Goal: Task Accomplishment & Management: Manage account settings

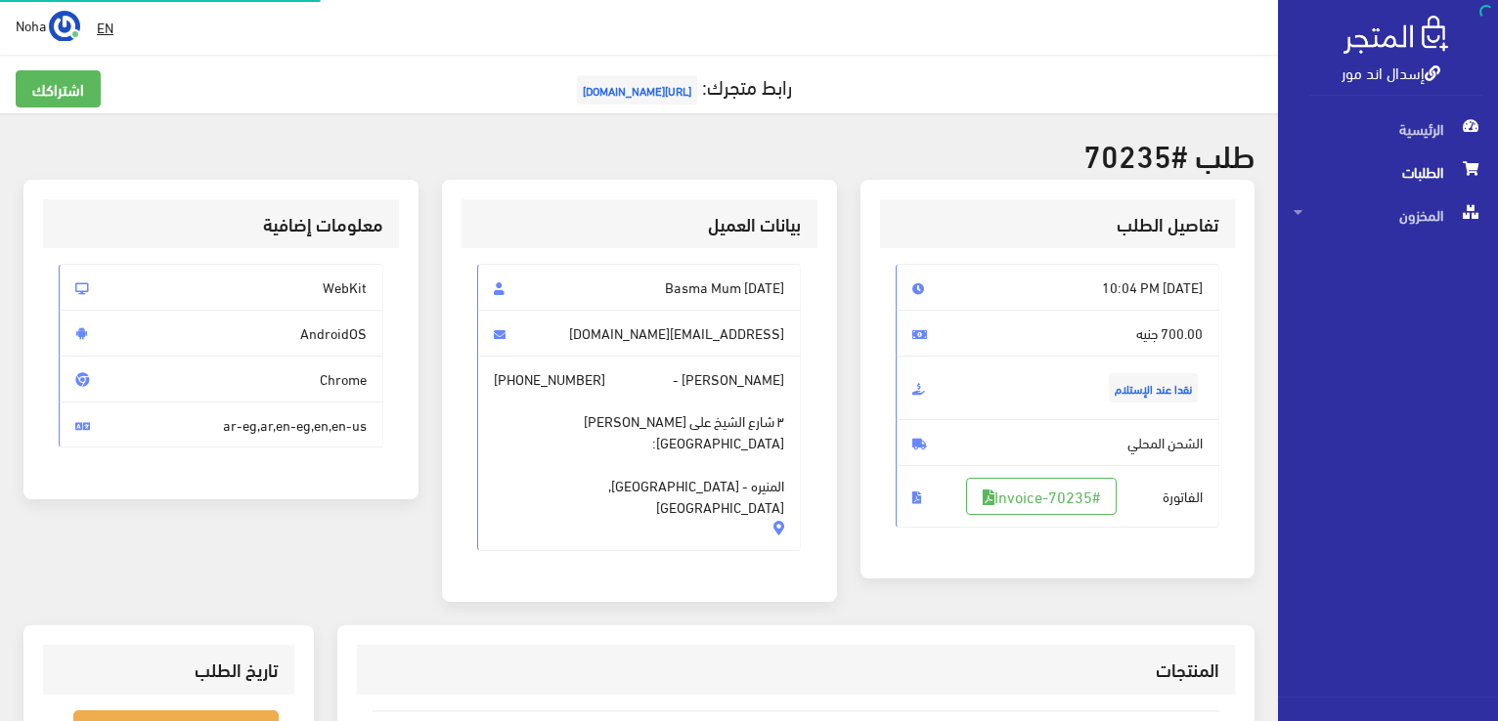
scroll to position [293, 0]
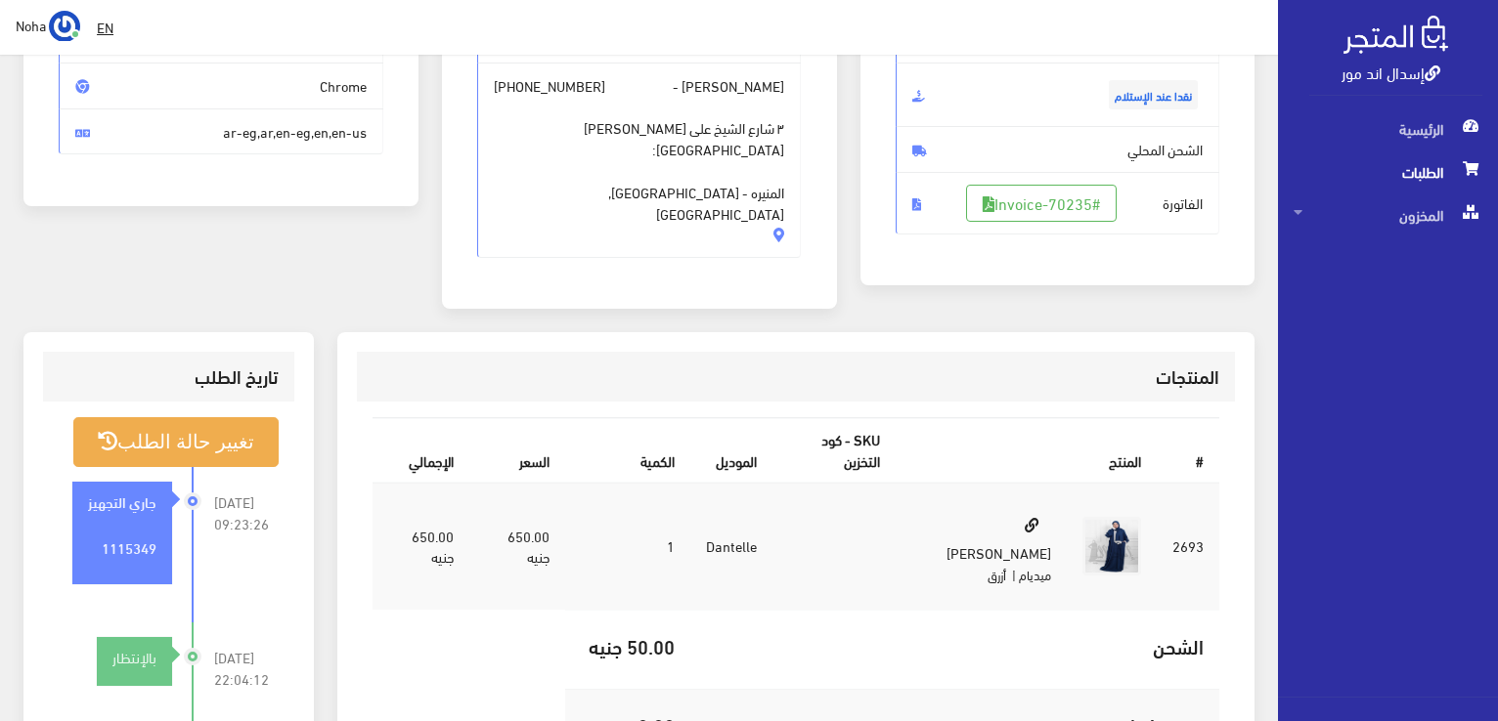
click at [315, 269] on div "معلومات إضافية WebKit AndroidOS Chrome ar-eg,ar,en-eg,en,en-us" at bounding box center [221, 110] width 418 height 447
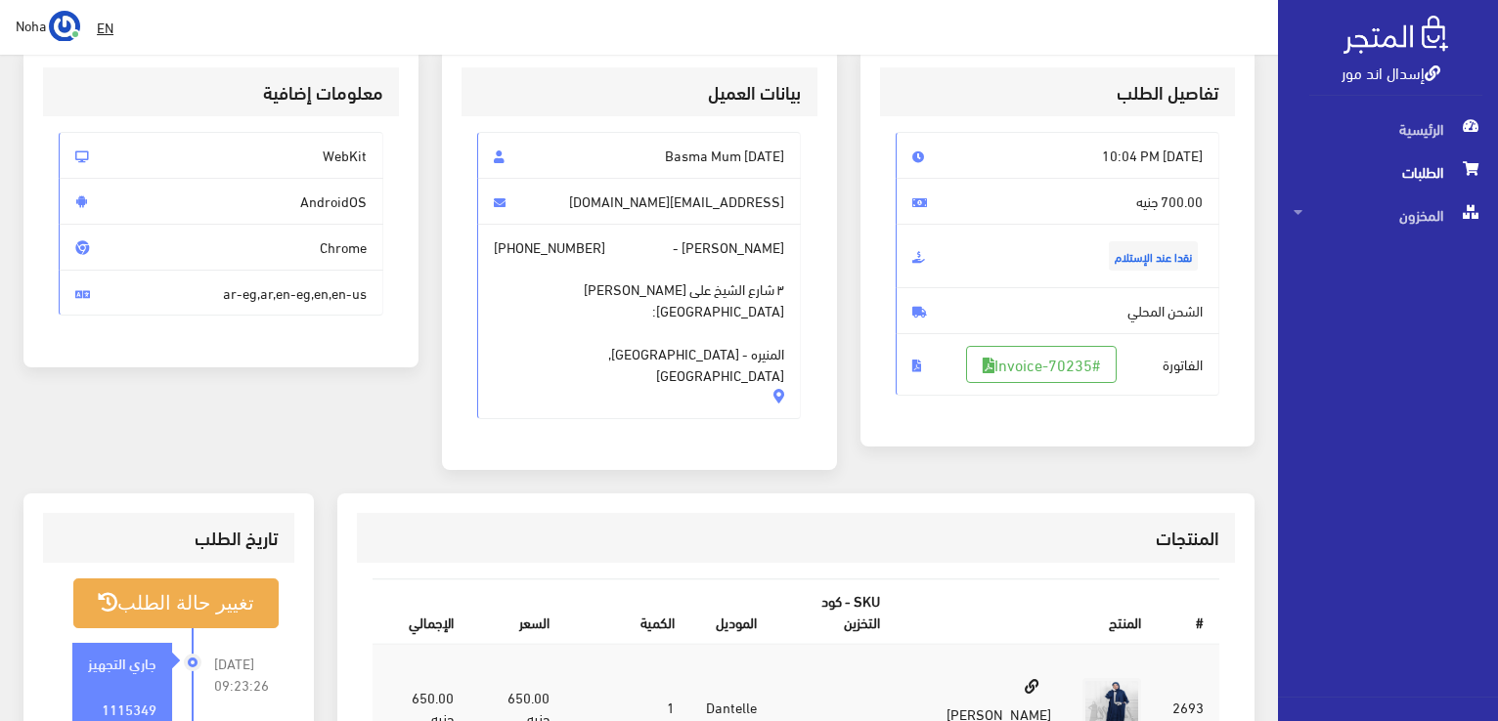
scroll to position [98, 0]
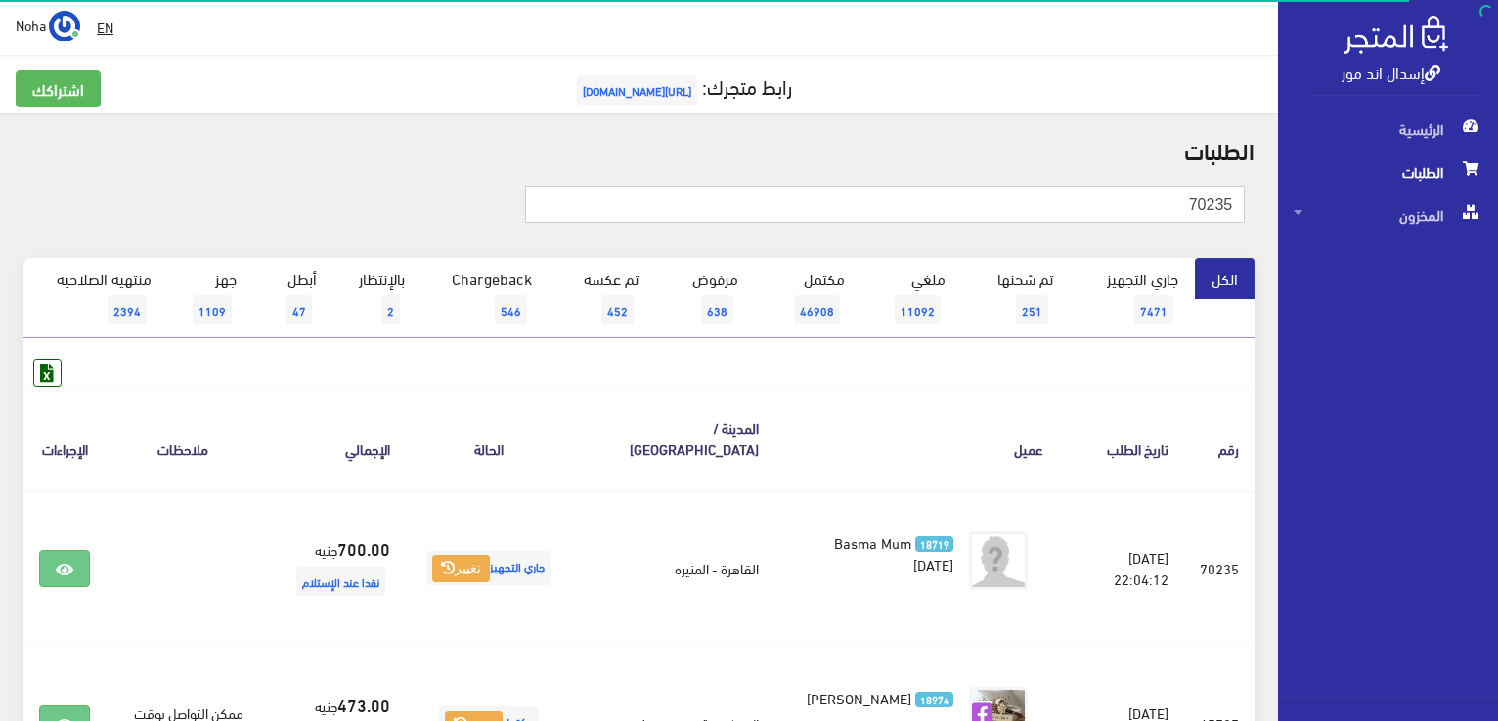
drag, startPoint x: 997, startPoint y: 195, endPoint x: 1500, endPoint y: 228, distance: 504.4
click at [1497, 228] on html "إسدال اند مور الرئيسية الطلبات" at bounding box center [749, 360] width 1498 height 721
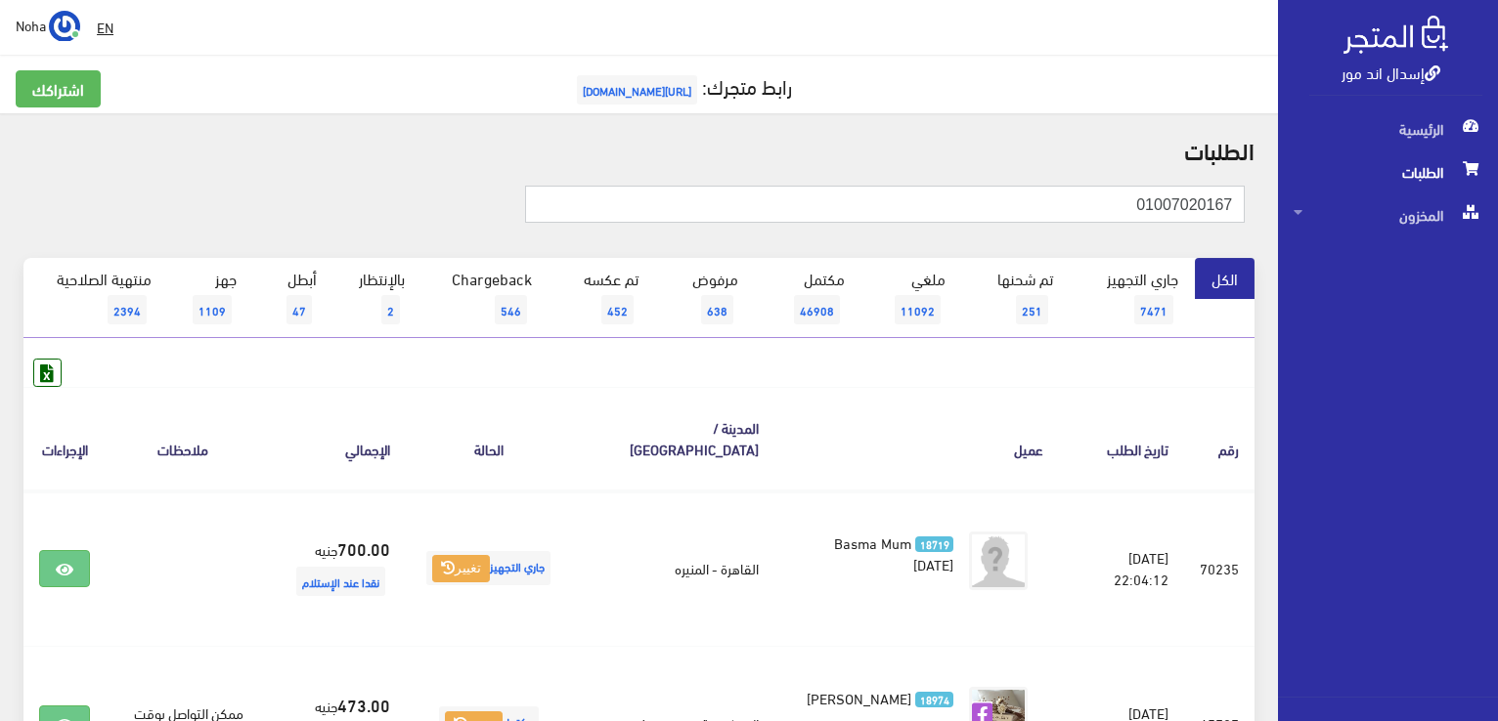
type input "01007020167"
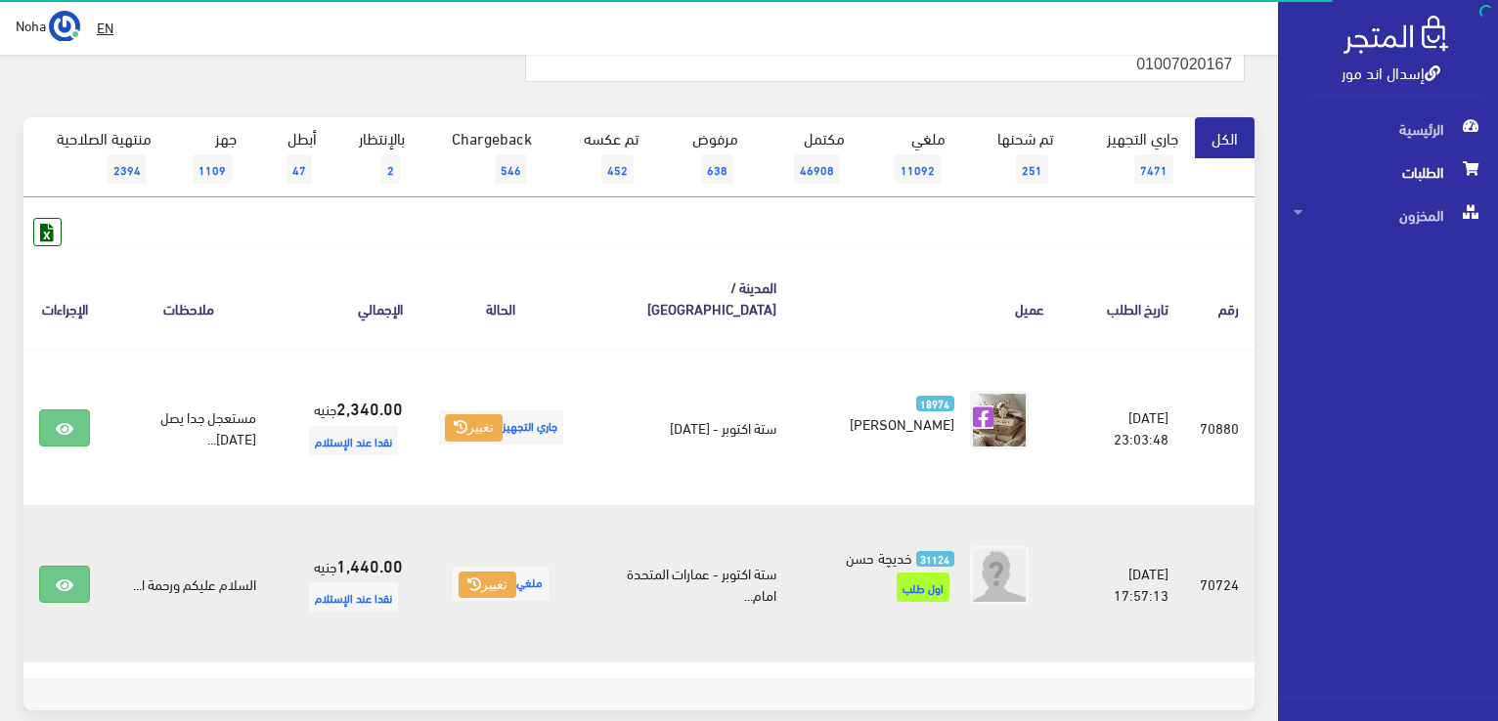
scroll to position [195, 0]
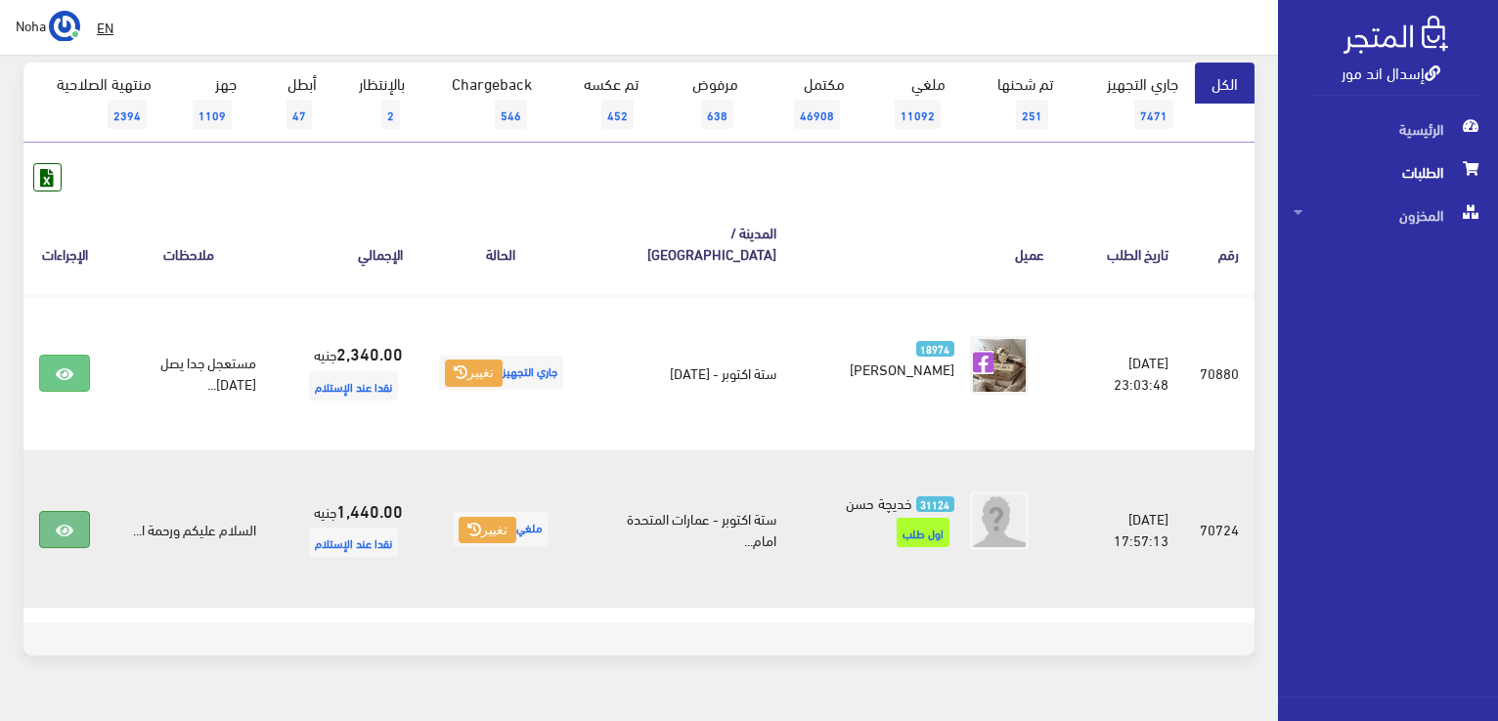
click at [46, 512] on link at bounding box center [64, 529] width 51 height 37
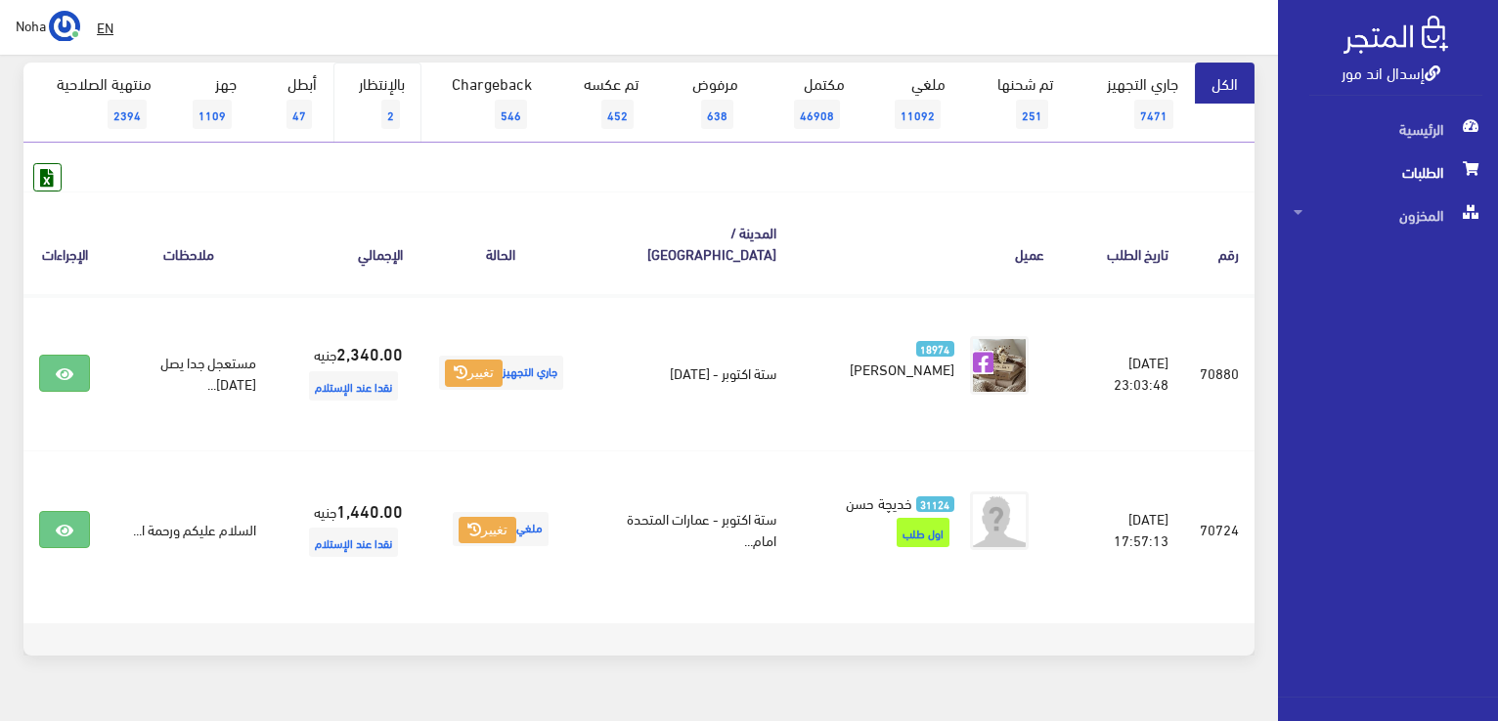
click at [398, 121] on span "2" at bounding box center [390, 114] width 19 height 29
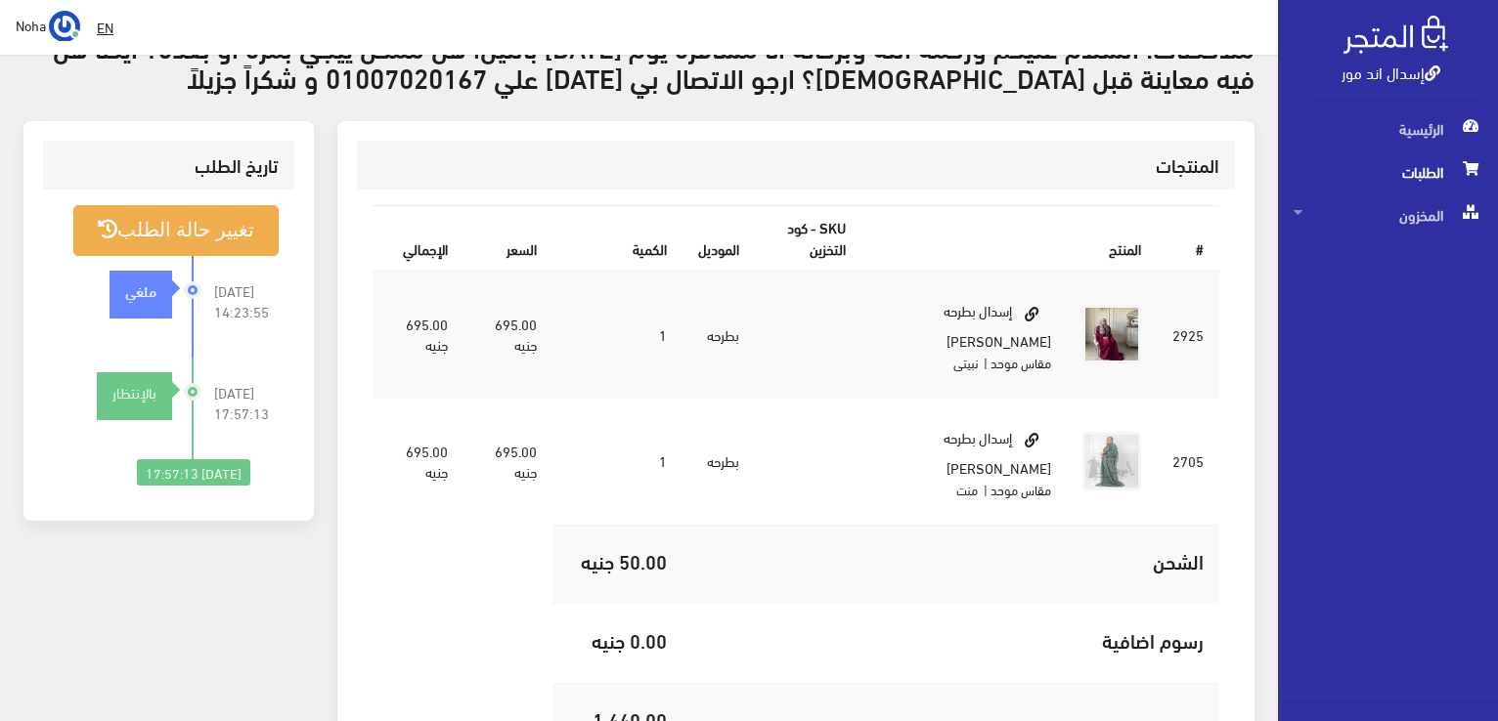
scroll to position [586, 0]
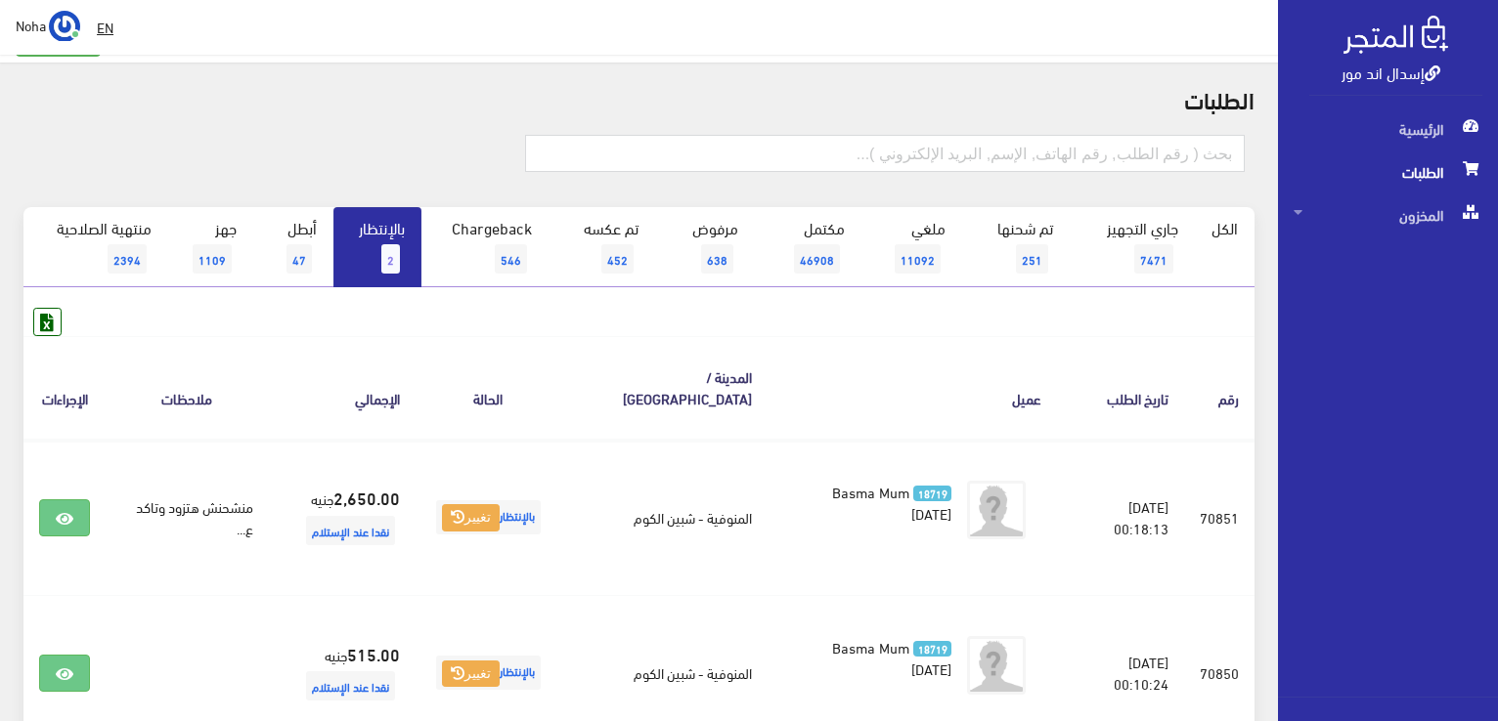
scroll to position [98, 0]
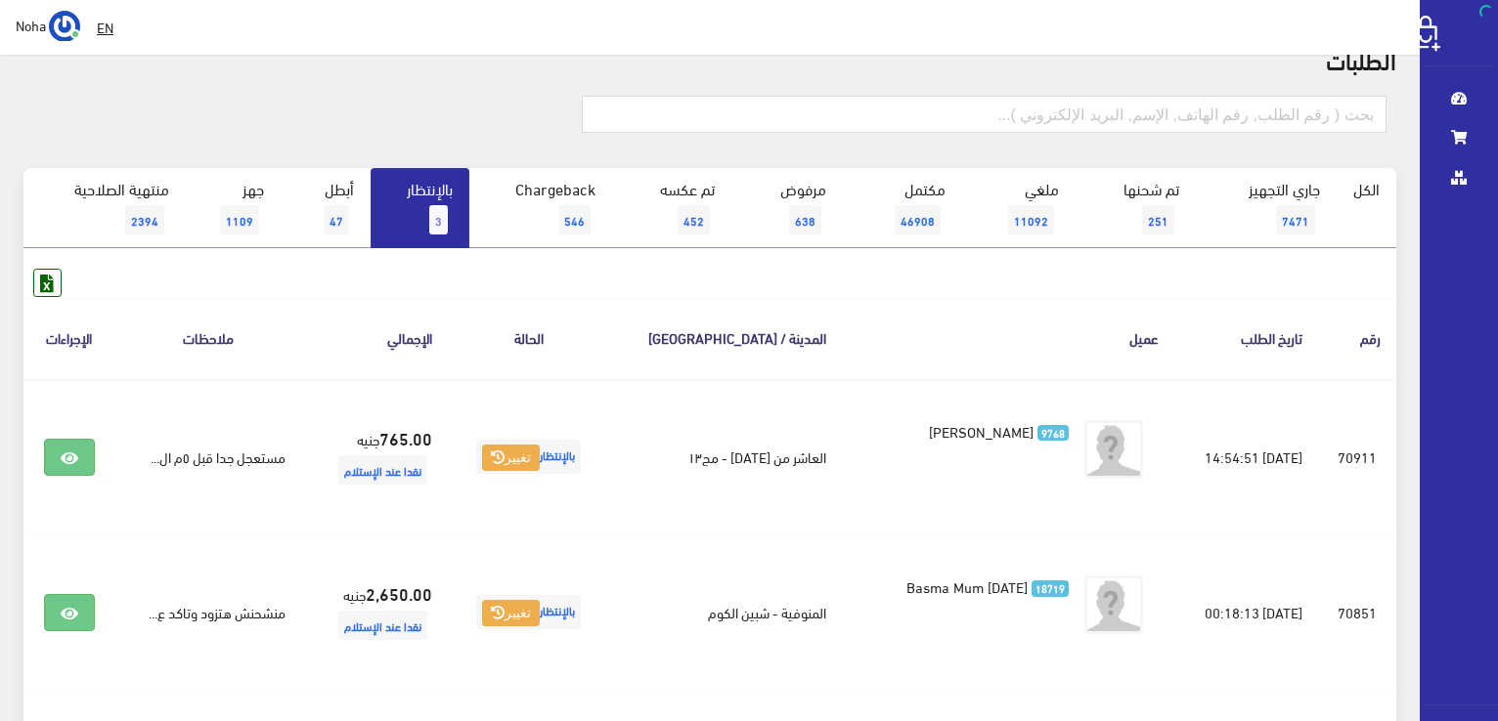
scroll to position [90, 0]
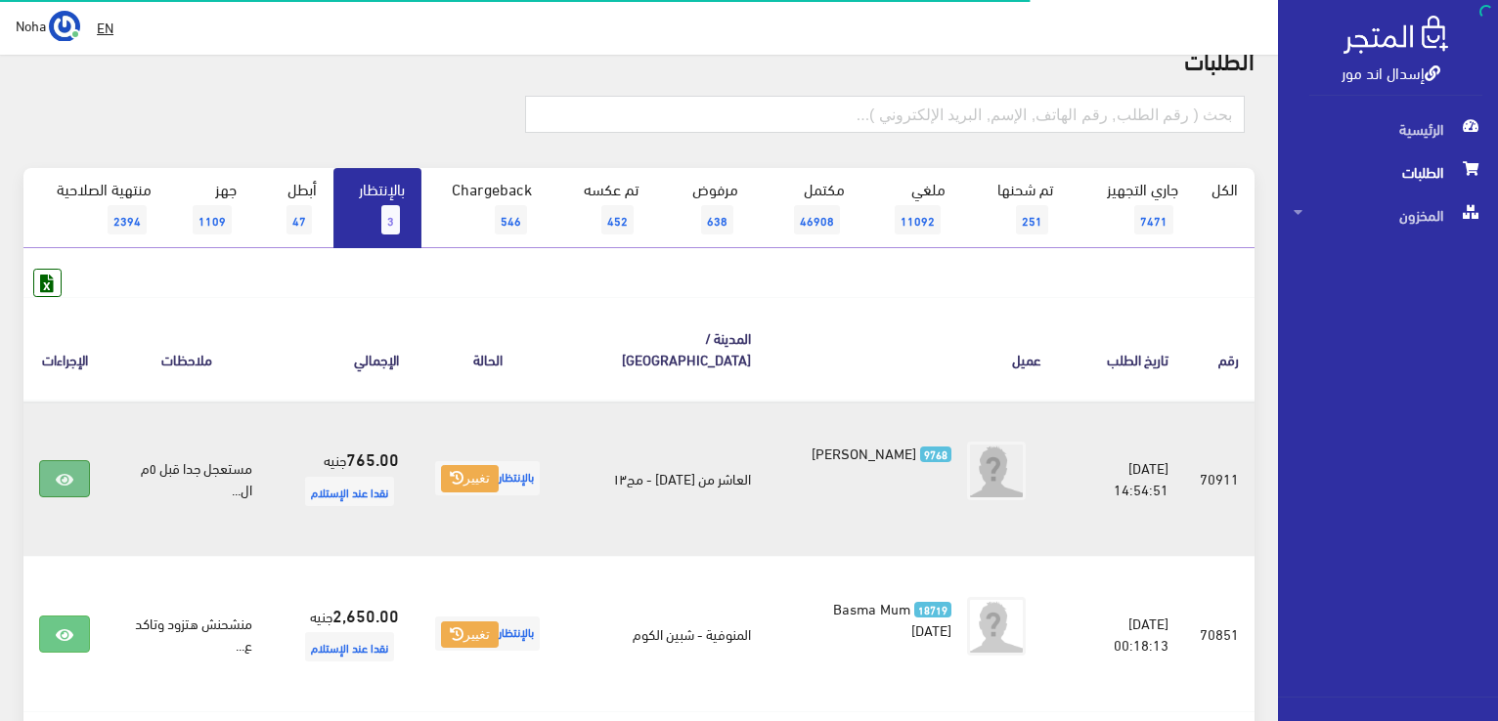
click at [55, 462] on link at bounding box center [64, 478] width 51 height 37
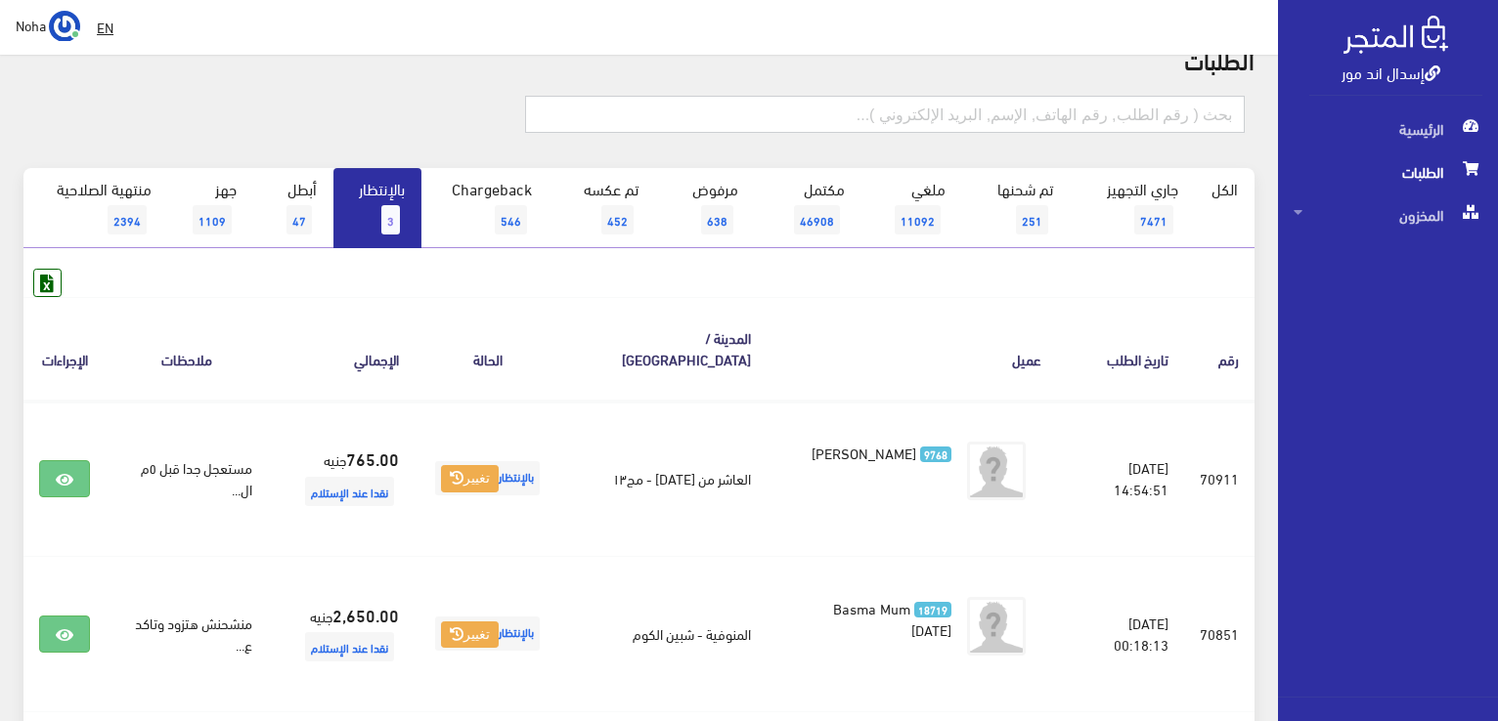
click at [1115, 110] on input "text" at bounding box center [884, 114] width 719 height 37
type input "01015445476"
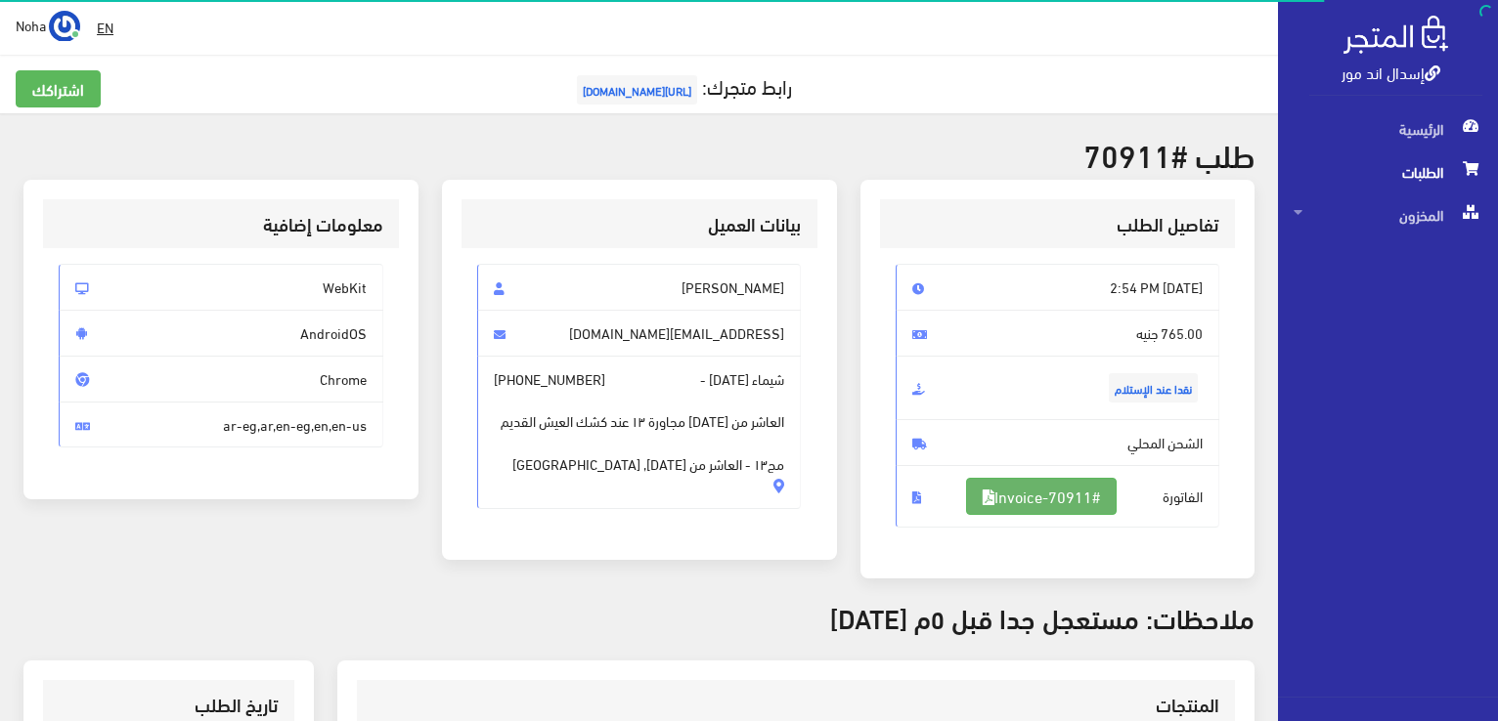
drag, startPoint x: 0, startPoint y: 0, endPoint x: 1060, endPoint y: 505, distance: 1173.9
click at [1060, 505] on link "#Invoice-70911" at bounding box center [1041, 496] width 151 height 37
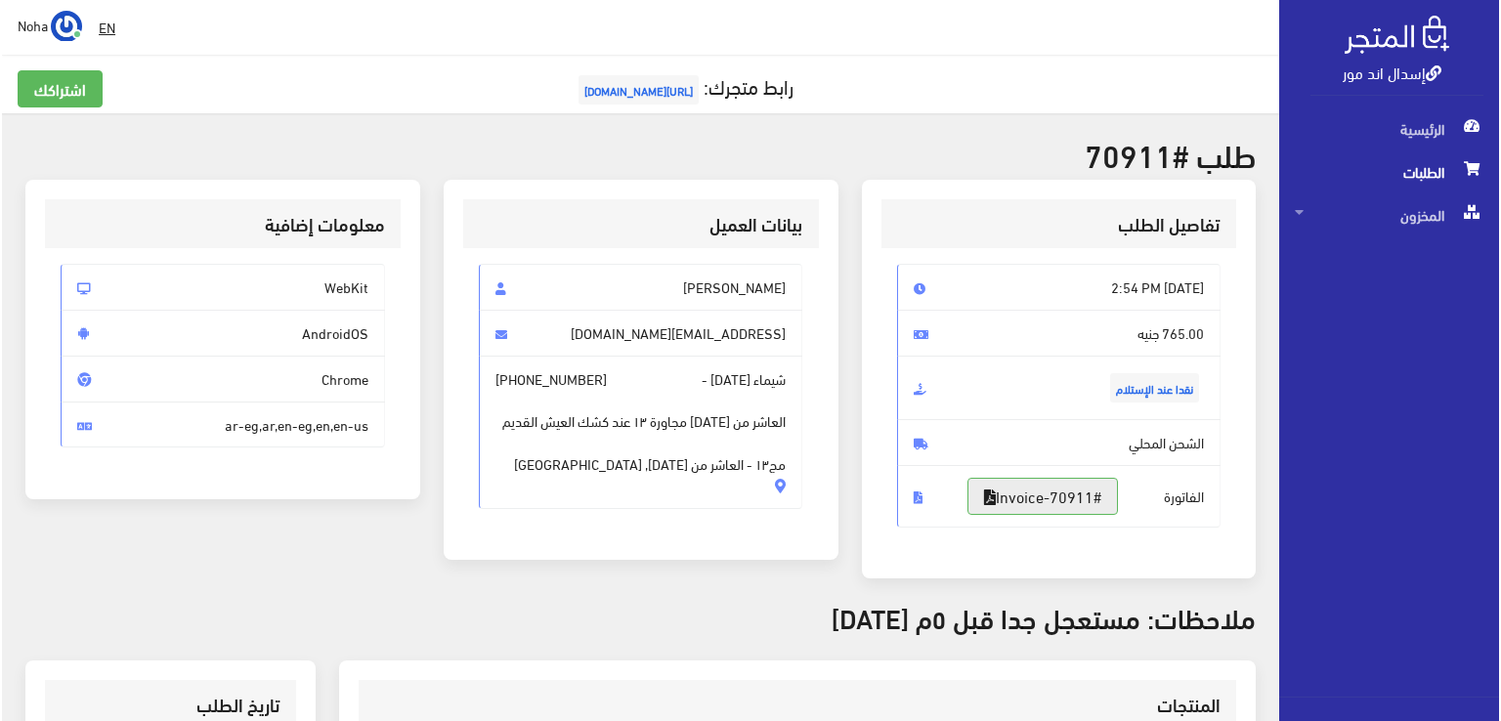
scroll to position [293, 0]
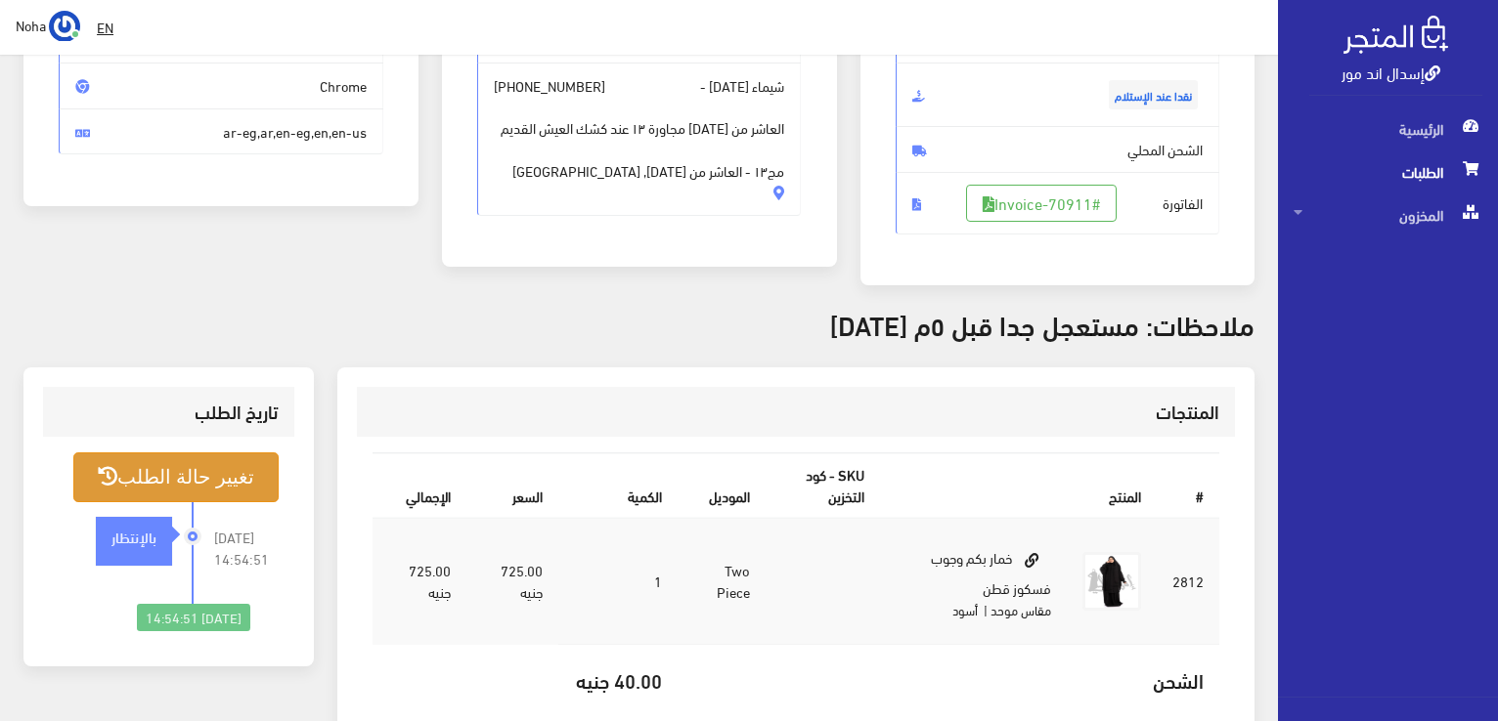
click at [190, 470] on button "تغيير حالة الطلب" at bounding box center [175, 478] width 205 height 50
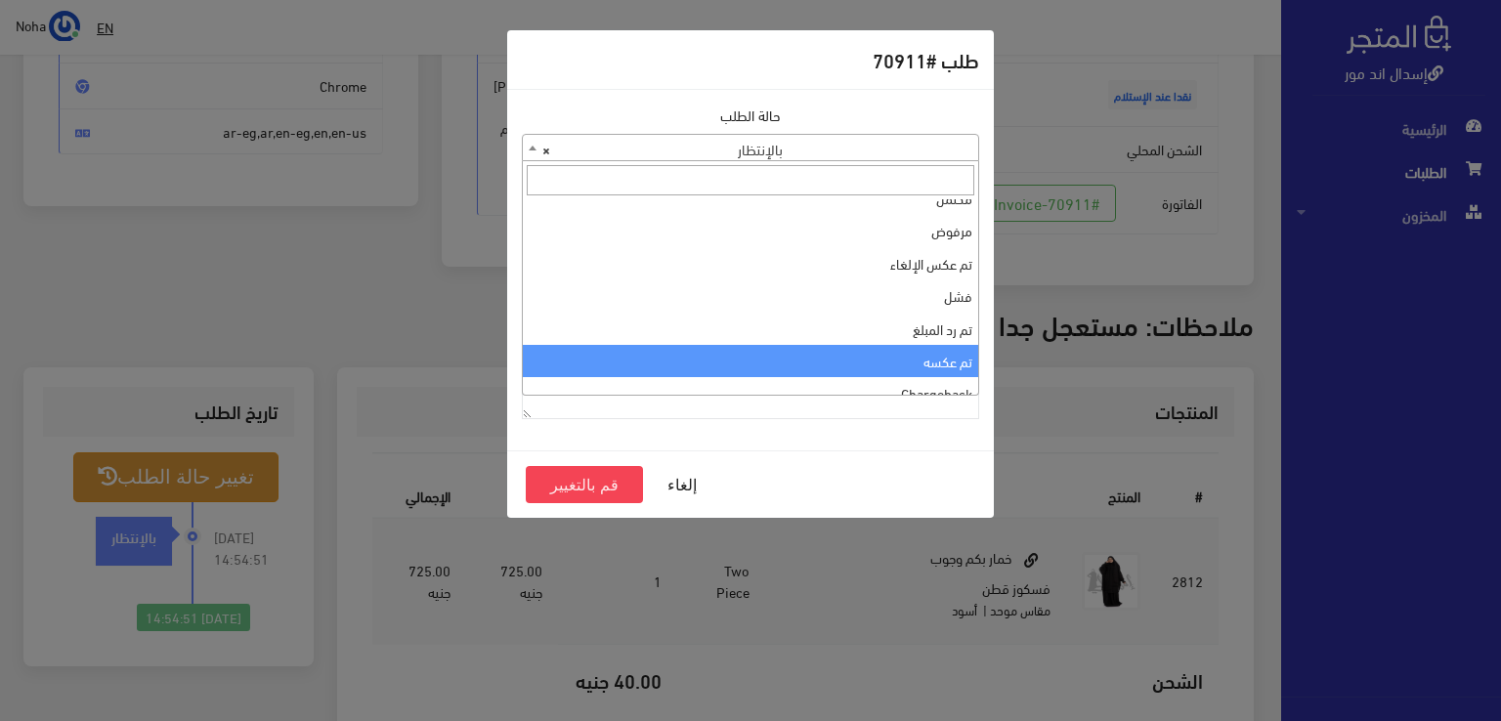
scroll to position [0, 0]
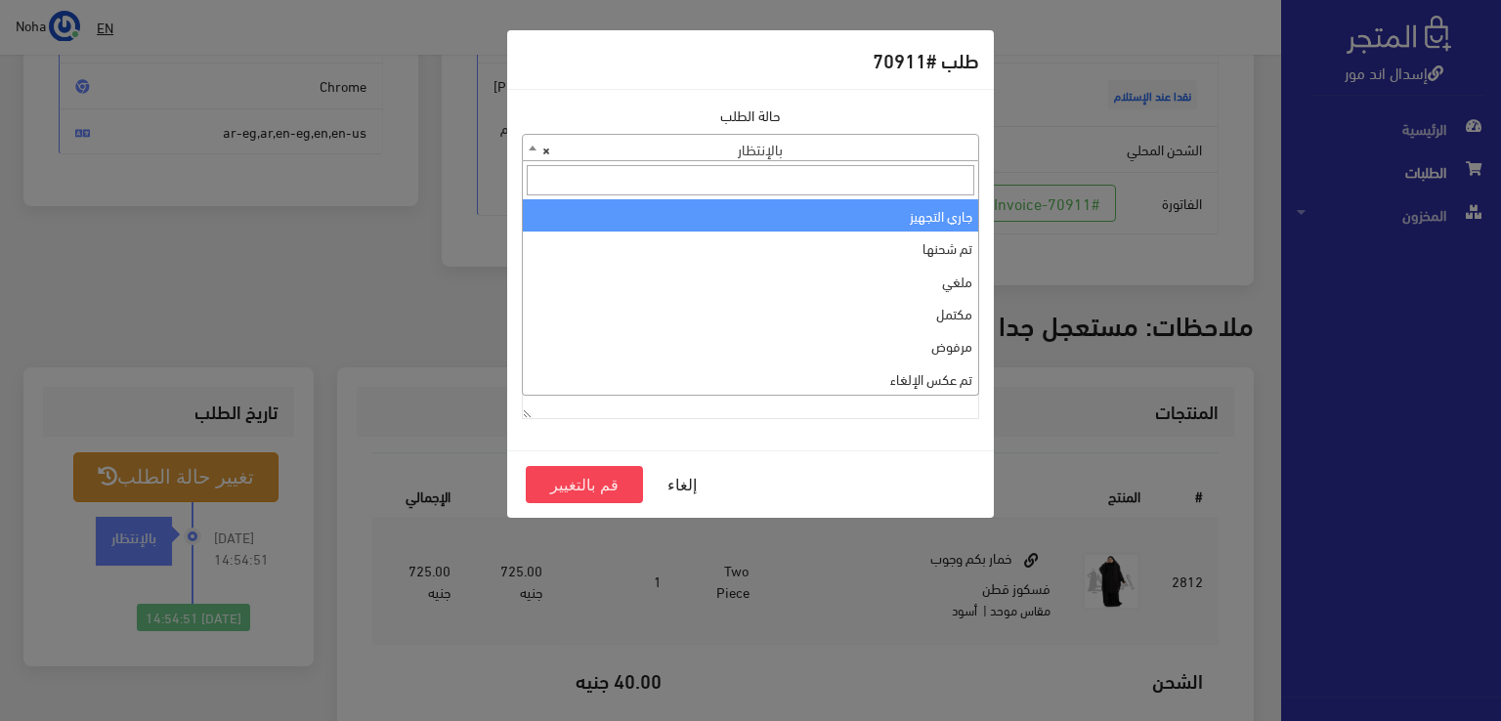
select select "1"
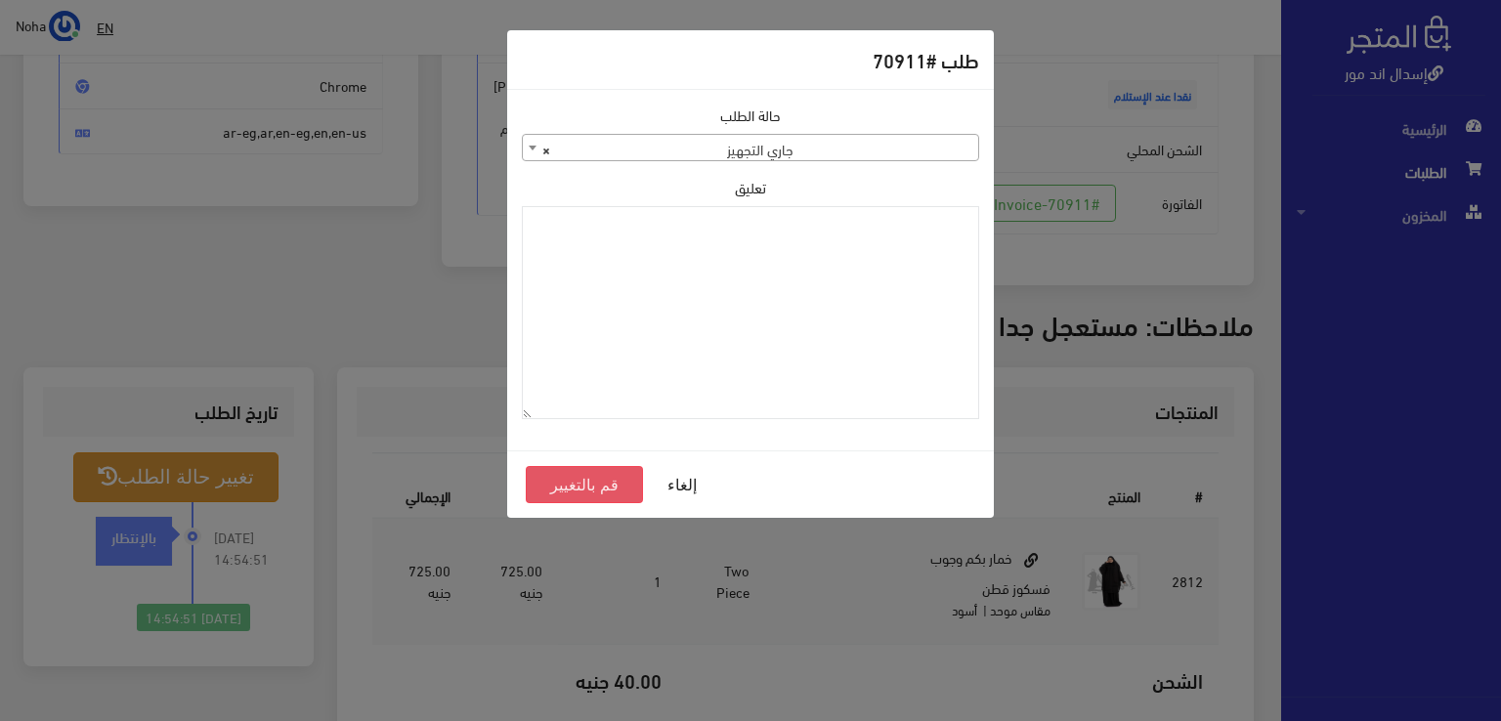
click at [592, 478] on button "قم بالتغيير" at bounding box center [584, 484] width 117 height 37
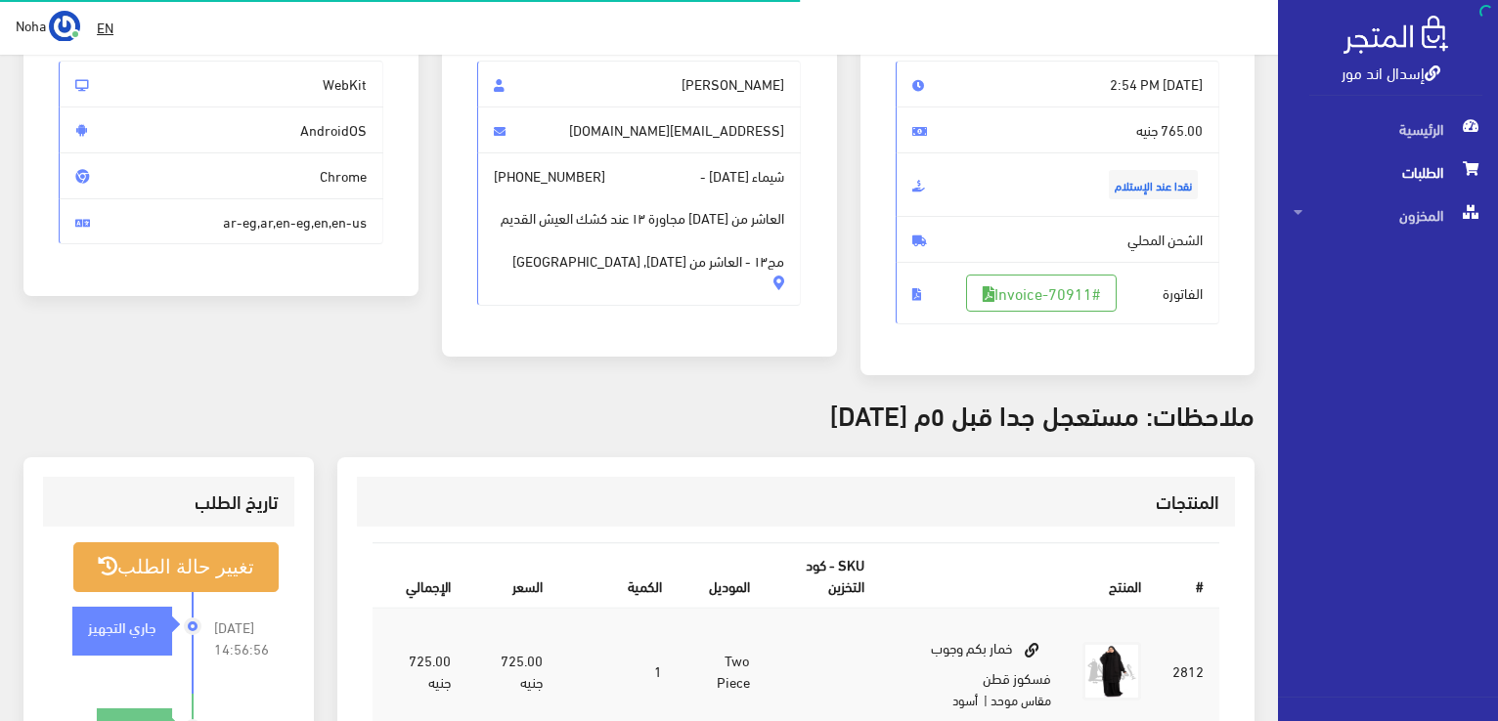
scroll to position [183, 0]
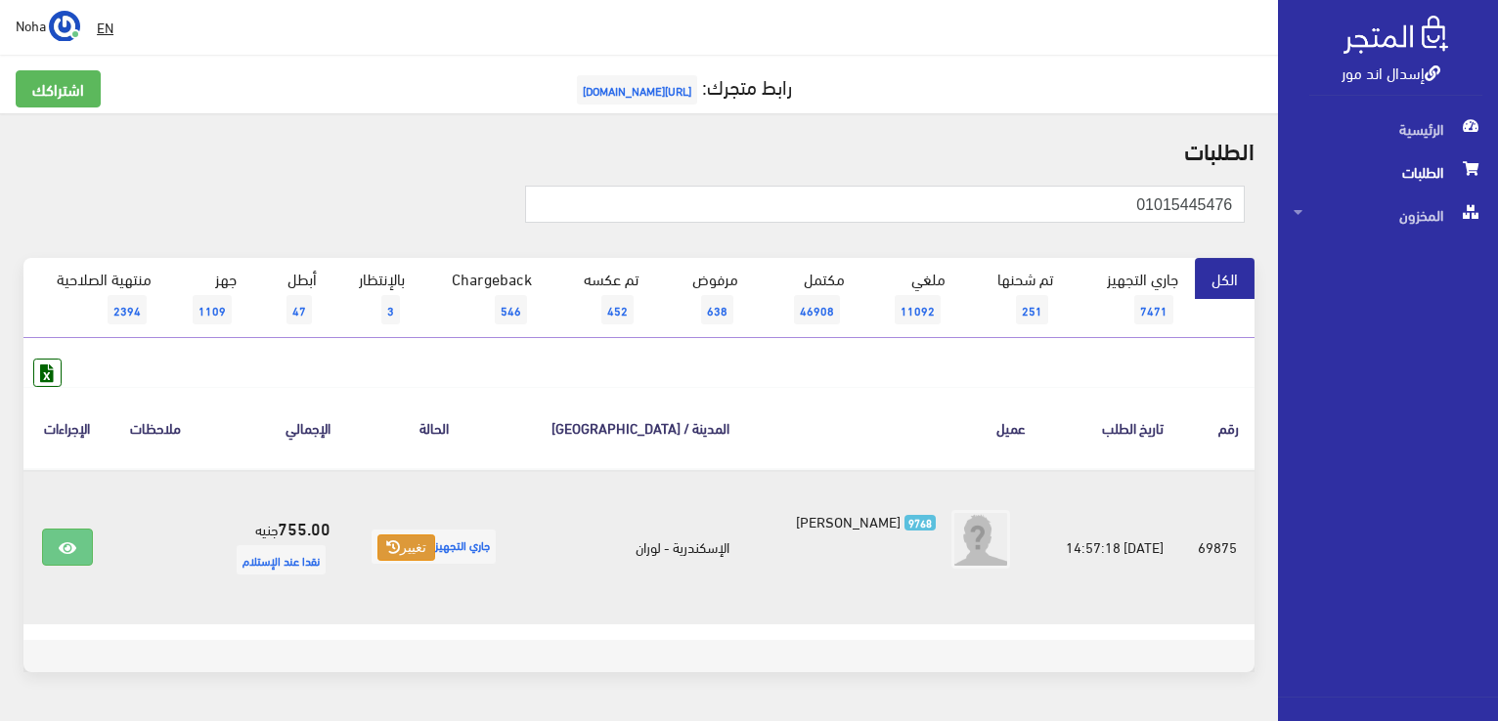
click at [430, 551] on button "تغيير" at bounding box center [406, 548] width 58 height 27
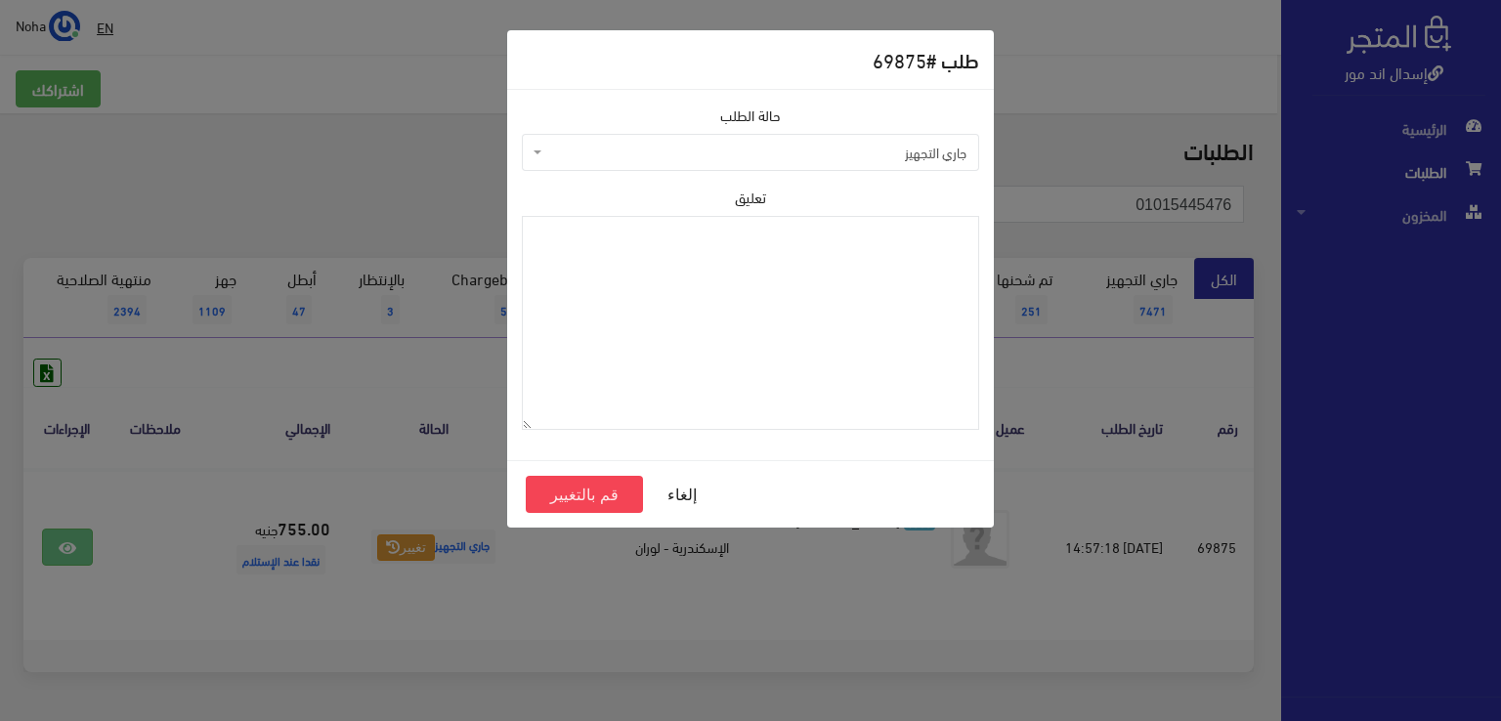
click at [757, 157] on span "جاري التجهيز" at bounding box center [756, 153] width 420 height 20
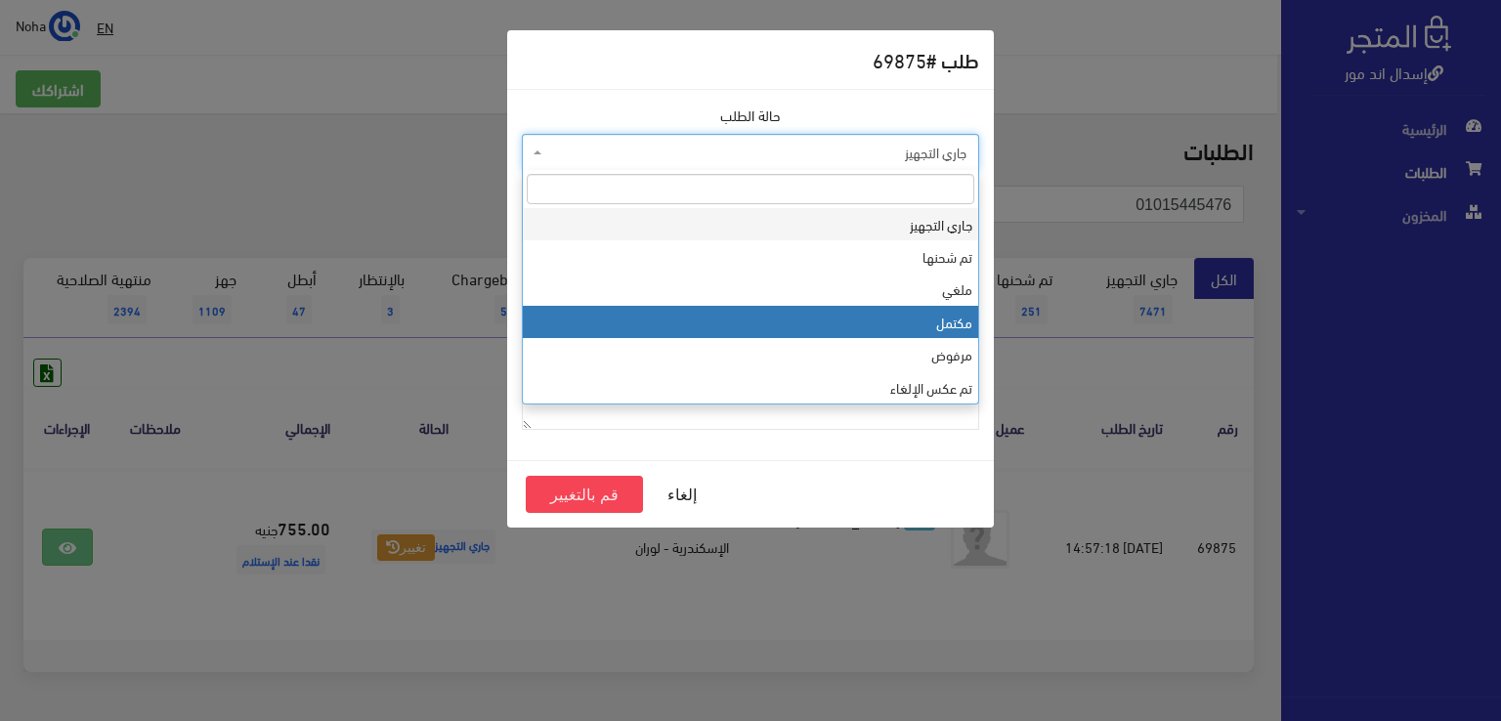
select select "4"
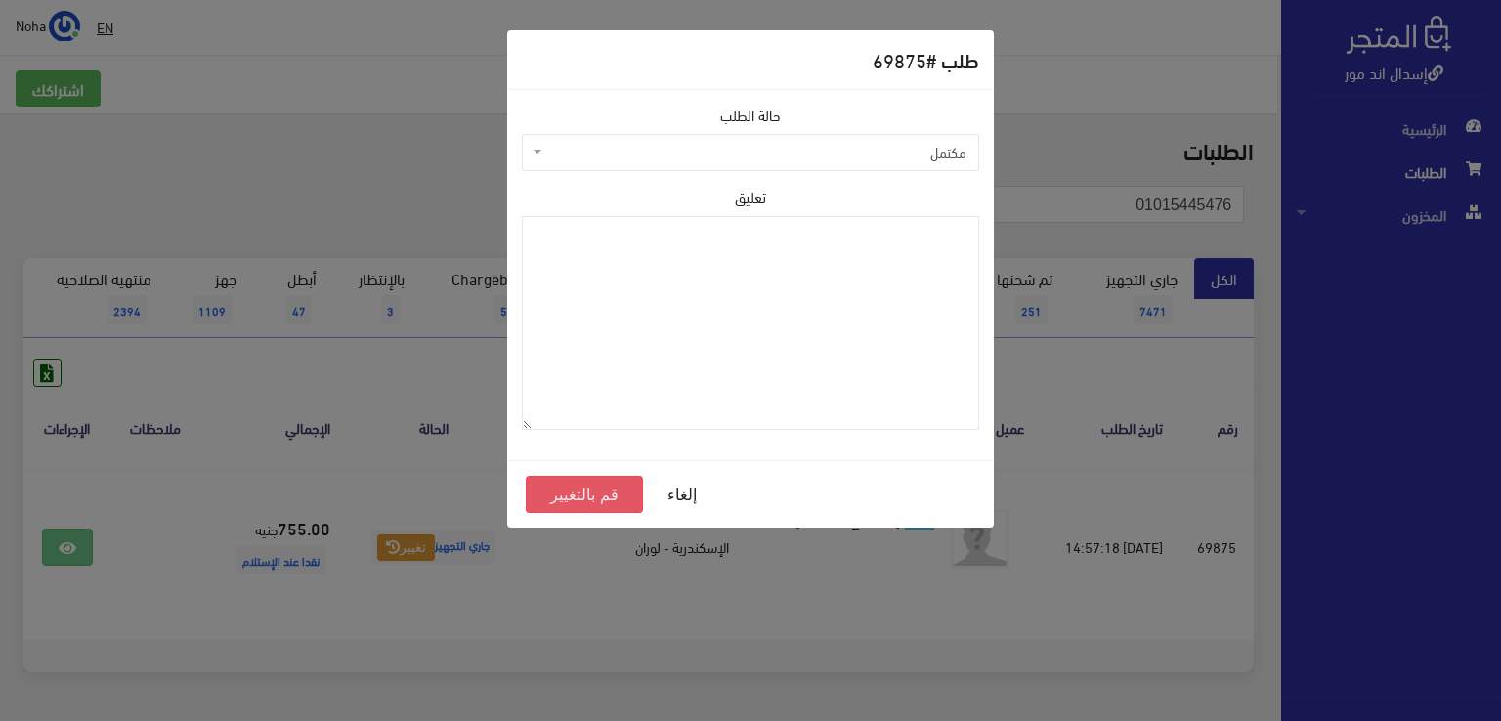
click at [598, 493] on button "قم بالتغيير" at bounding box center [584, 494] width 117 height 37
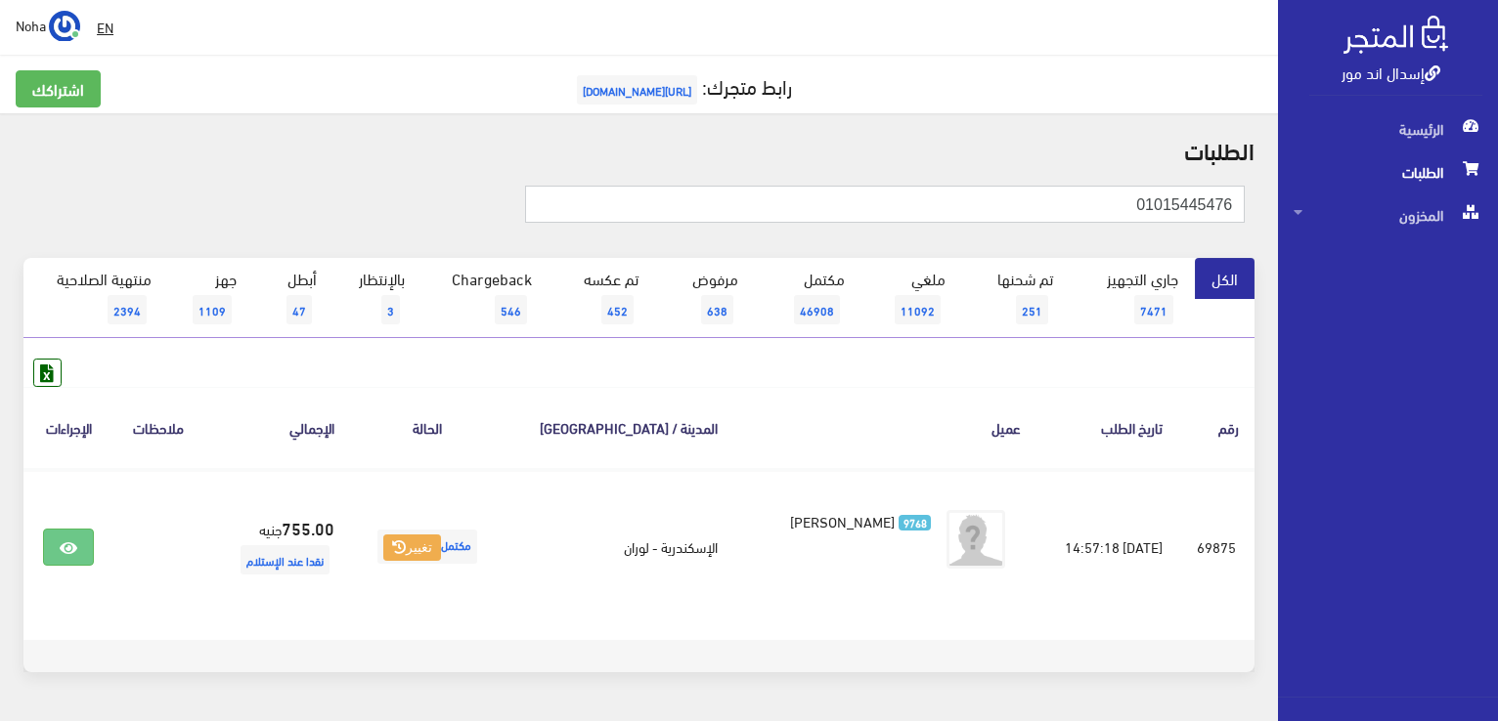
drag, startPoint x: 1126, startPoint y: 212, endPoint x: 483, endPoint y: 122, distance: 649.4
click at [1494, 431] on div "إسدال اند مور الرئيسية الطلبات المخزون" at bounding box center [749, 391] width 1498 height 782
type input "01287716588"
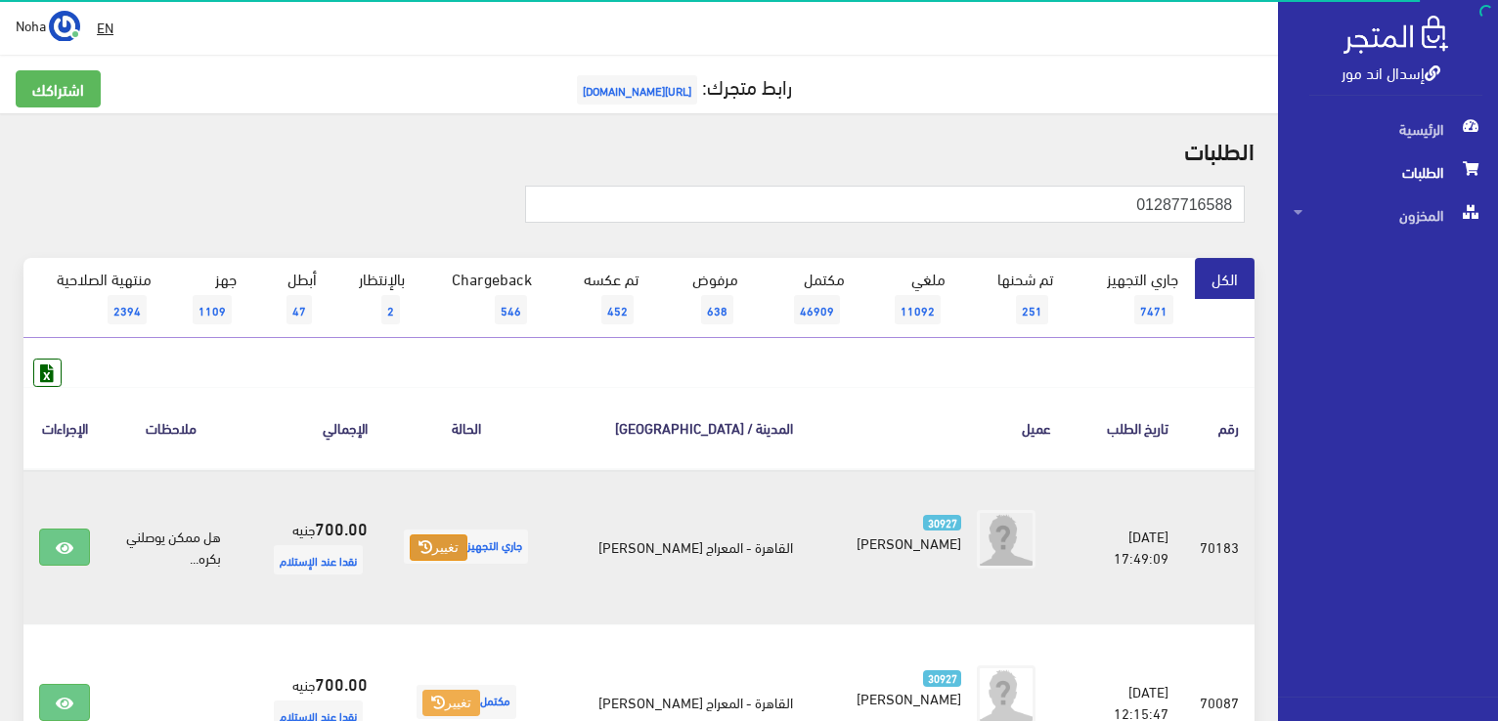
click at [457, 543] on button "تغيير" at bounding box center [439, 548] width 58 height 27
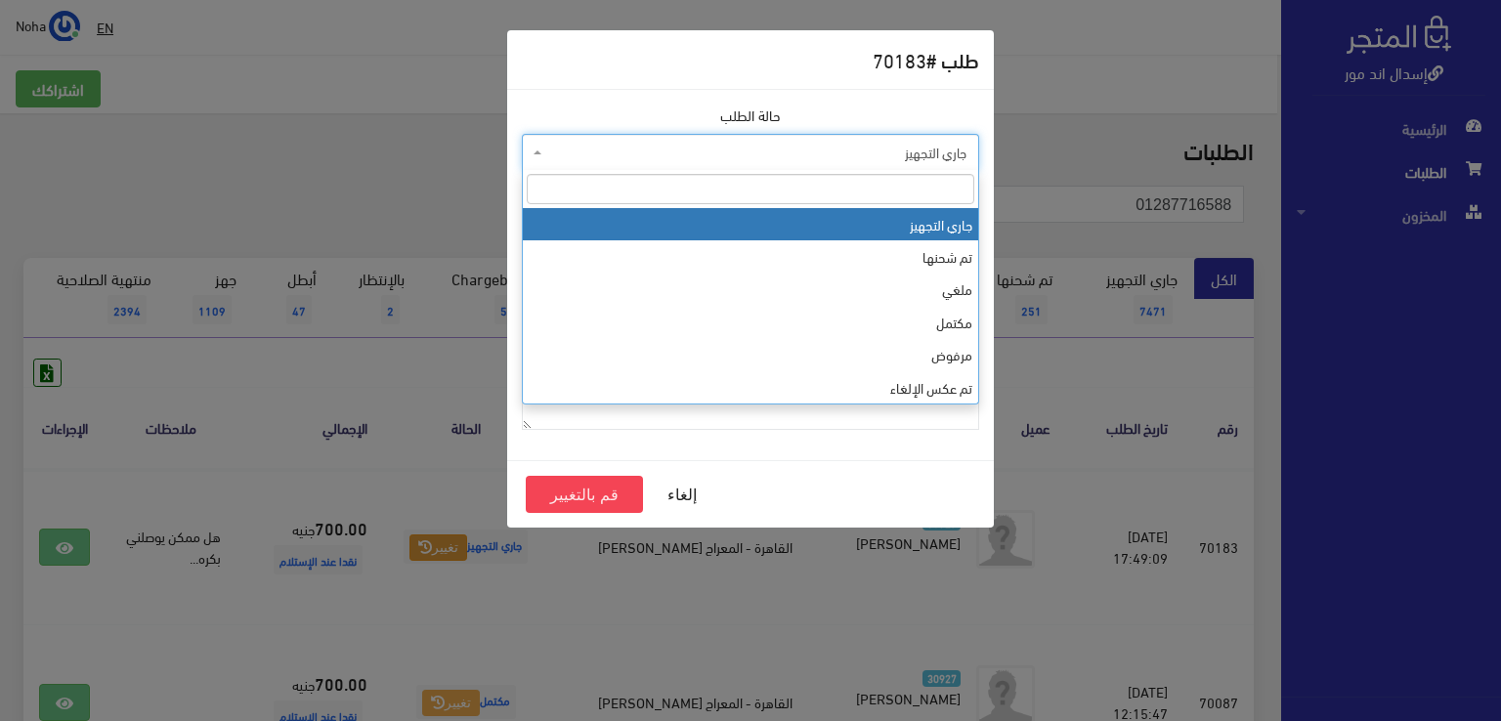
click at [797, 155] on span "جاري التجهيز" at bounding box center [756, 153] width 420 height 20
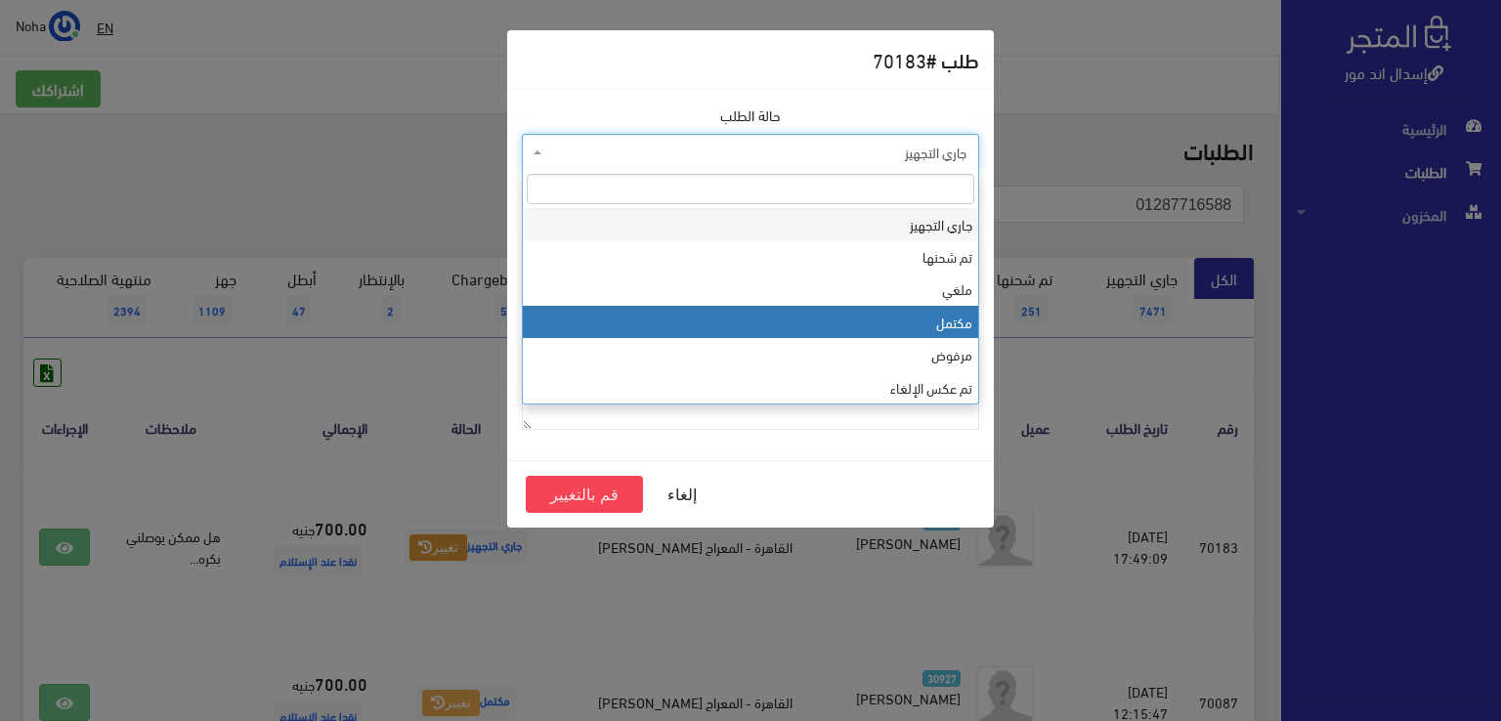
select select "4"
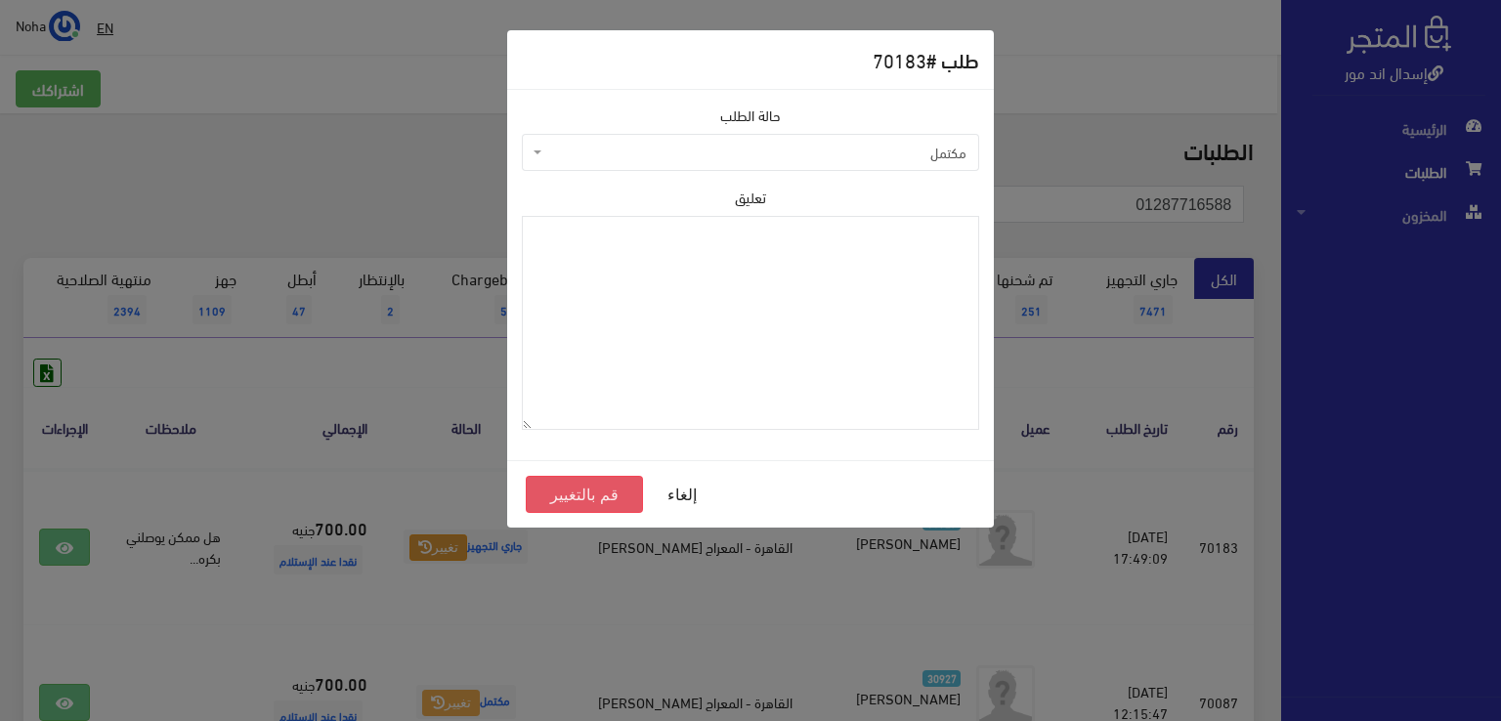
click at [597, 500] on button "قم بالتغيير" at bounding box center [584, 494] width 117 height 37
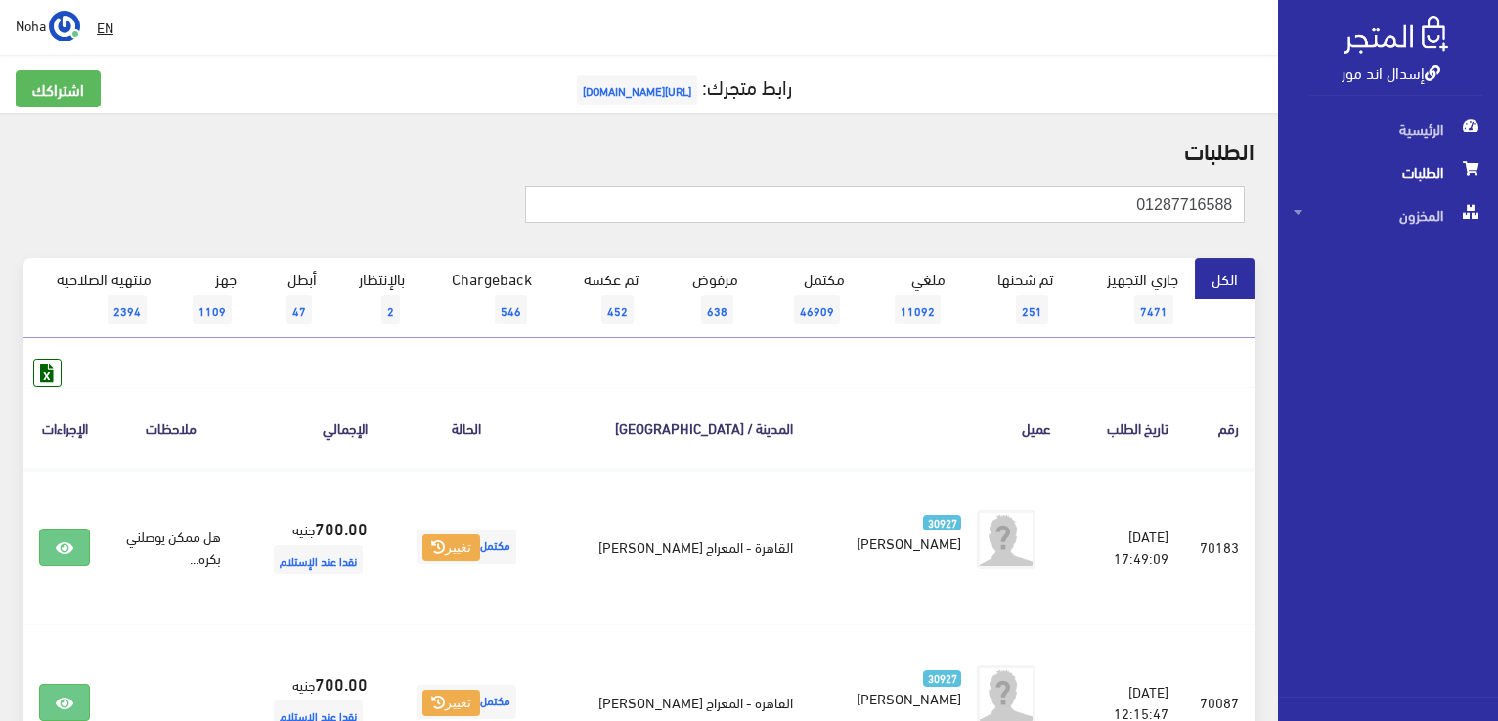
drag, startPoint x: 1094, startPoint y: 210, endPoint x: 925, endPoint y: 238, distance: 171.3
click at [1497, 383] on html "إسدال اند مور الرئيسية الطلبات" at bounding box center [749, 360] width 1498 height 721
type input "69705"
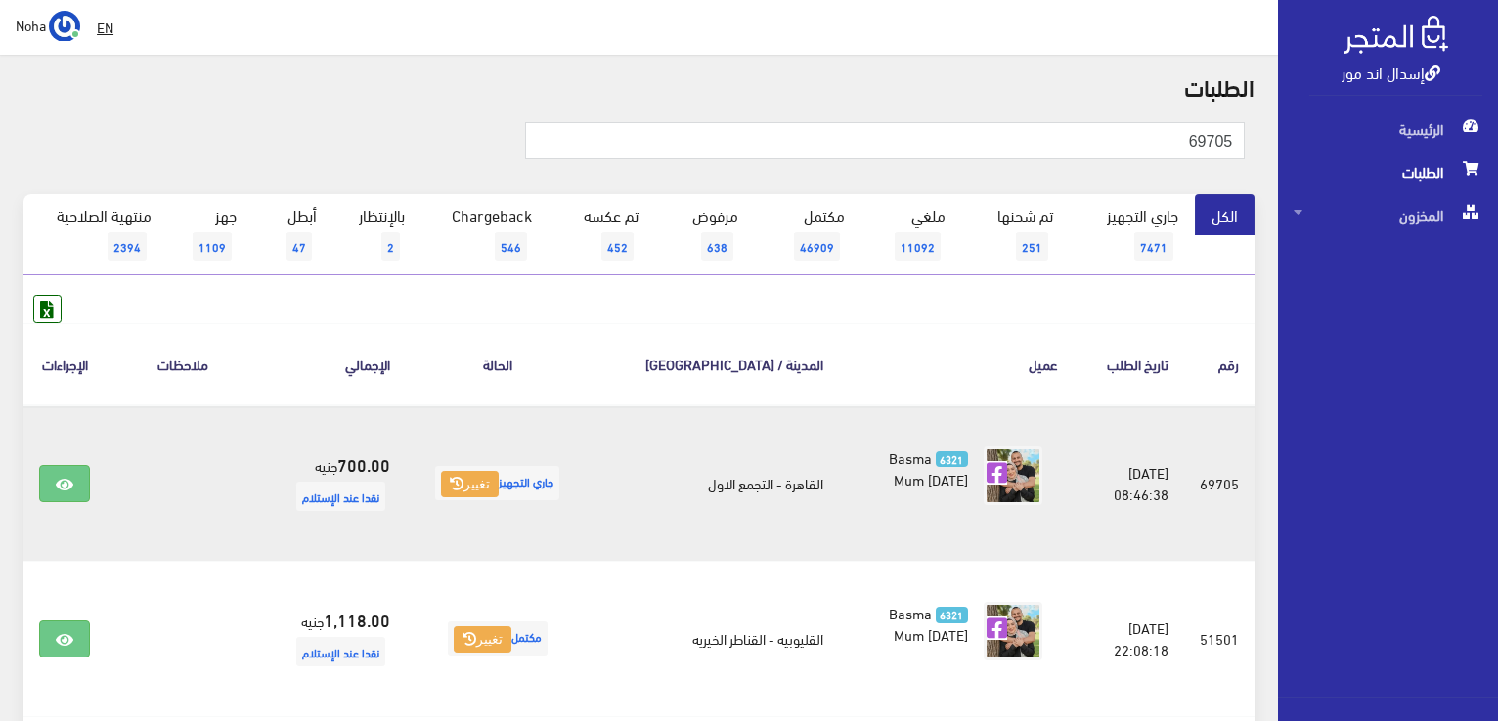
scroll to position [98, 0]
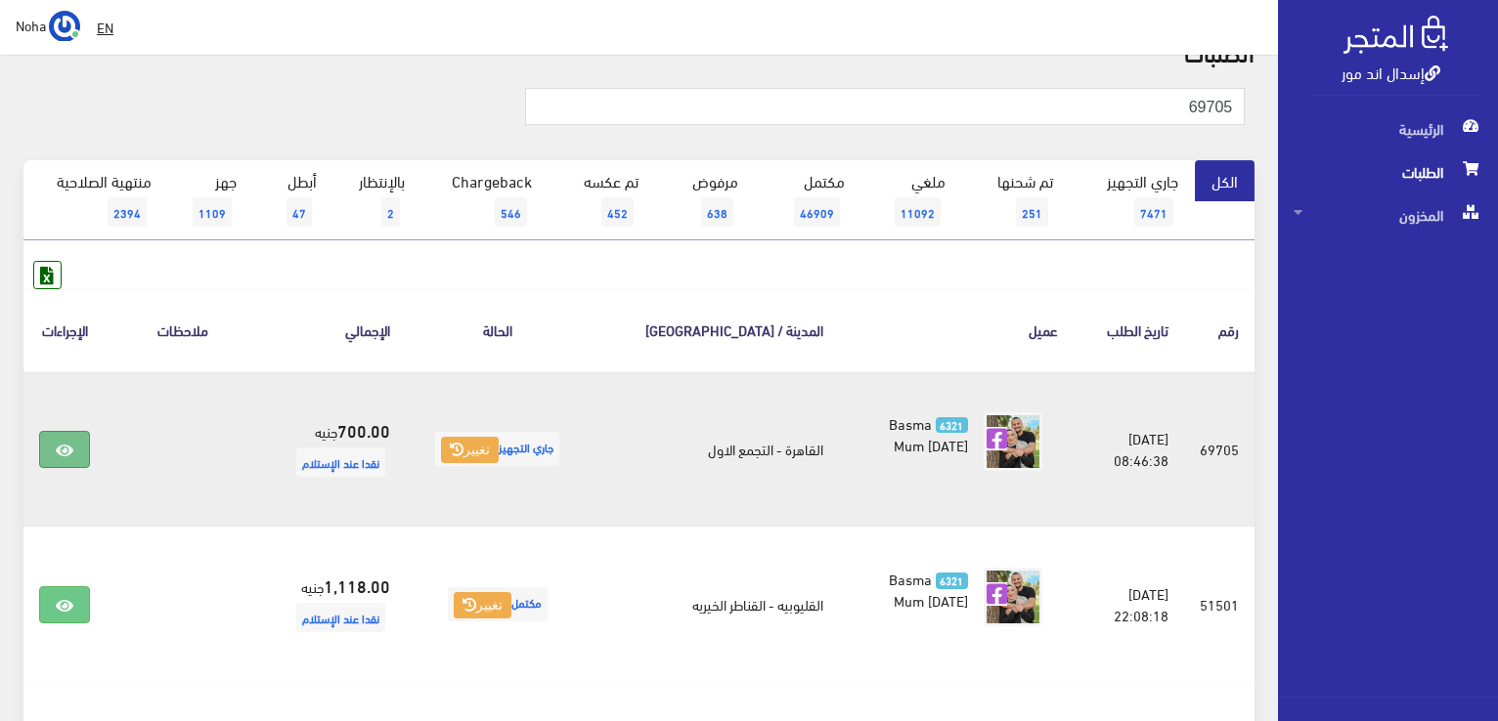
click at [75, 441] on link at bounding box center [64, 449] width 51 height 37
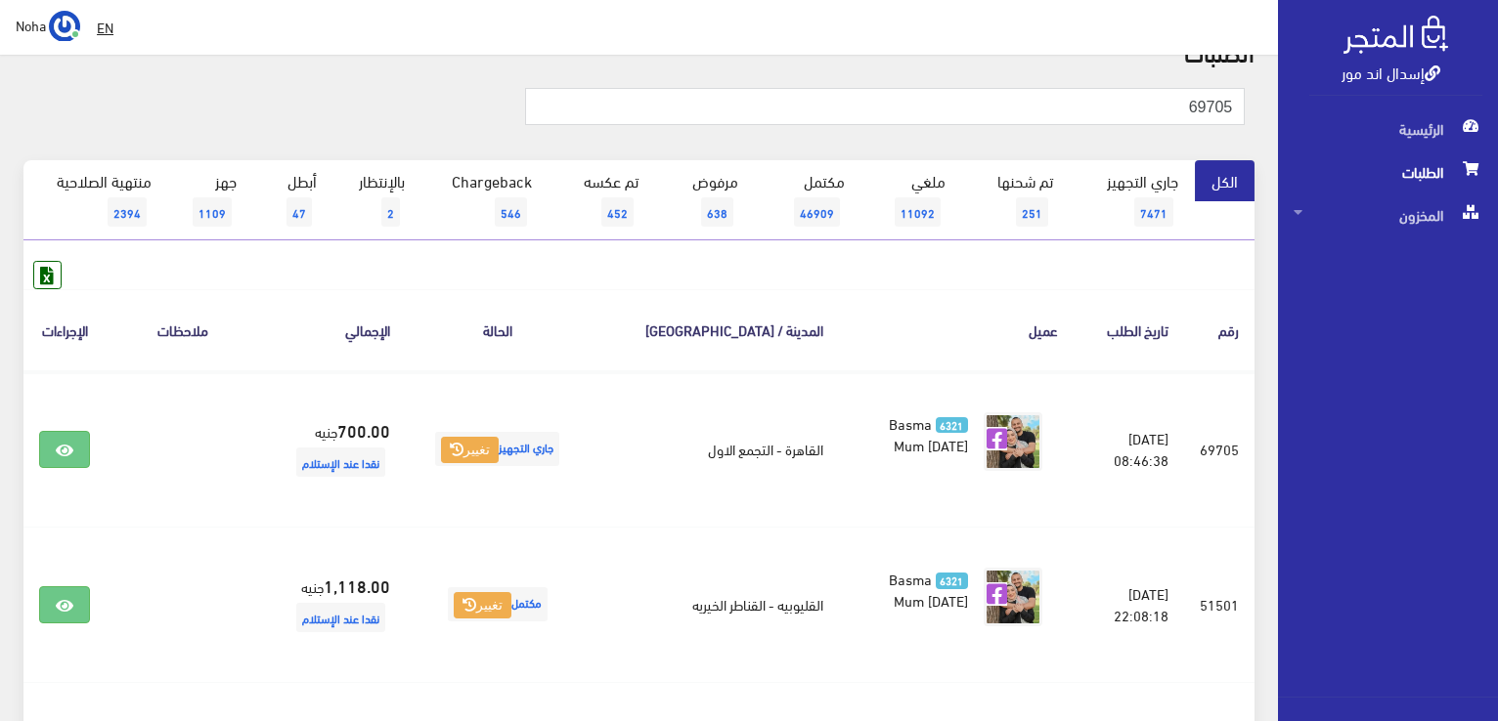
drag, startPoint x: 1134, startPoint y: 125, endPoint x: 1500, endPoint y: 134, distance: 366.7
click at [1497, 134] on html "إسدال اند مور الرئيسية الطلبات" at bounding box center [749, 262] width 1498 height 721
drag, startPoint x: 1181, startPoint y: 109, endPoint x: 1372, endPoint y: 125, distance: 192.3
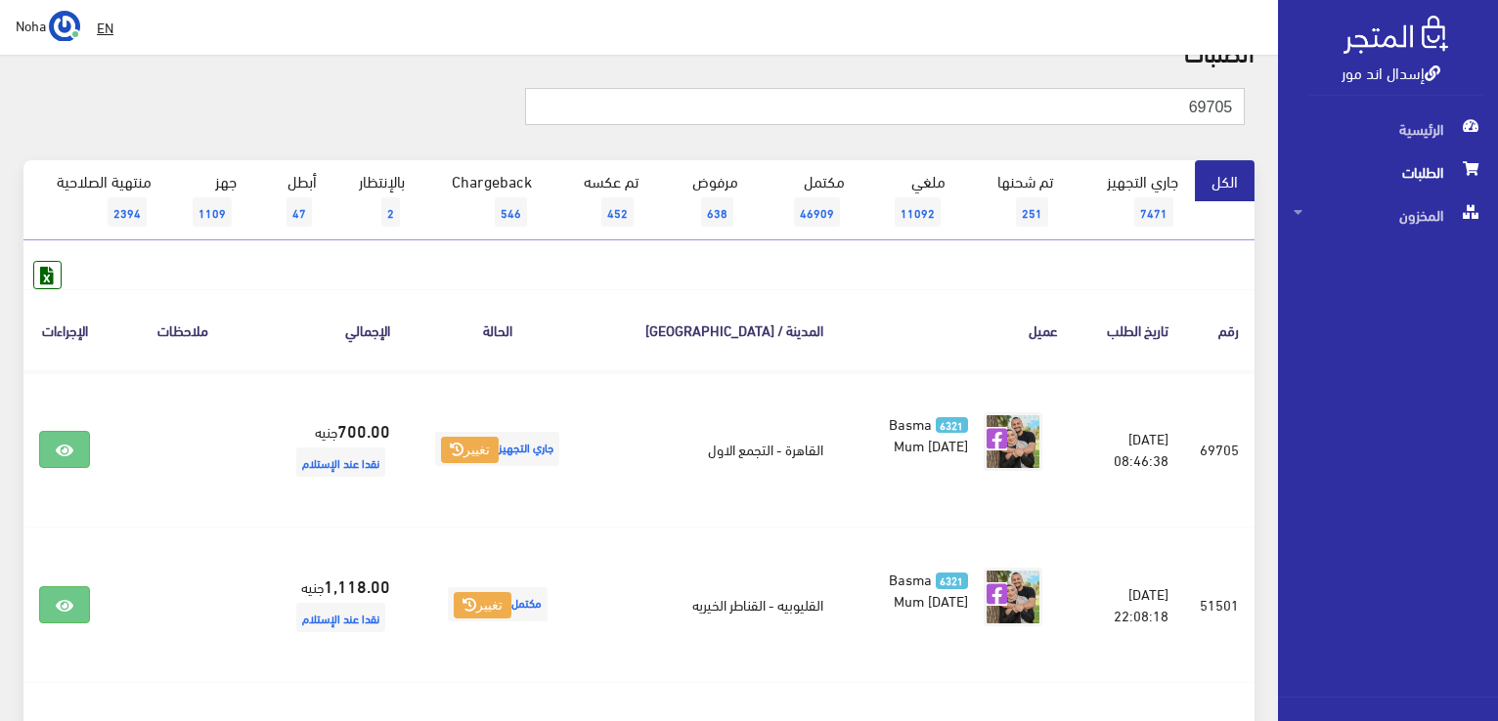
paste input "01029243103"
type input "01029243103"
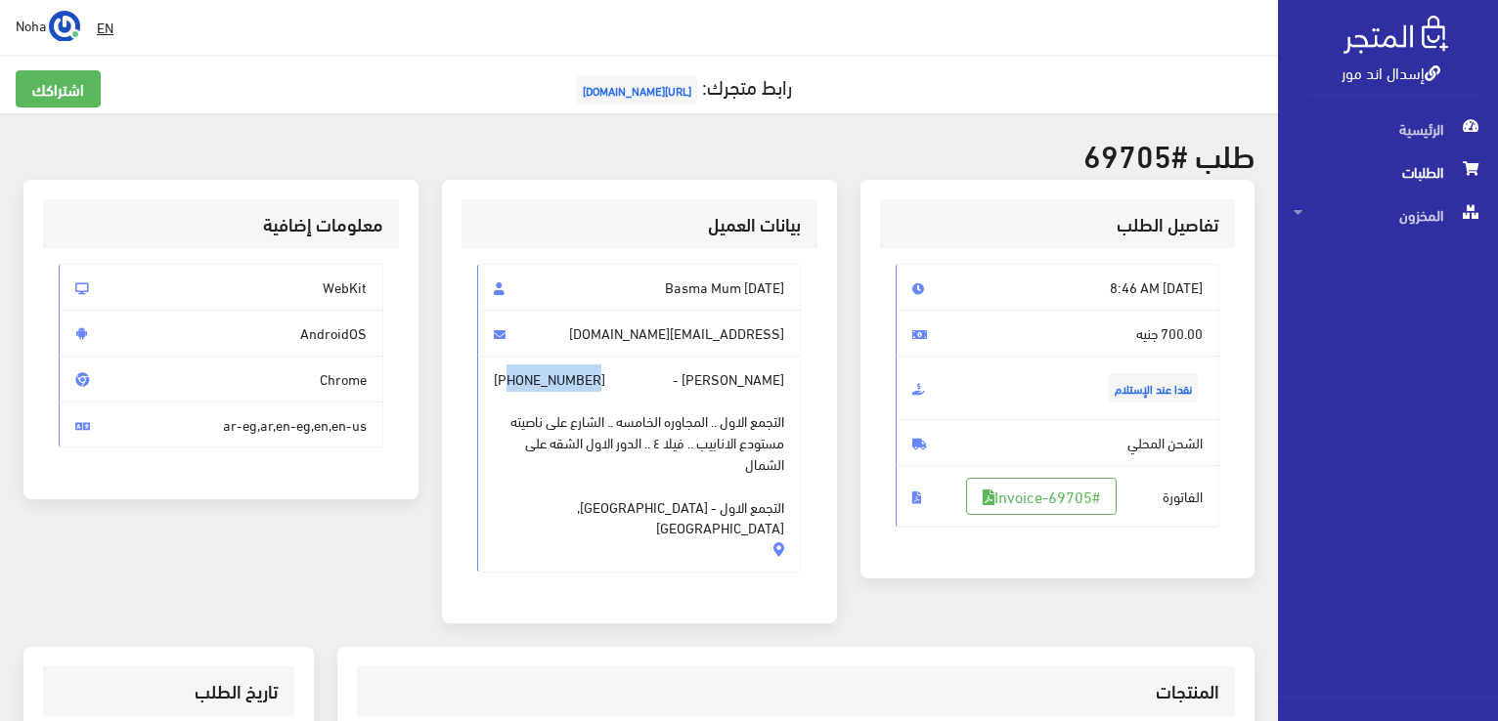
drag, startPoint x: 596, startPoint y: 380, endPoint x: 512, endPoint y: 384, distance: 84.2
click at [512, 384] on span "هاجر انور - +201029243103 التجمع الاول .. المجاوره الخامسه .. الشارع على ناصيته…" at bounding box center [639, 464] width 325 height 217
copy span "01029243103"
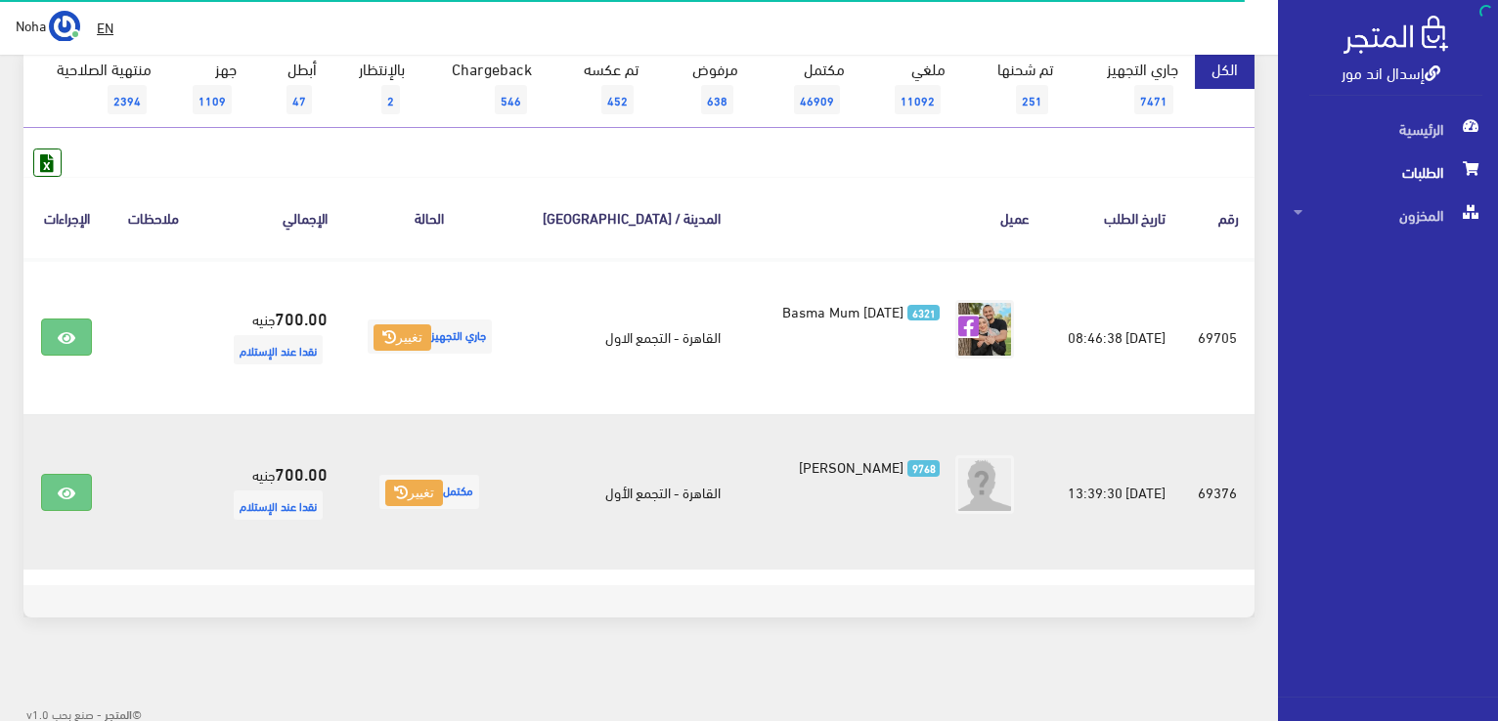
scroll to position [214, 0]
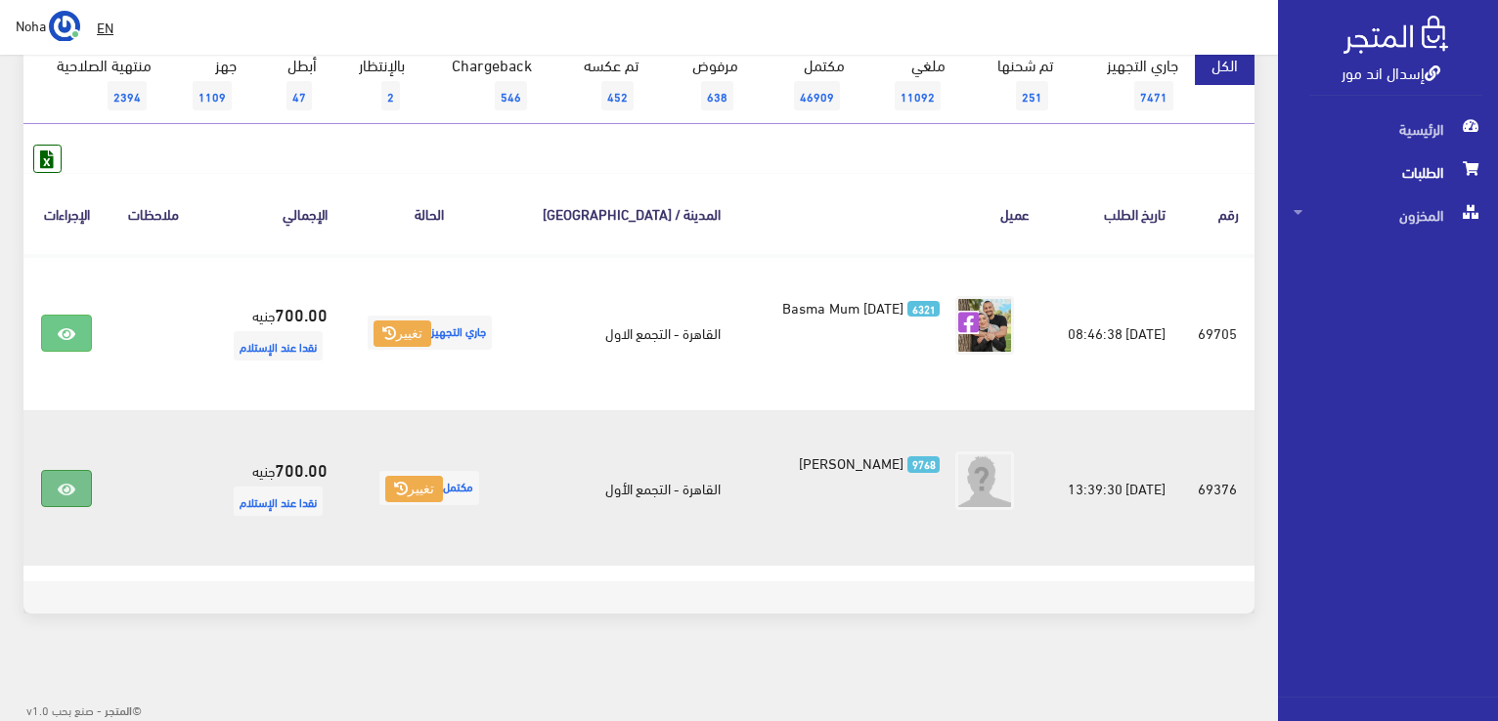
click at [78, 490] on link at bounding box center [66, 488] width 51 height 37
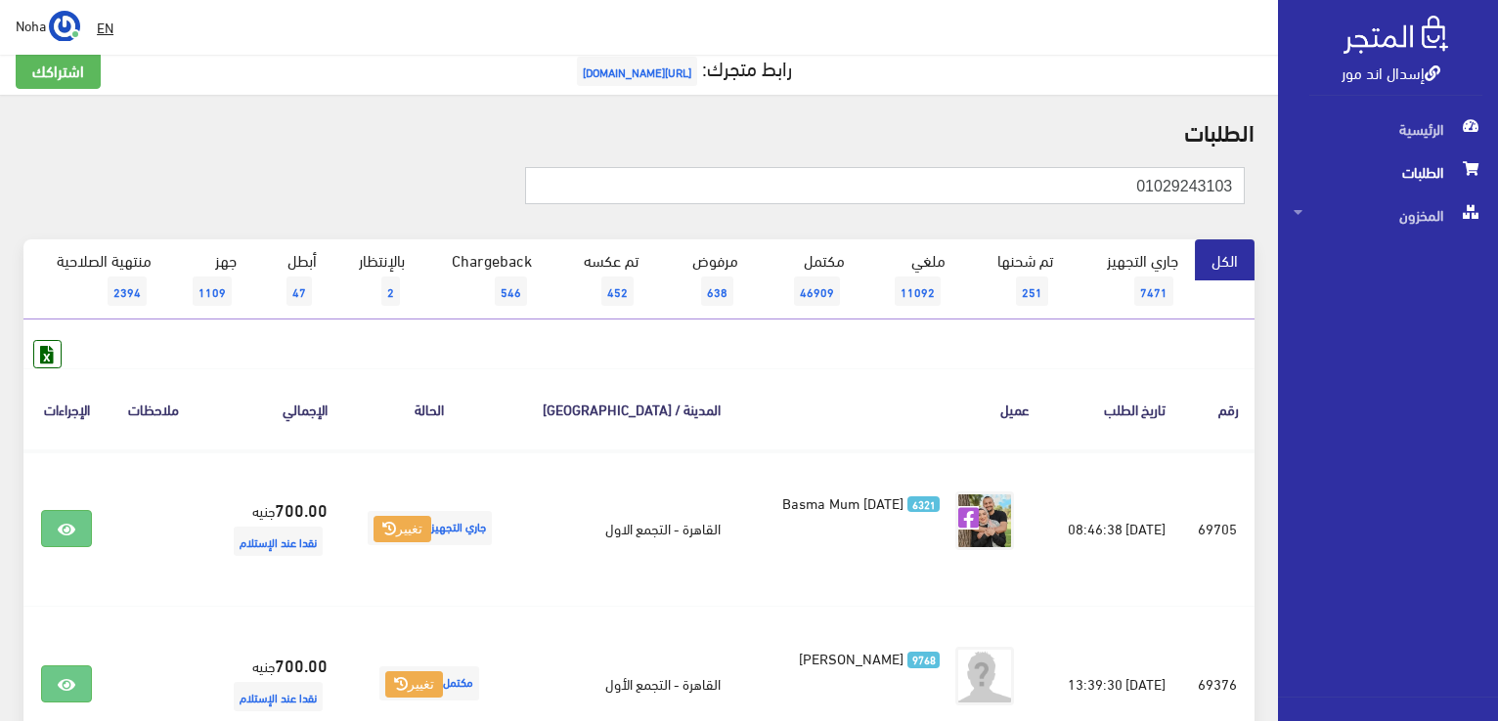
scroll to position [0, 0]
drag, startPoint x: 1086, startPoint y: 169, endPoint x: 1353, endPoint y: 333, distance: 313.3
click at [1497, 299] on html "إسدال اند مور الرئيسية الطلبات" at bounding box center [749, 341] width 1498 height 721
type input "01008750190"
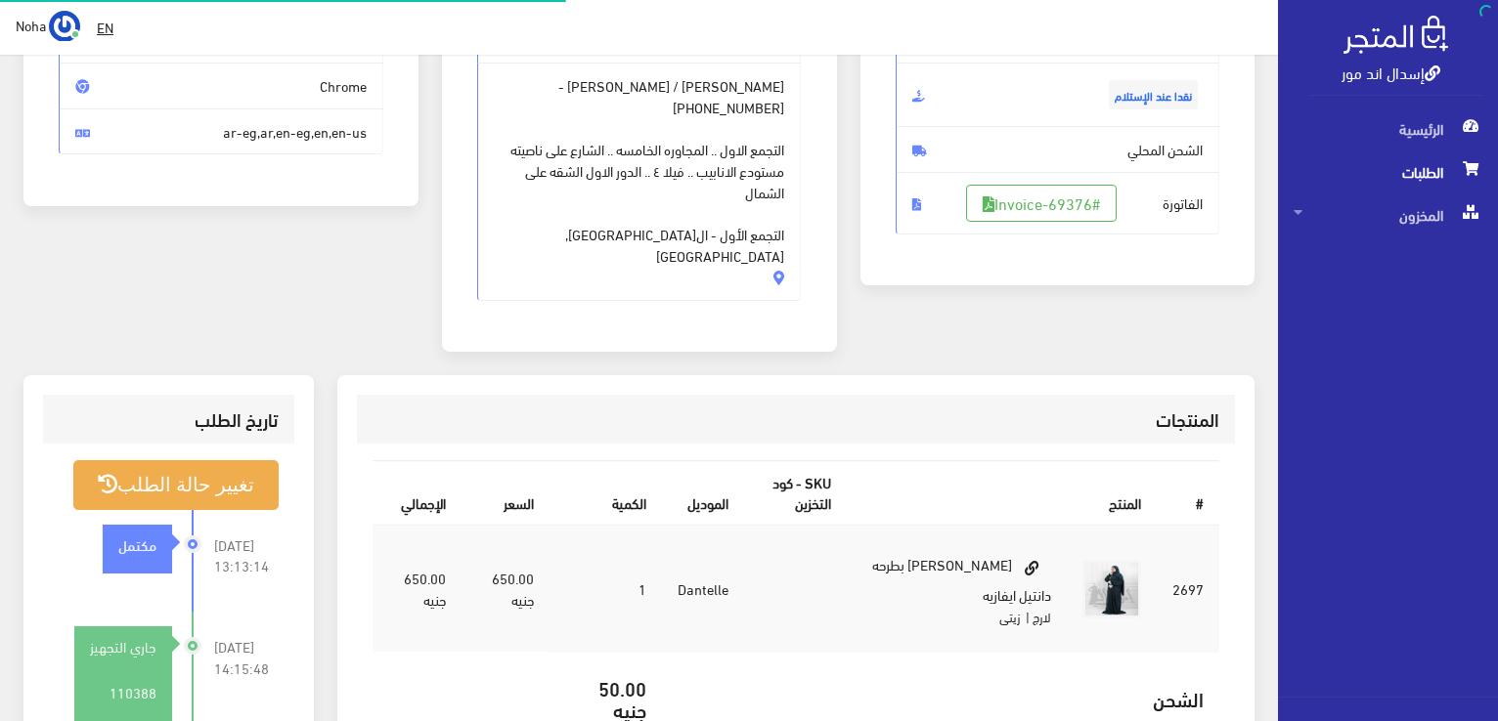
scroll to position [293, 0]
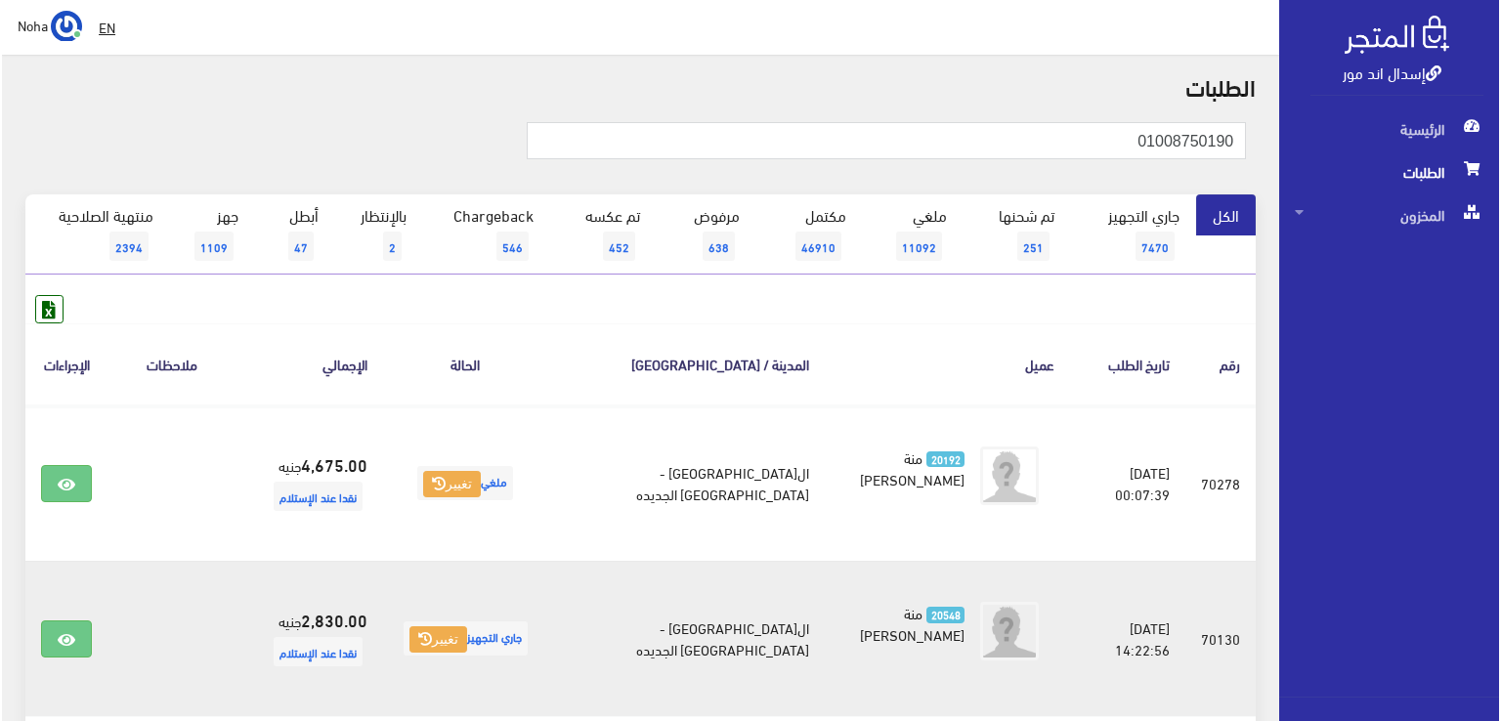
scroll to position [98, 0]
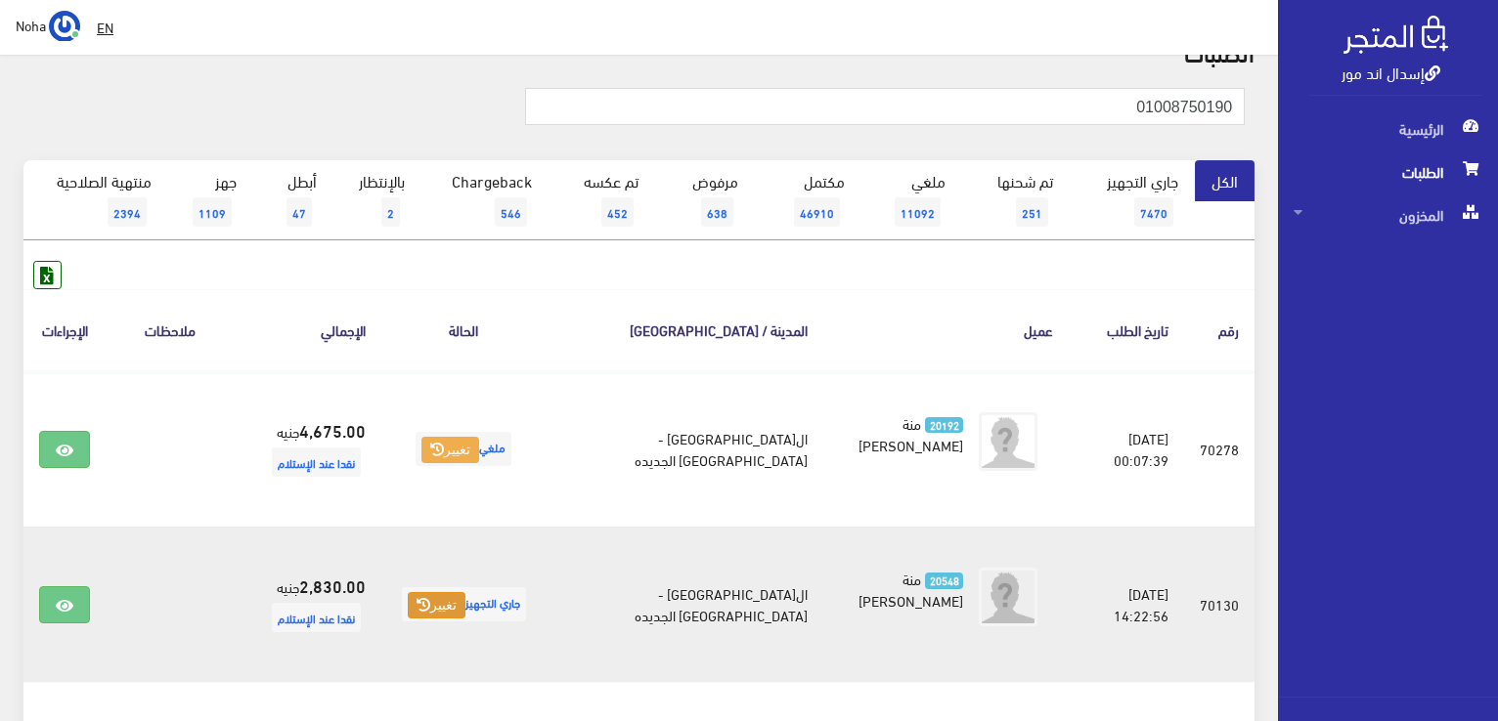
click at [465, 604] on button "تغيير" at bounding box center [437, 605] width 58 height 27
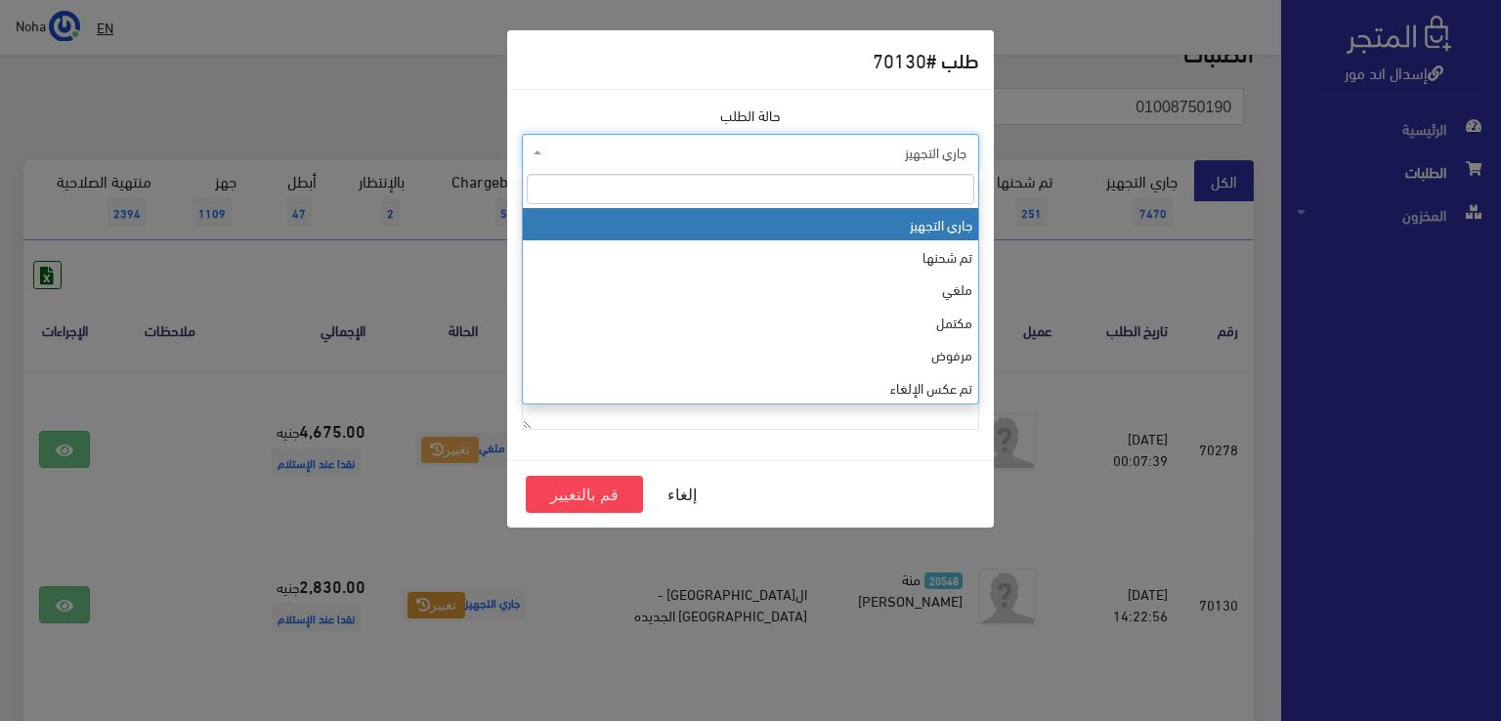
click at [688, 163] on span "جاري التجهيز" at bounding box center [750, 152] width 457 height 37
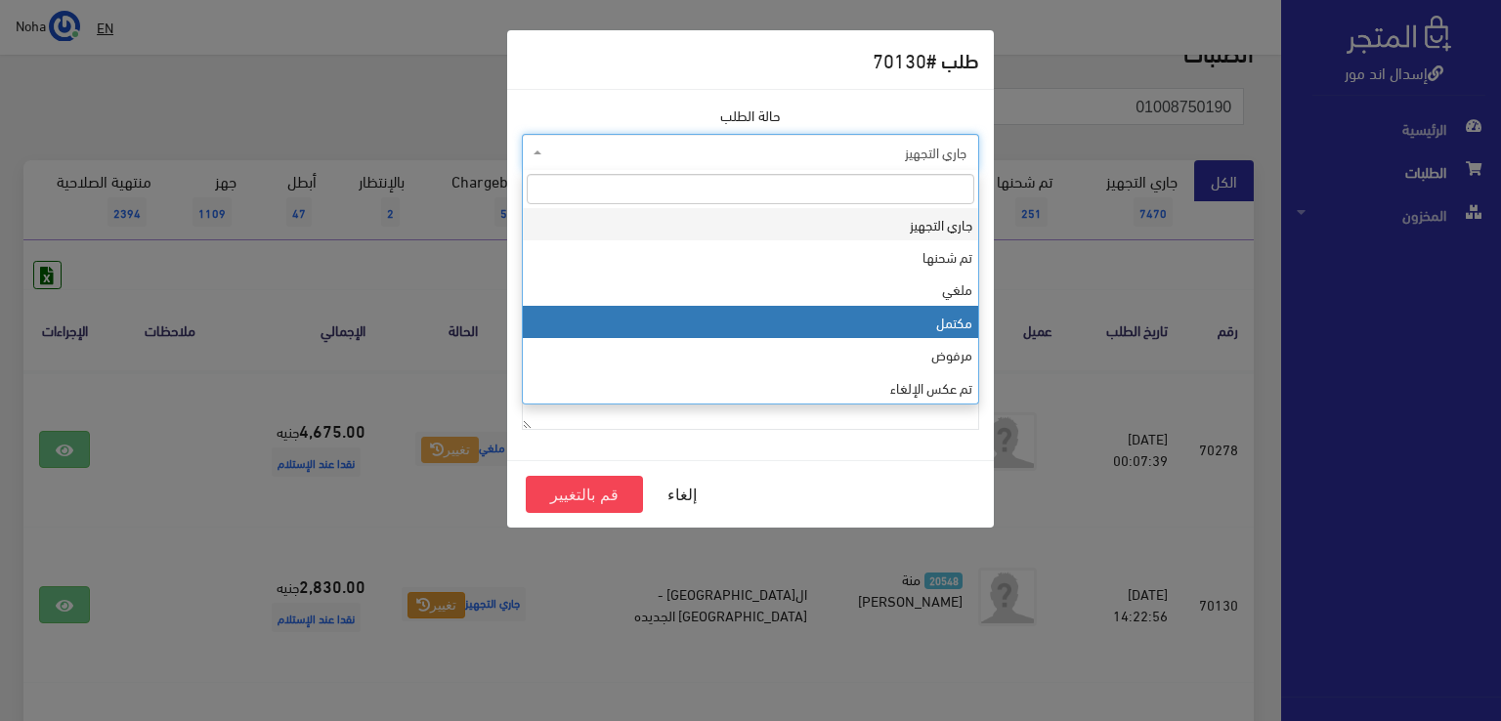
select select "4"
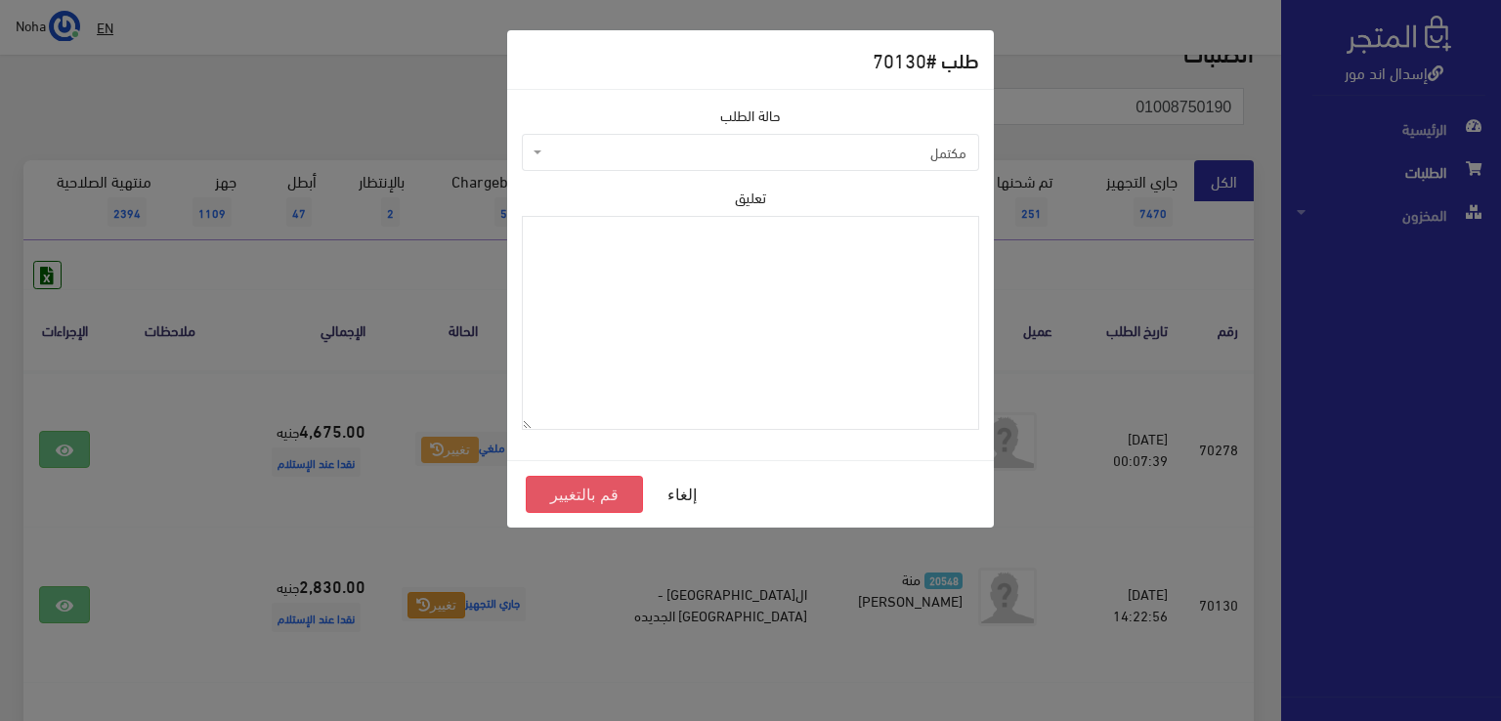
click at [586, 484] on button "قم بالتغيير" at bounding box center [584, 494] width 117 height 37
click at [586, 494] on button "قم بالتغيير" at bounding box center [584, 494] width 117 height 37
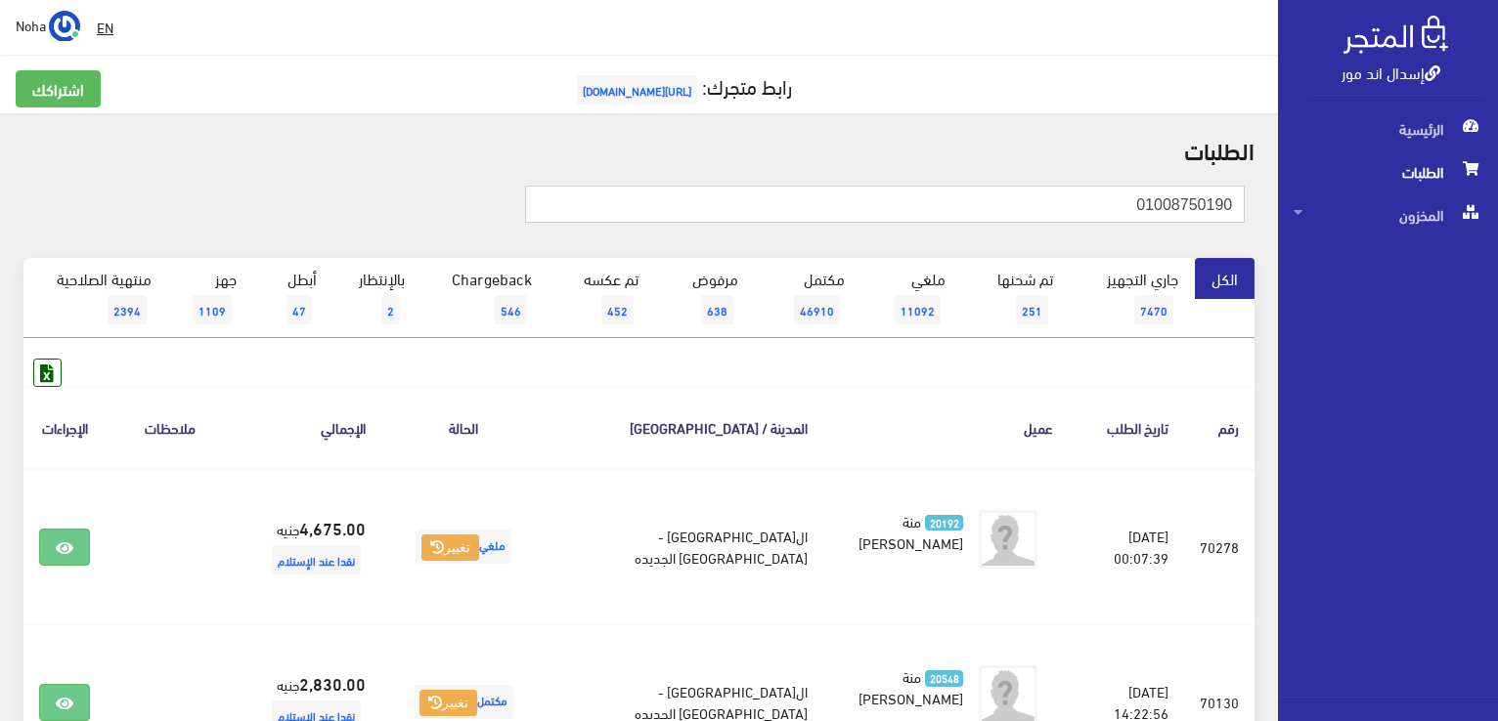
drag, startPoint x: 1091, startPoint y: 197, endPoint x: 1500, endPoint y: 295, distance: 421.1
click at [1497, 295] on html "إسدال اند مور الرئيسية الطلبات" at bounding box center [749, 360] width 1498 height 721
type input "01029243103"
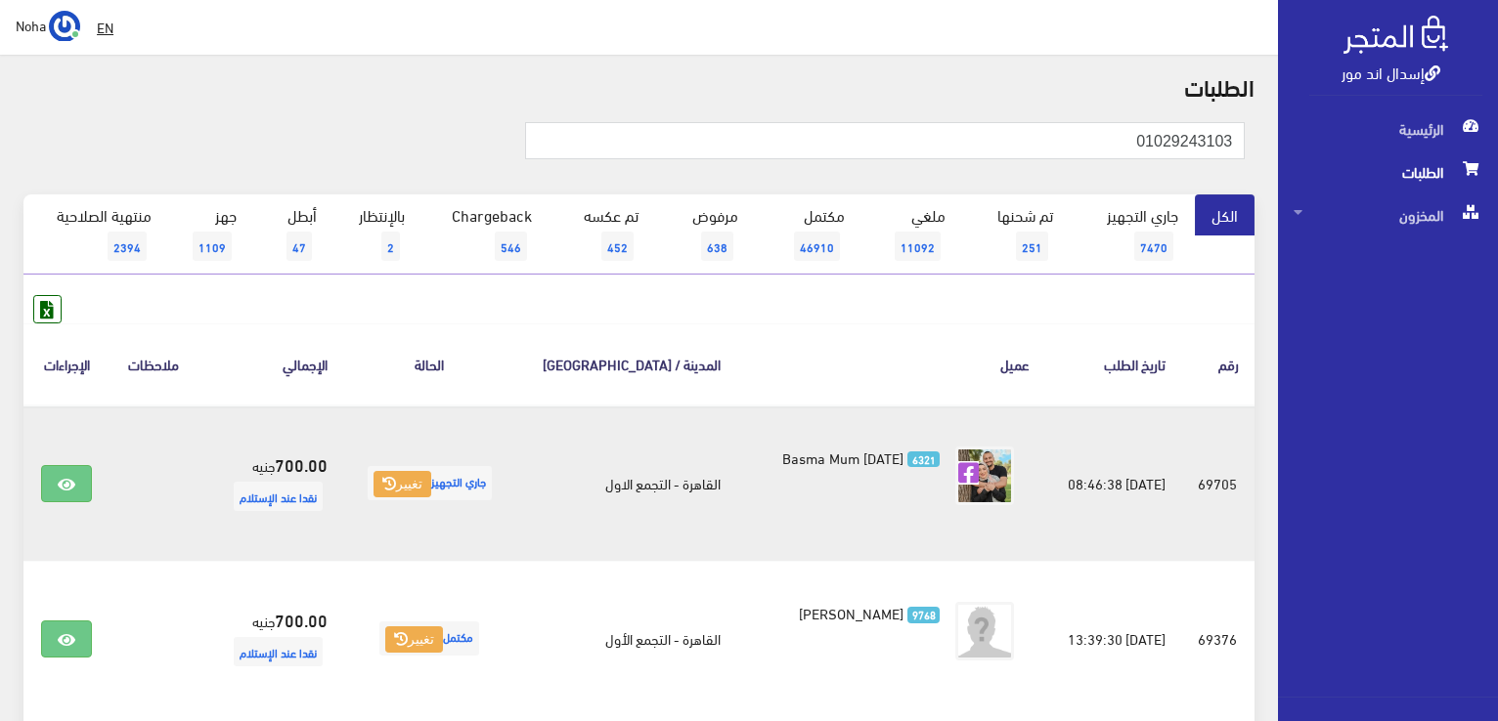
scroll to position [98, 0]
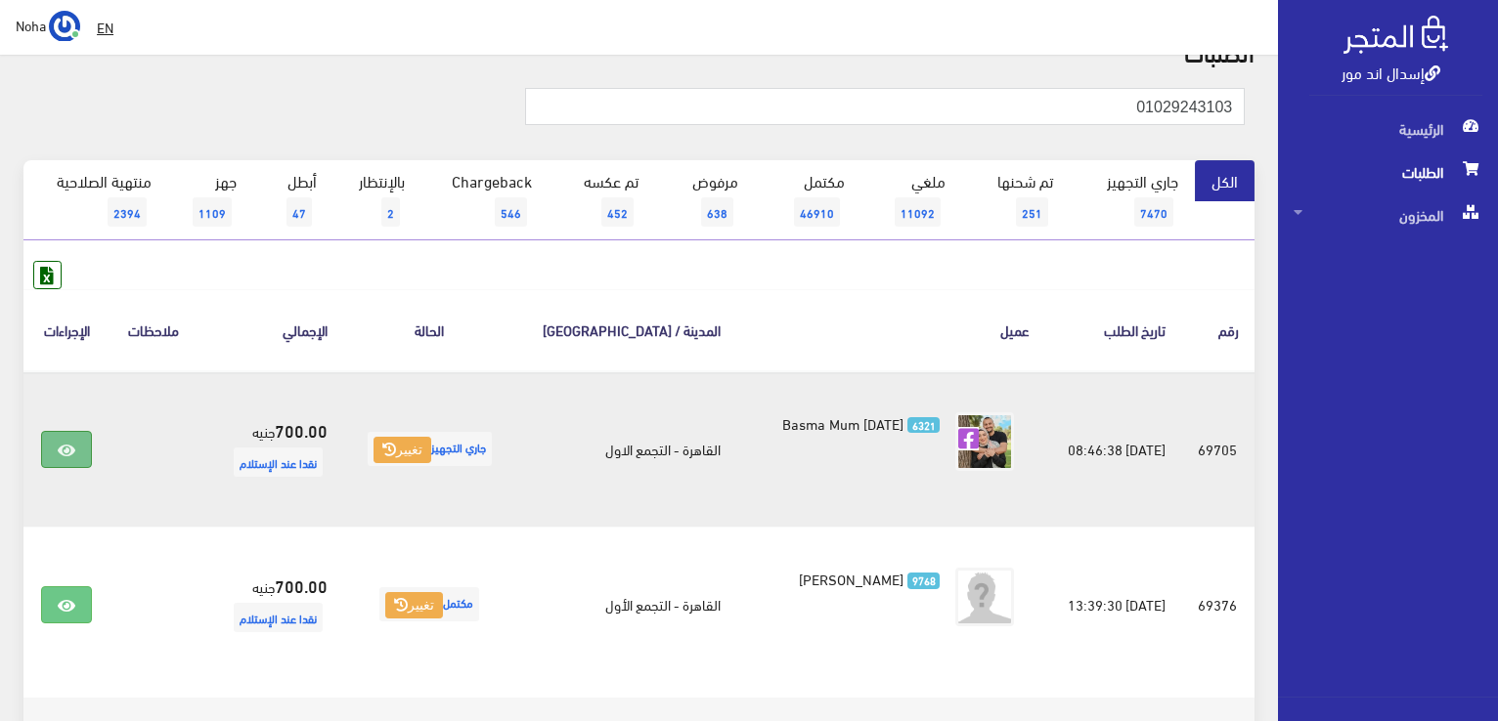
click at [72, 445] on icon at bounding box center [67, 451] width 18 height 16
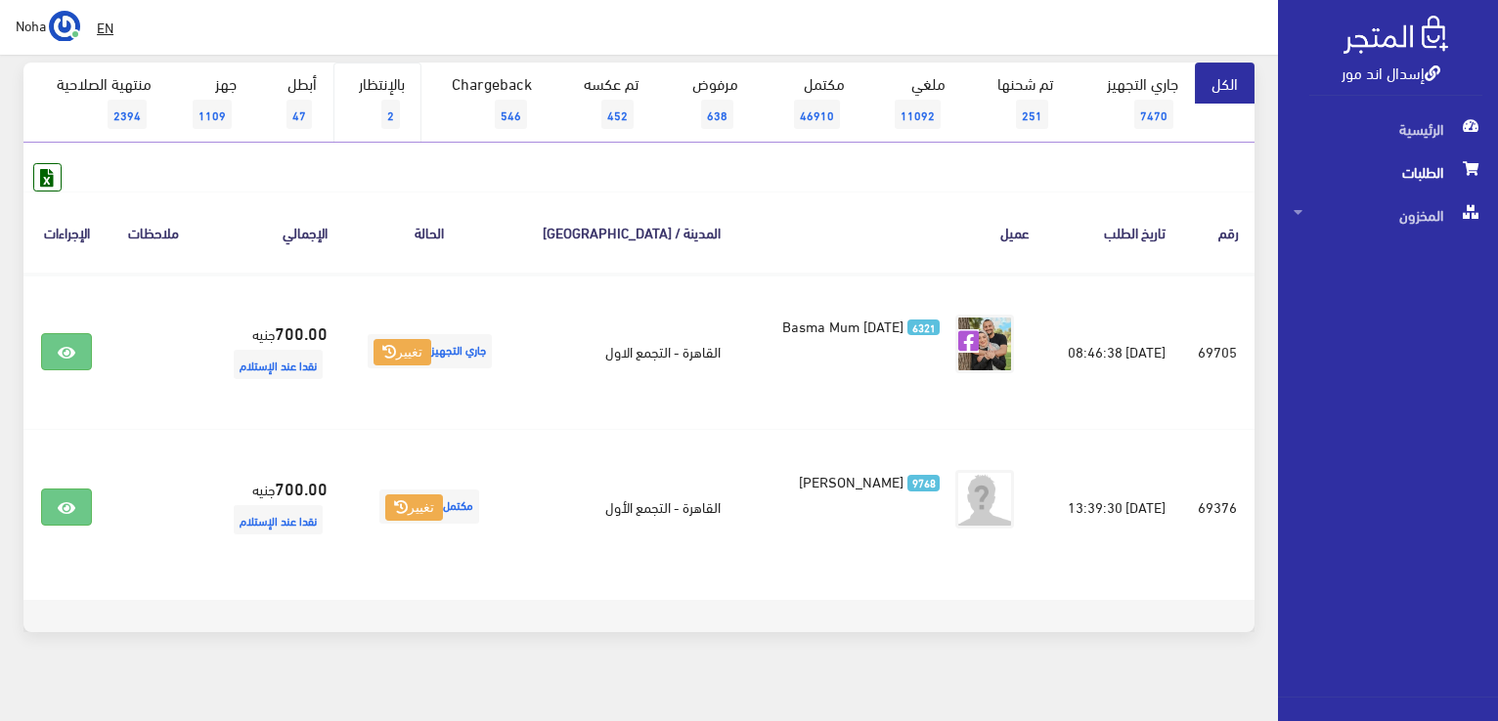
click at [375, 89] on link "بالإنتظار 2" at bounding box center [377, 103] width 88 height 80
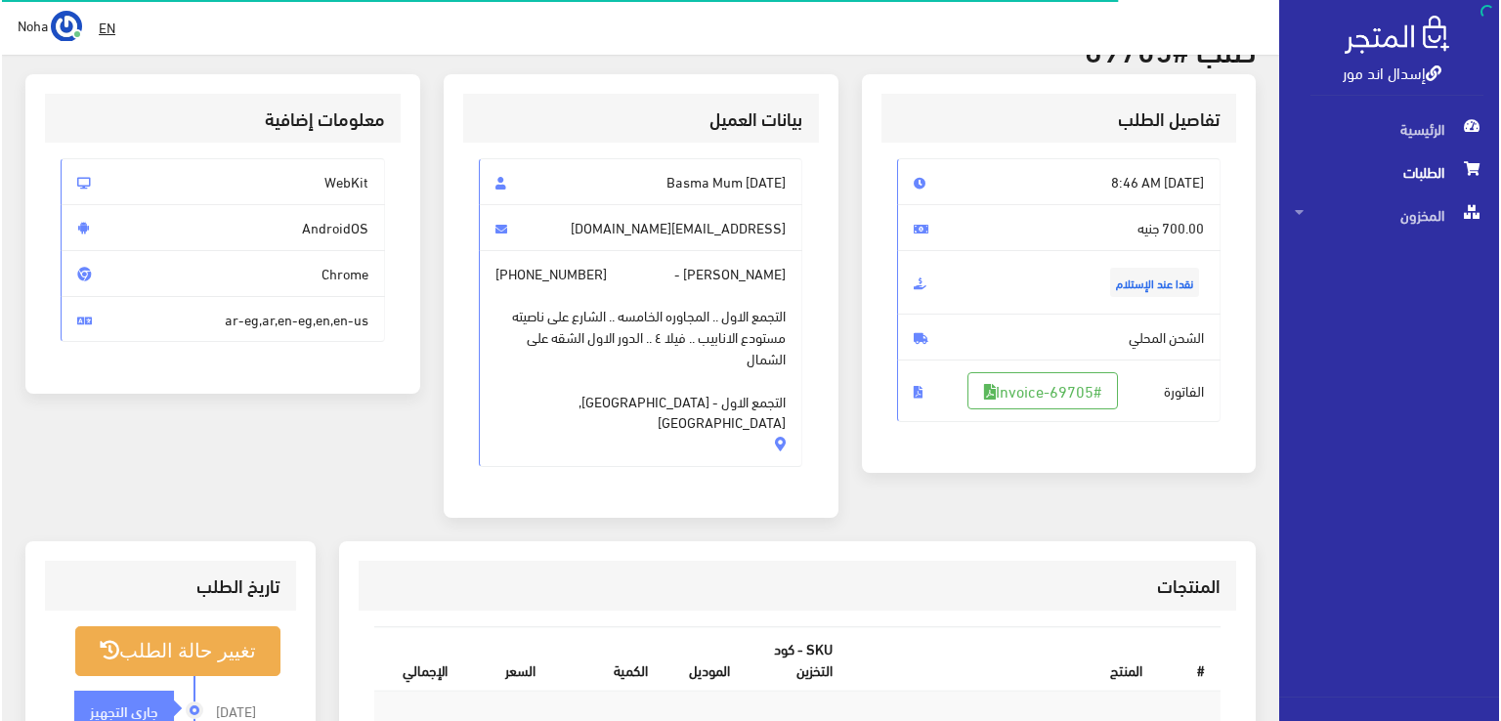
scroll to position [293, 0]
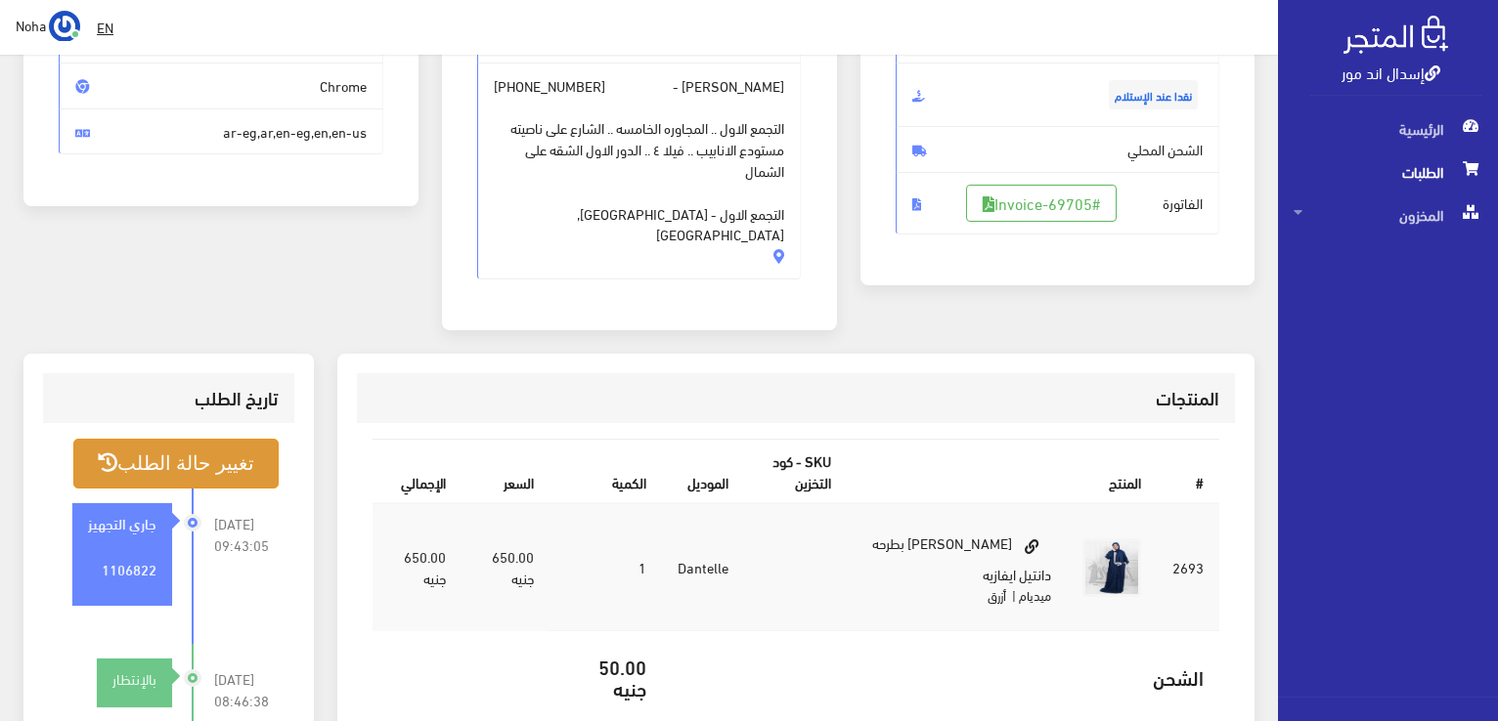
click at [214, 439] on button "تغيير حالة الطلب" at bounding box center [175, 464] width 205 height 50
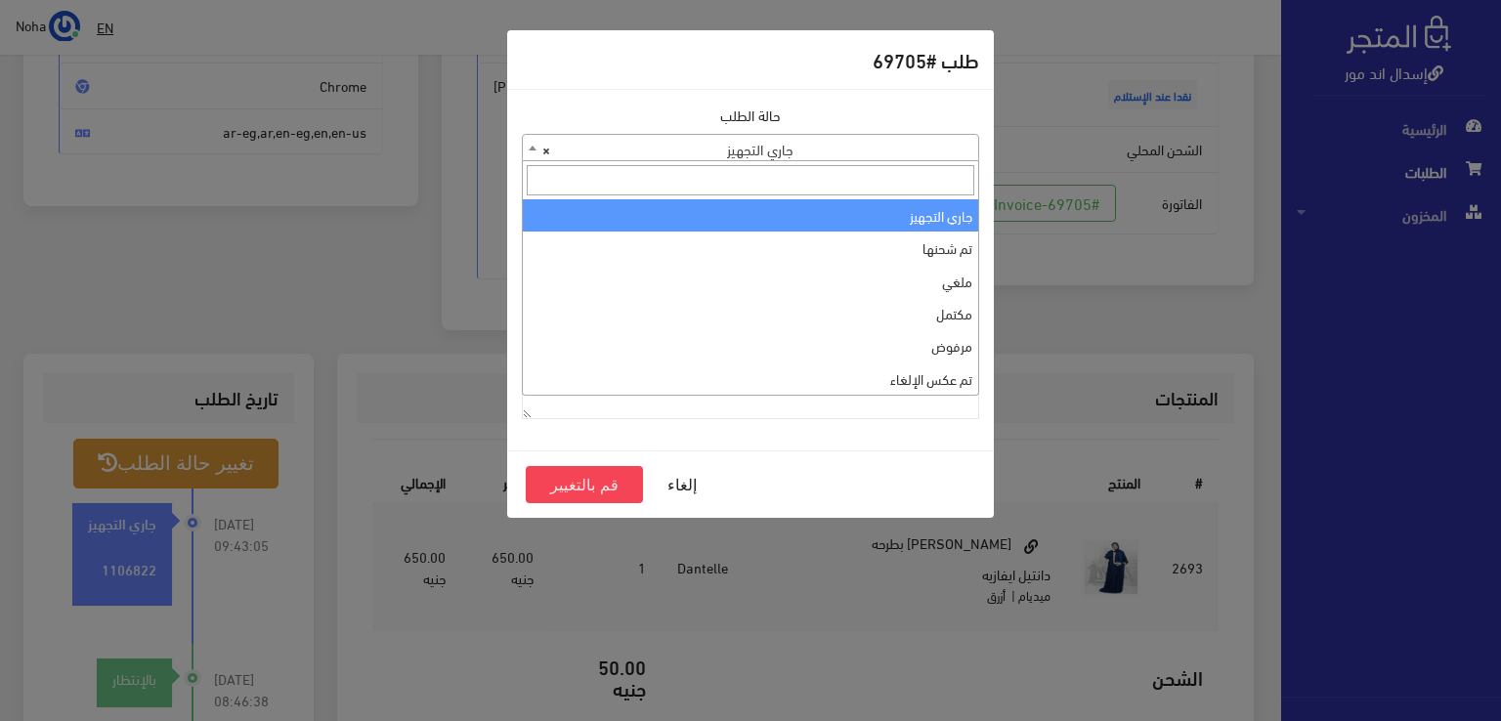
click at [633, 144] on span "× جاري التجهيز" at bounding box center [751, 148] width 456 height 27
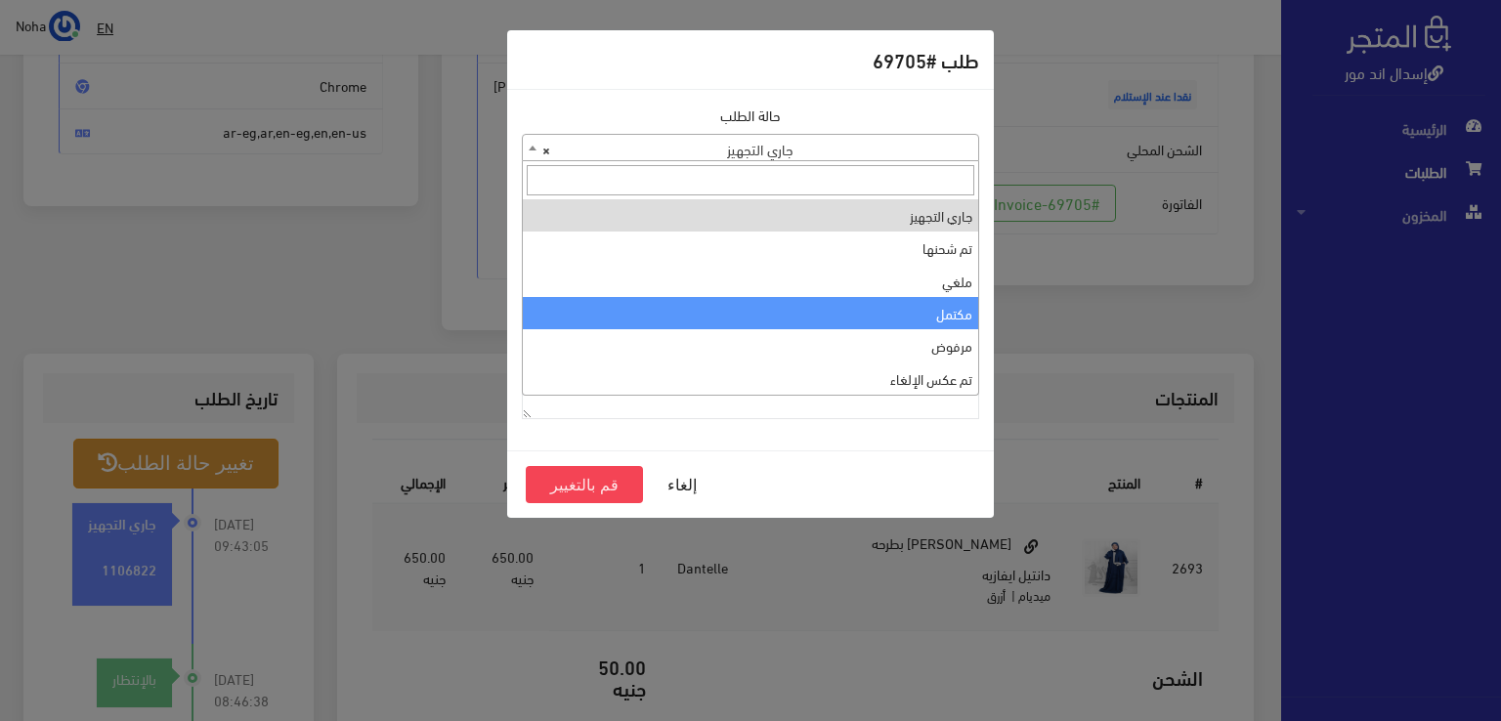
select select "4"
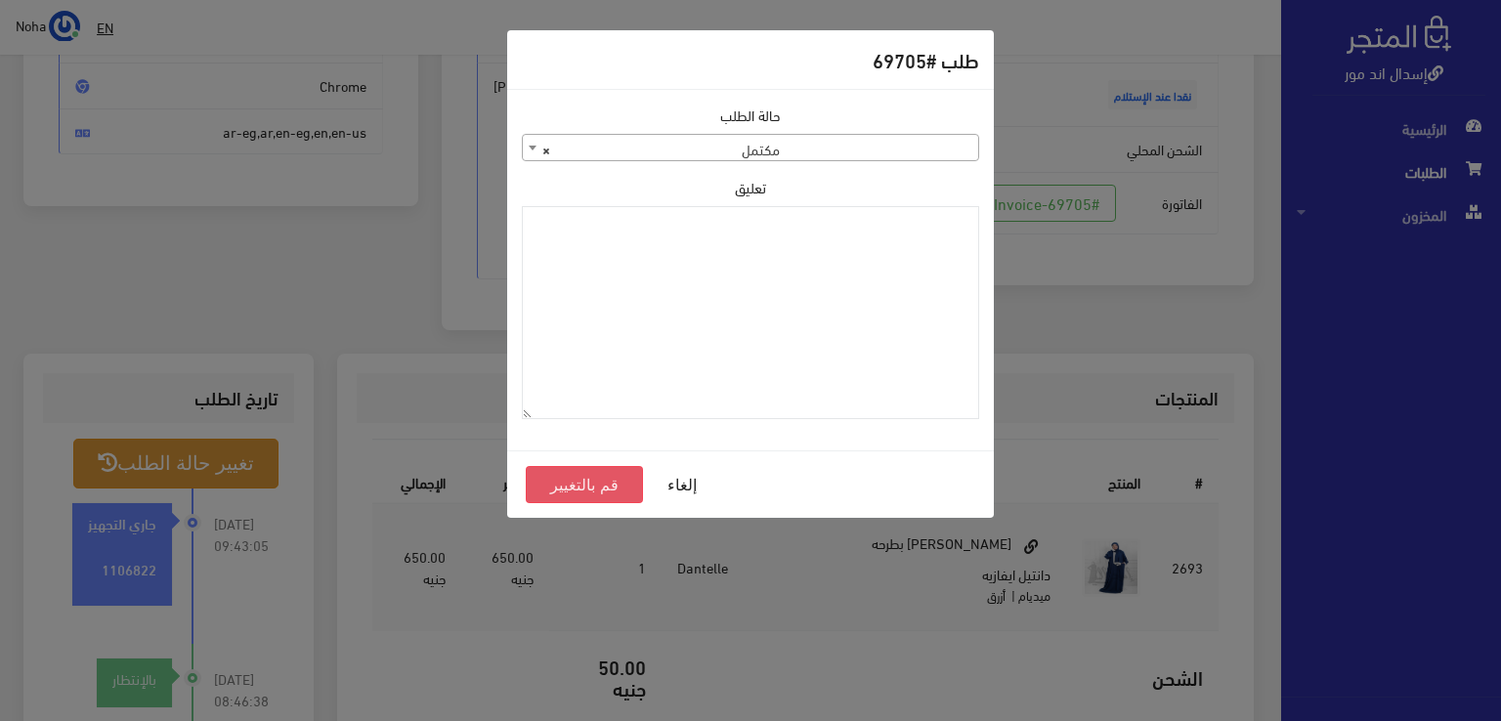
click at [584, 478] on button "قم بالتغيير" at bounding box center [584, 484] width 117 height 37
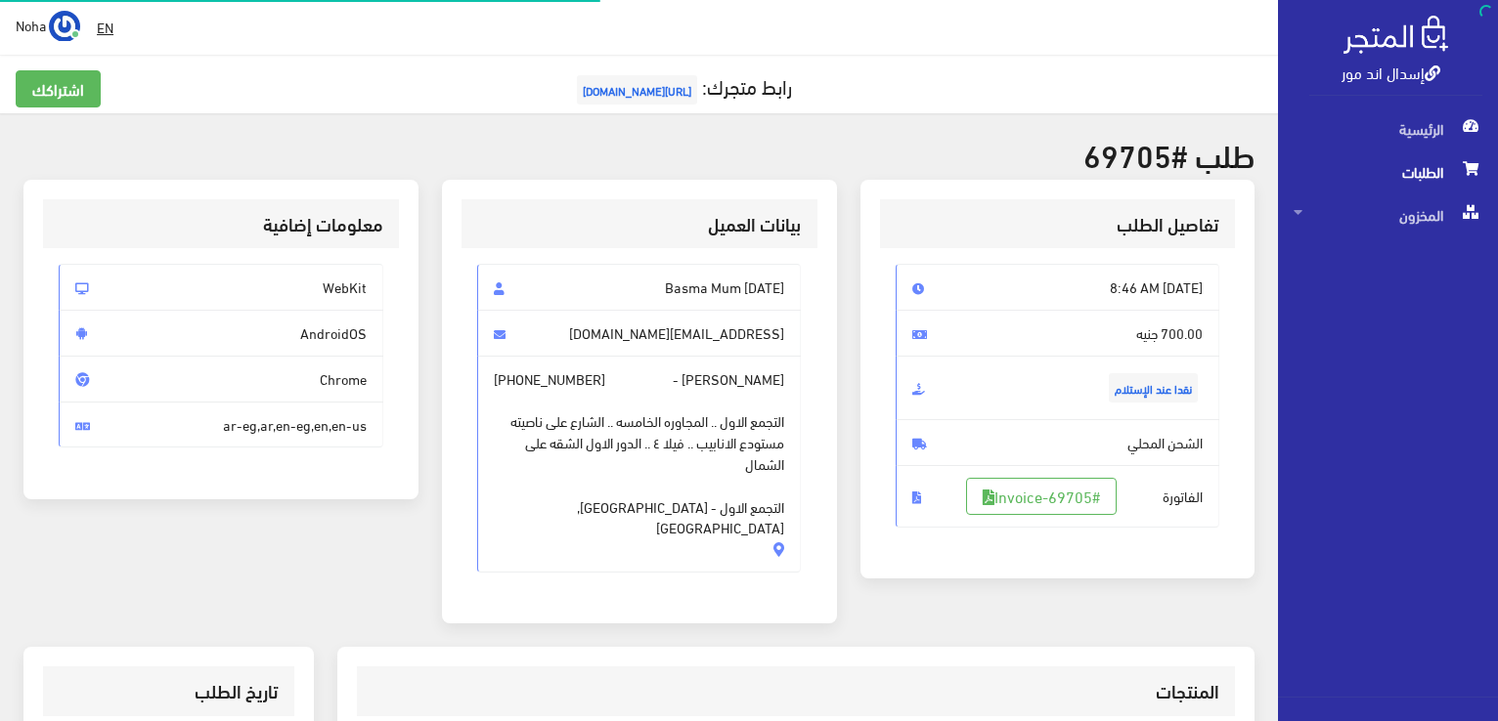
scroll to position [281, 0]
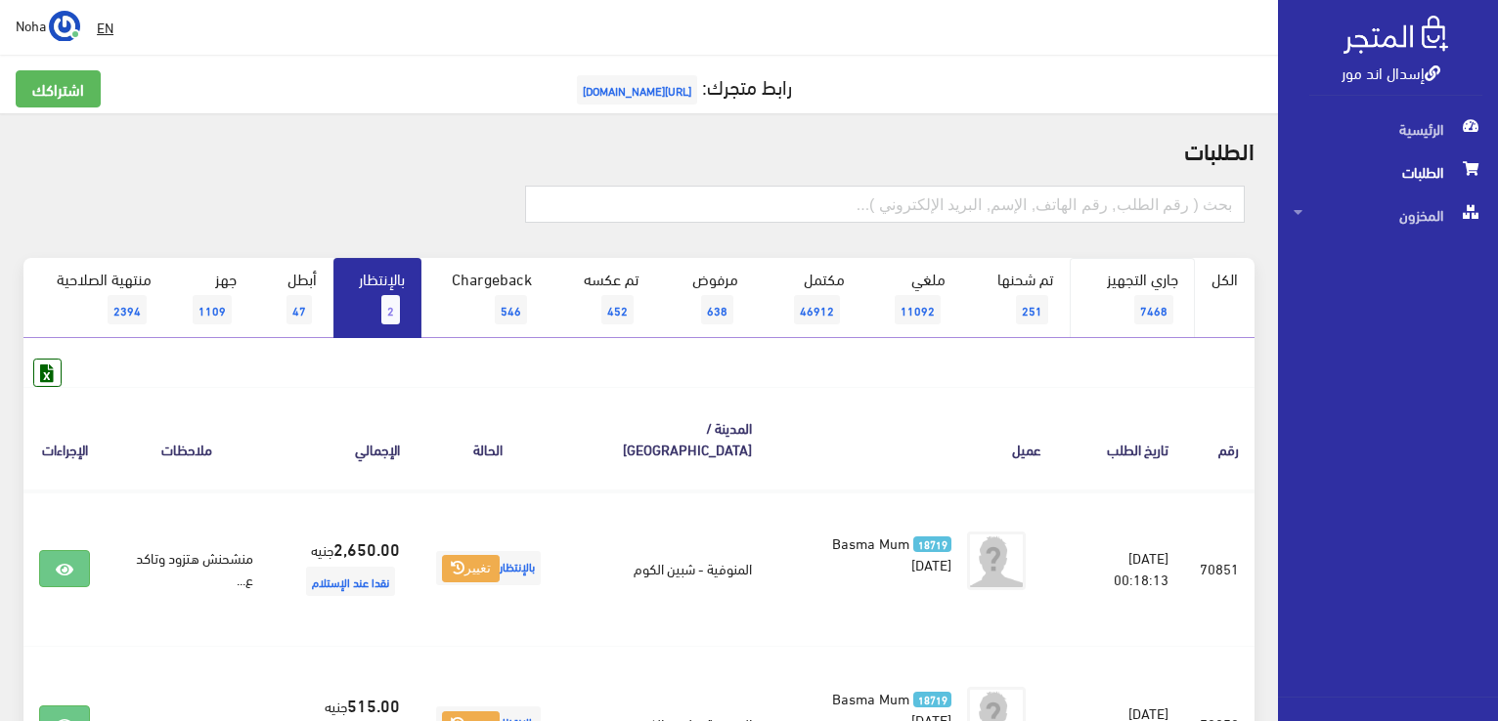
click at [1126, 299] on link "جاري التجهيز 7468" at bounding box center [1132, 298] width 126 height 80
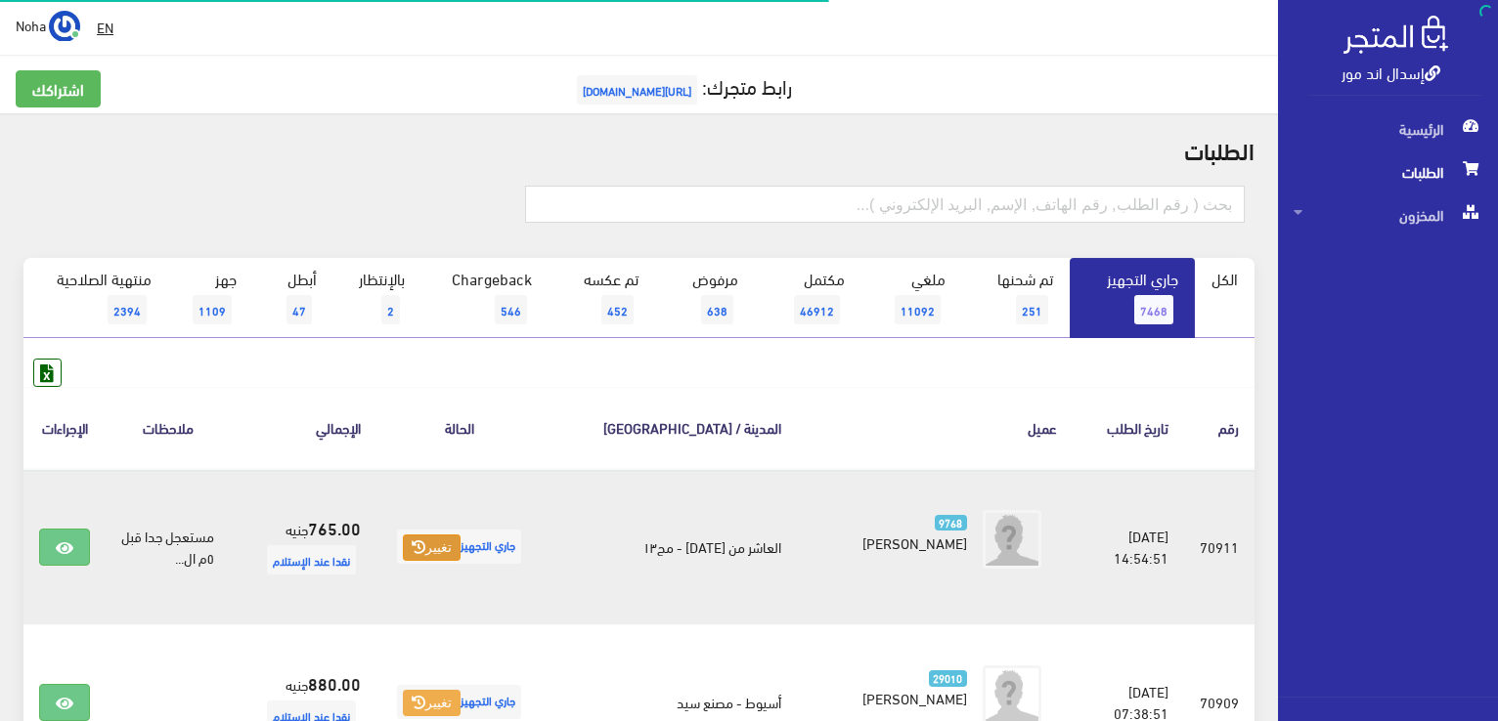
click at [443, 549] on button "تغيير" at bounding box center [432, 548] width 58 height 27
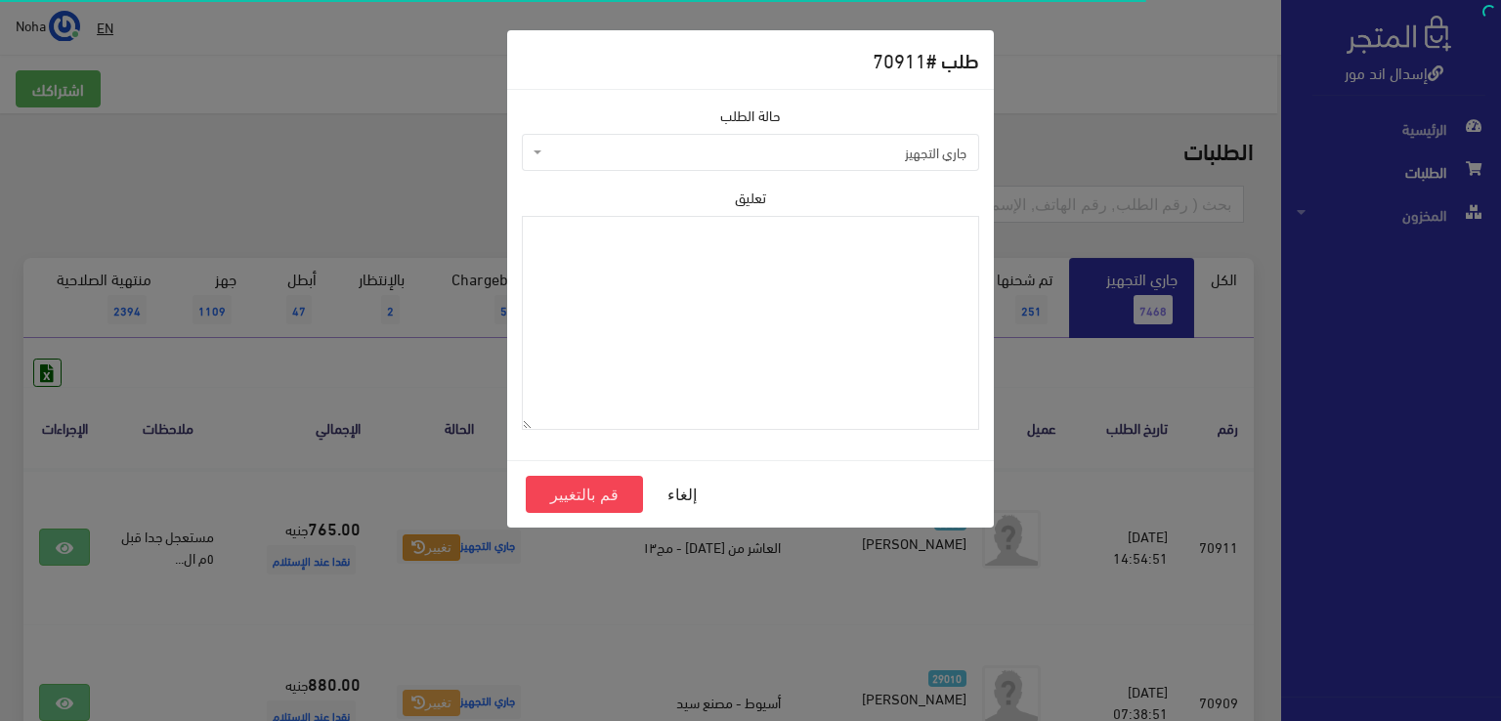
click at [731, 164] on span "جاري التجهيز" at bounding box center [750, 152] width 457 height 37
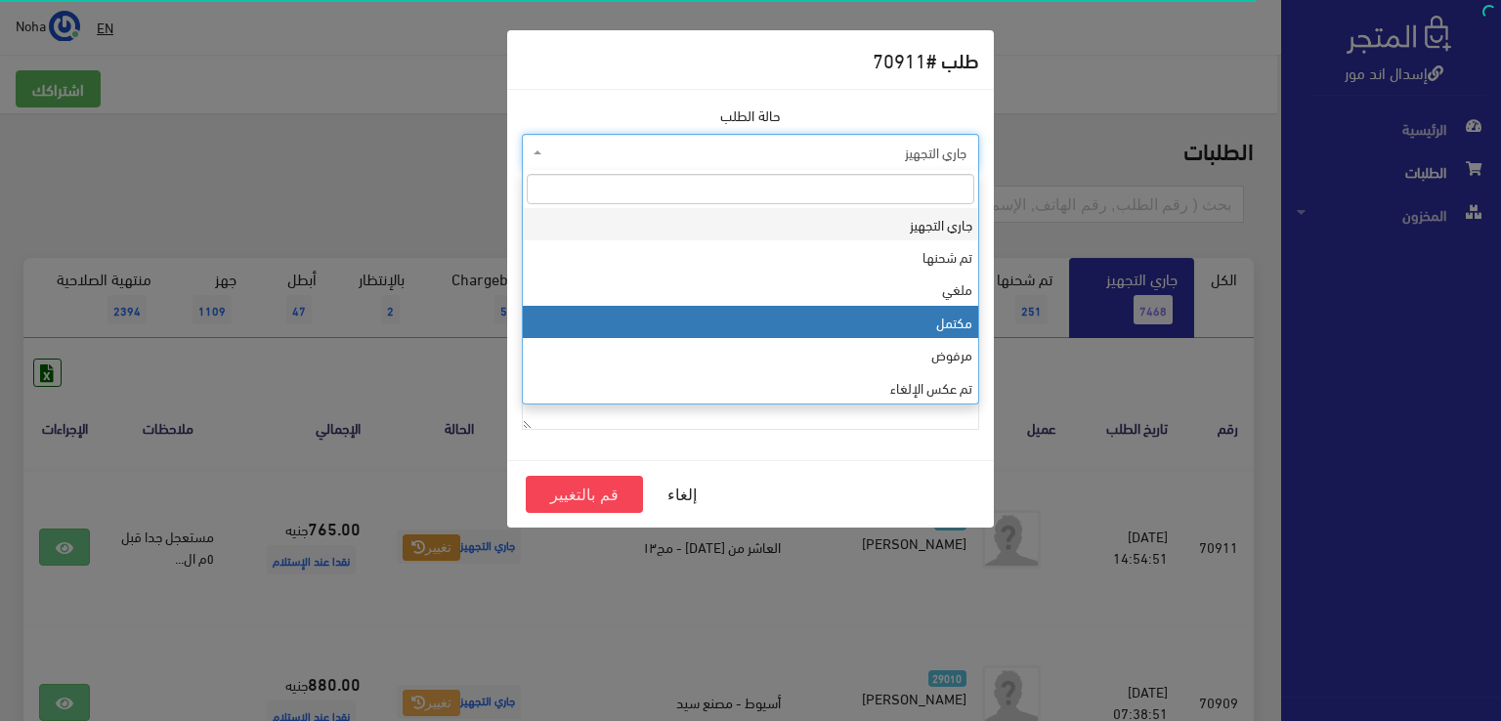
select select "4"
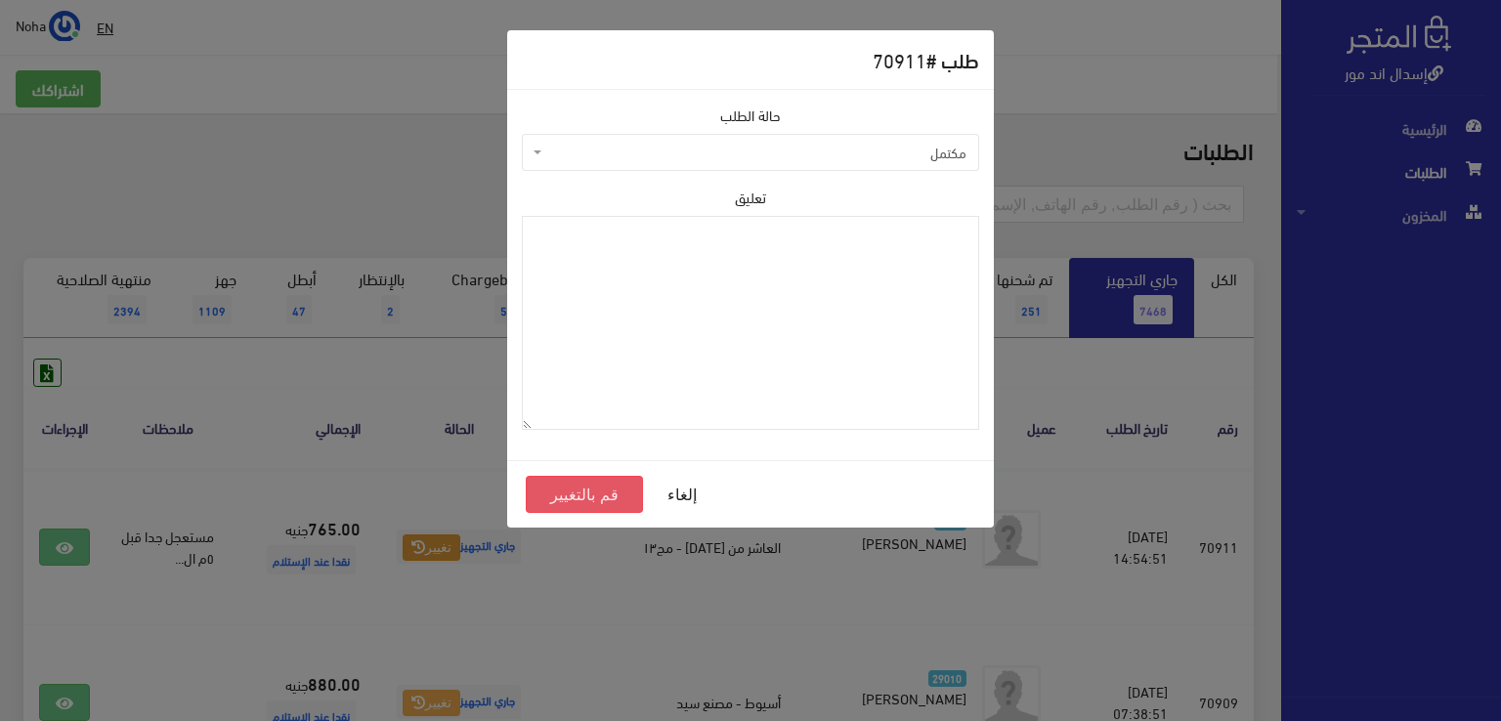
click at [602, 497] on button "قم بالتغيير" at bounding box center [584, 494] width 117 height 37
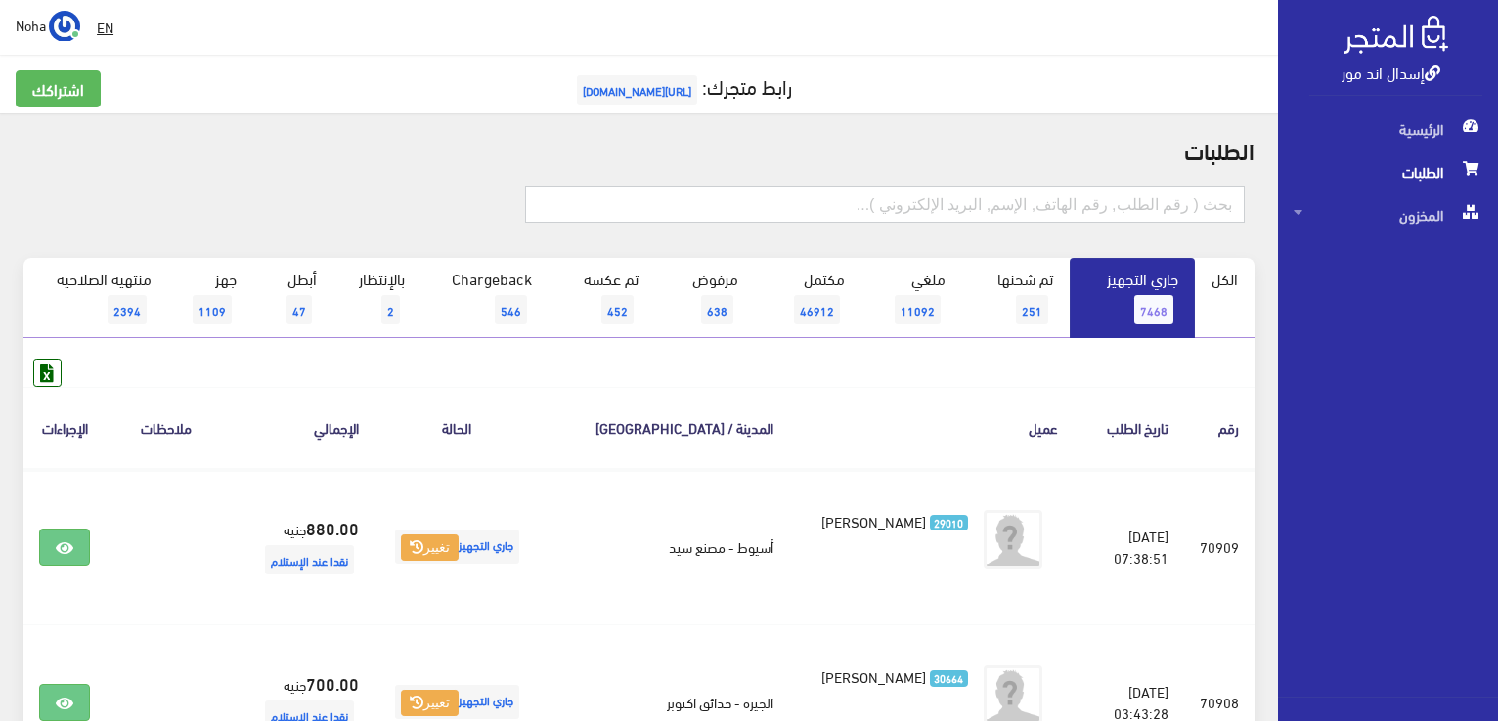
click at [818, 207] on input "text" at bounding box center [884, 204] width 719 height 37
type input "01065534189"
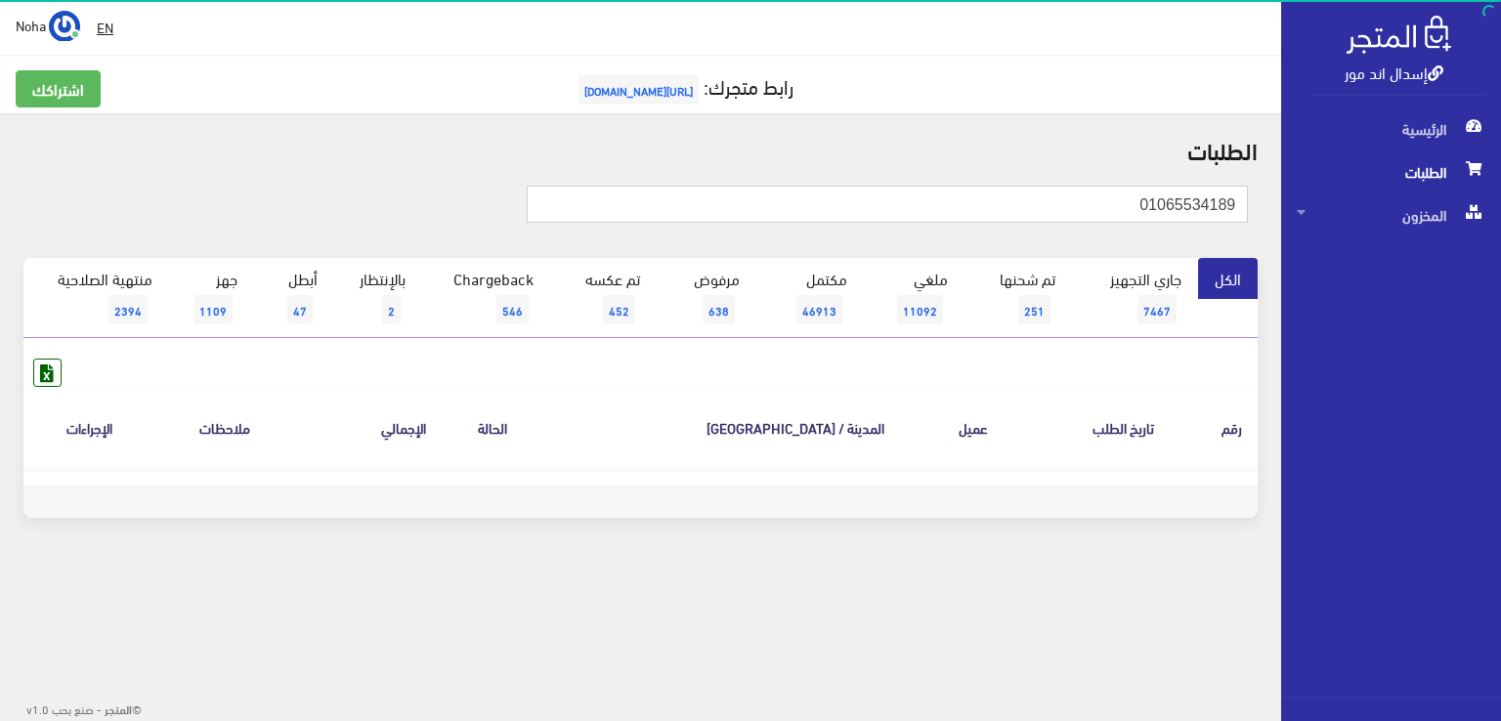
drag, startPoint x: 1112, startPoint y: 205, endPoint x: 1482, endPoint y: 314, distance: 385.1
click at [1500, 318] on div "إسدال اند مور الرئيسية الطلبات المخزون" at bounding box center [750, 314] width 1501 height 628
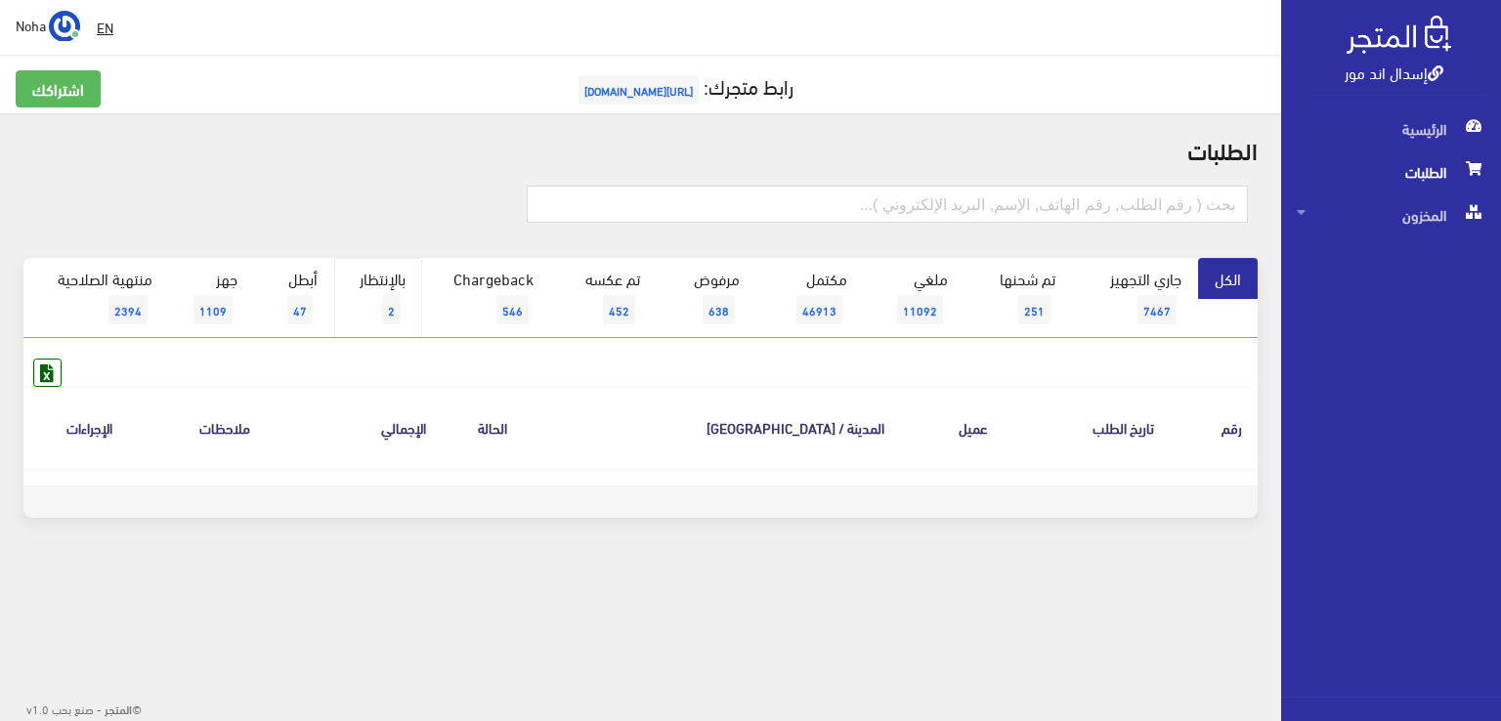
click at [395, 283] on link "بالإنتظار 2" at bounding box center [378, 298] width 88 height 80
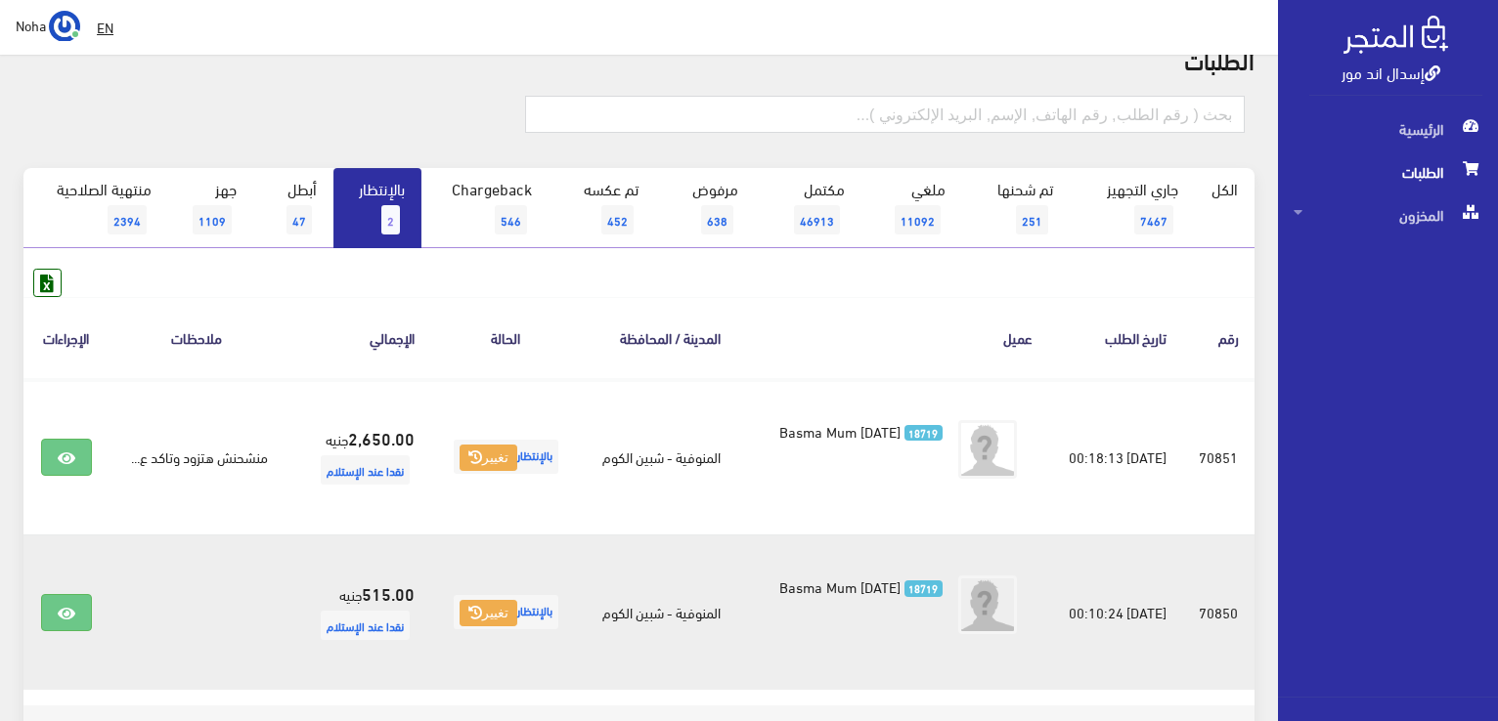
scroll to position [195, 0]
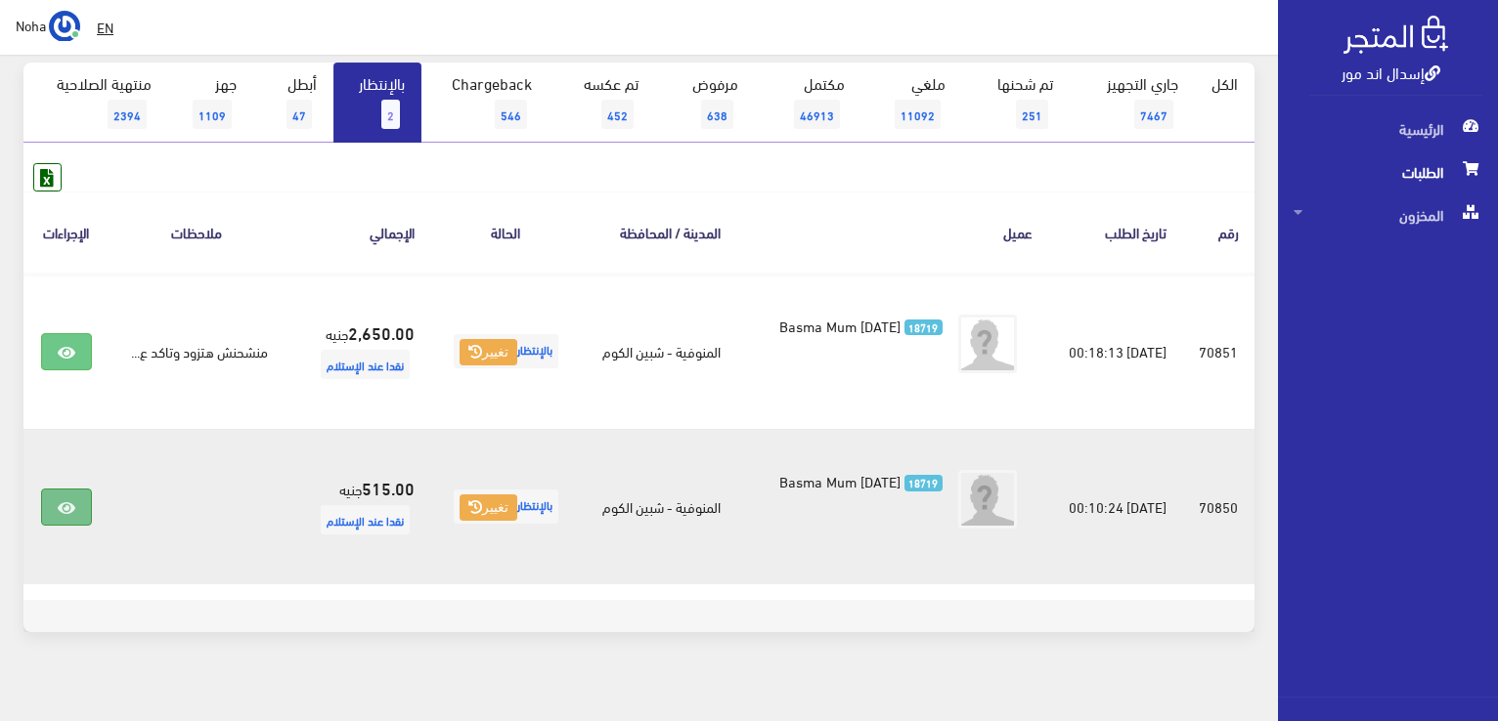
click at [75, 508] on link at bounding box center [66, 507] width 51 height 37
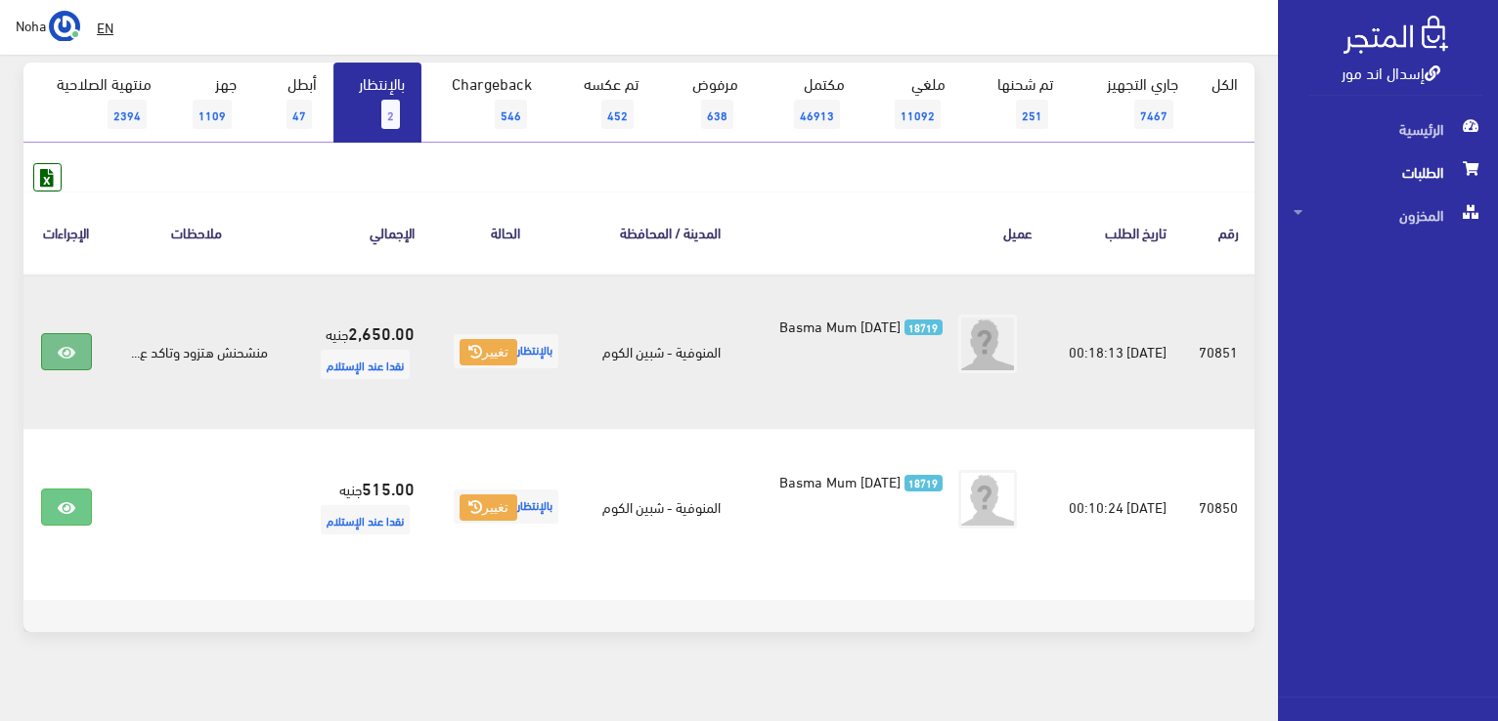
click at [46, 351] on link at bounding box center [66, 351] width 51 height 37
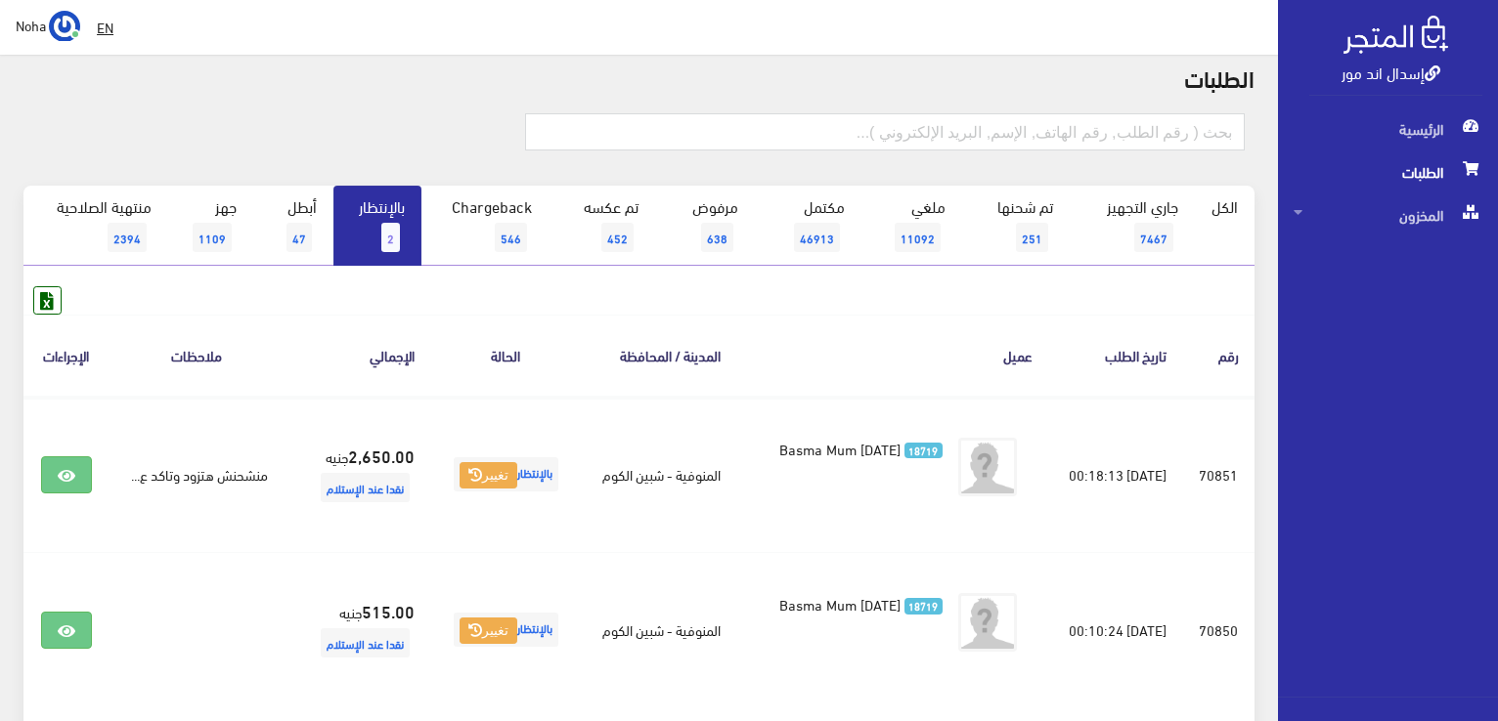
scroll to position [0, 0]
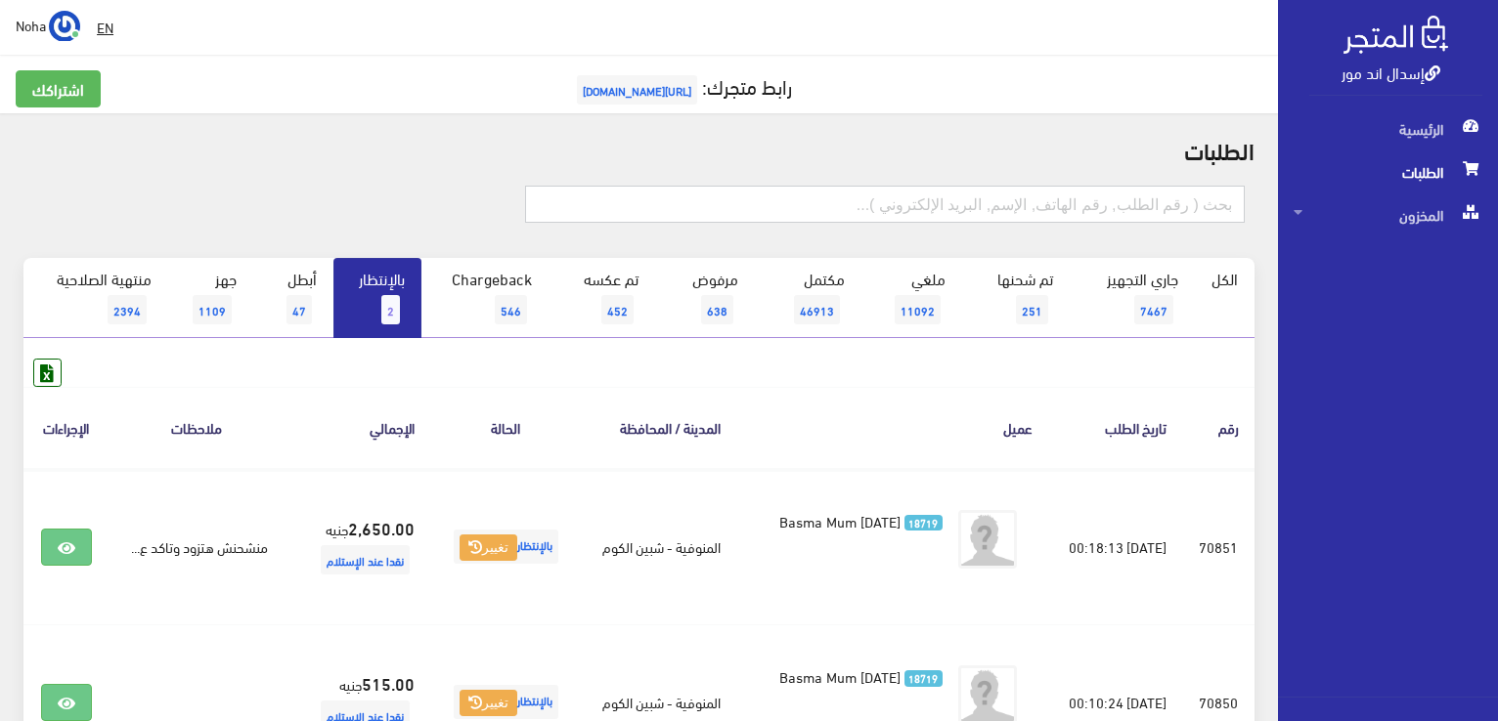
click at [949, 205] on input "text" at bounding box center [884, 204] width 719 height 37
type input "01158330097"
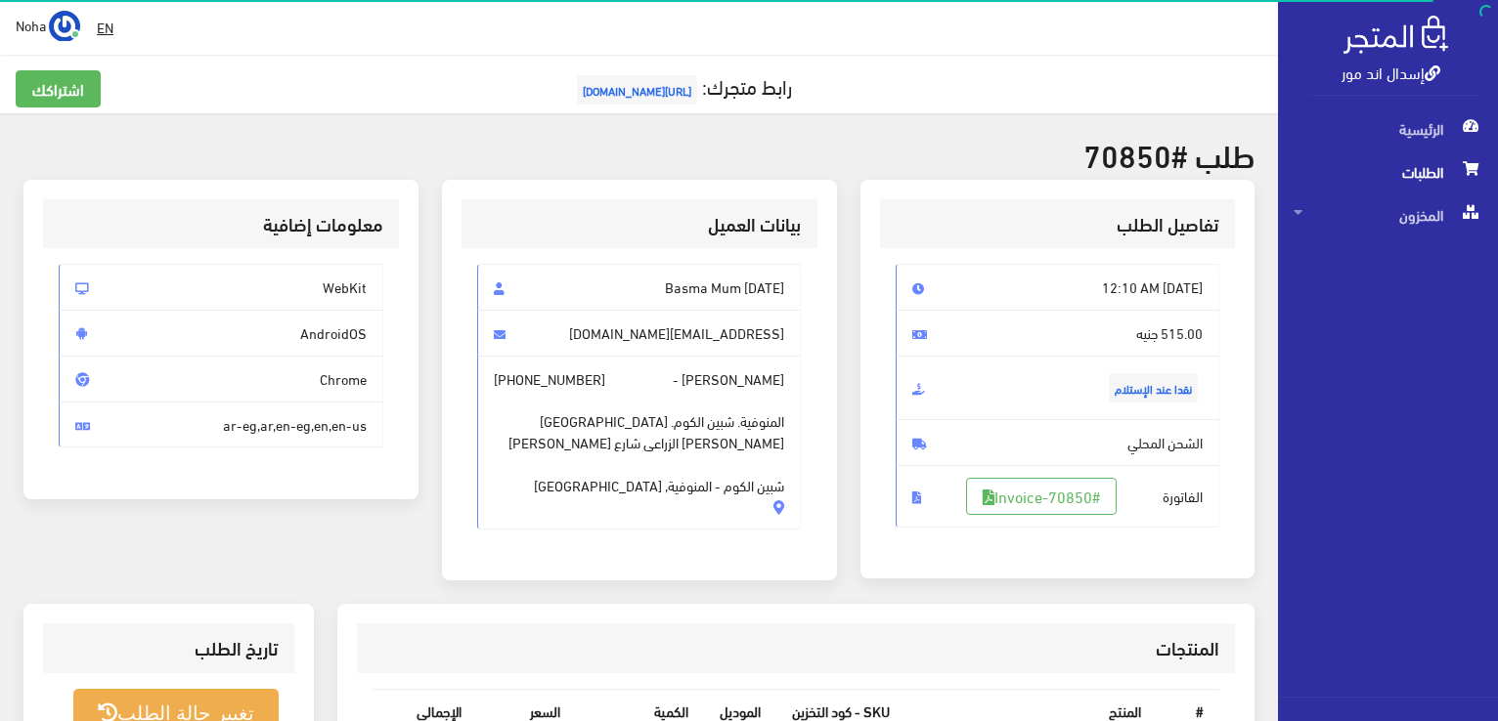
scroll to position [489, 0]
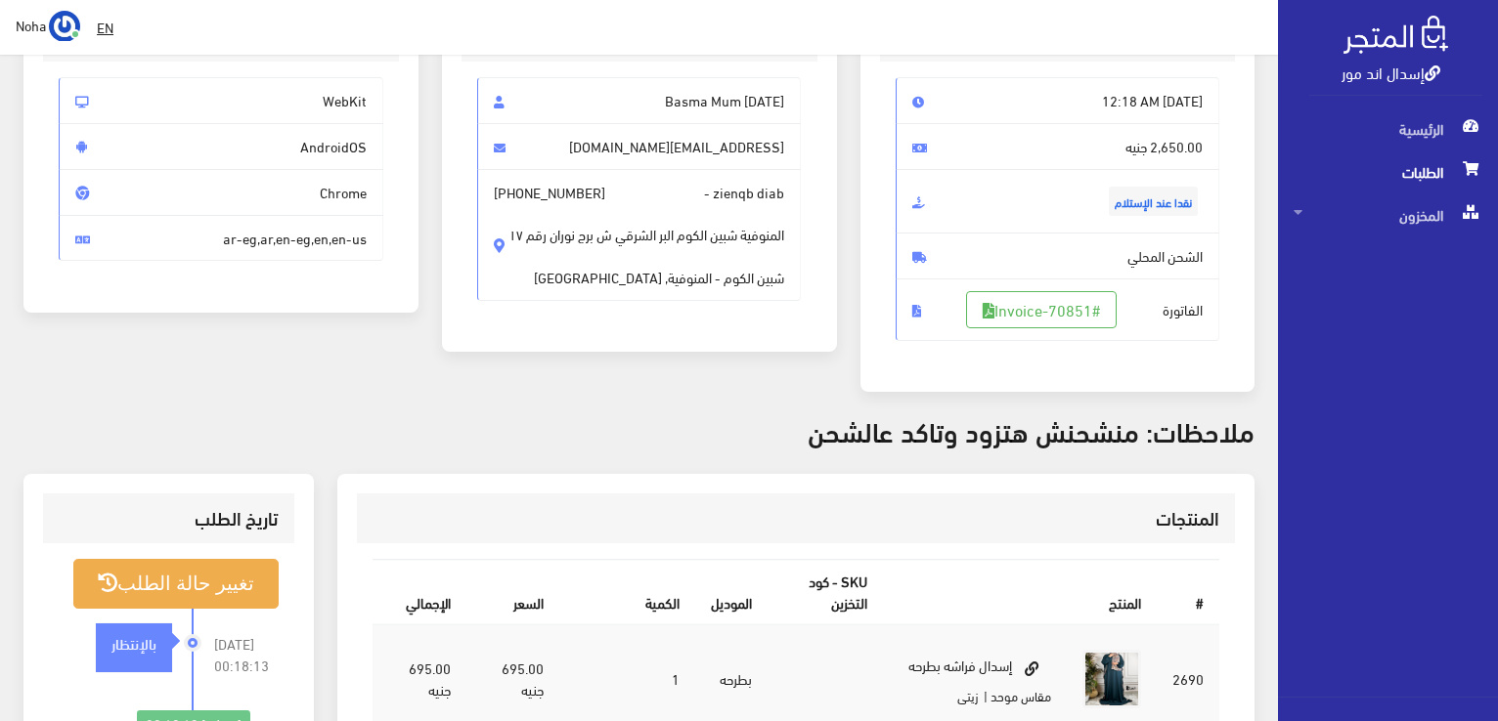
scroll to position [98, 0]
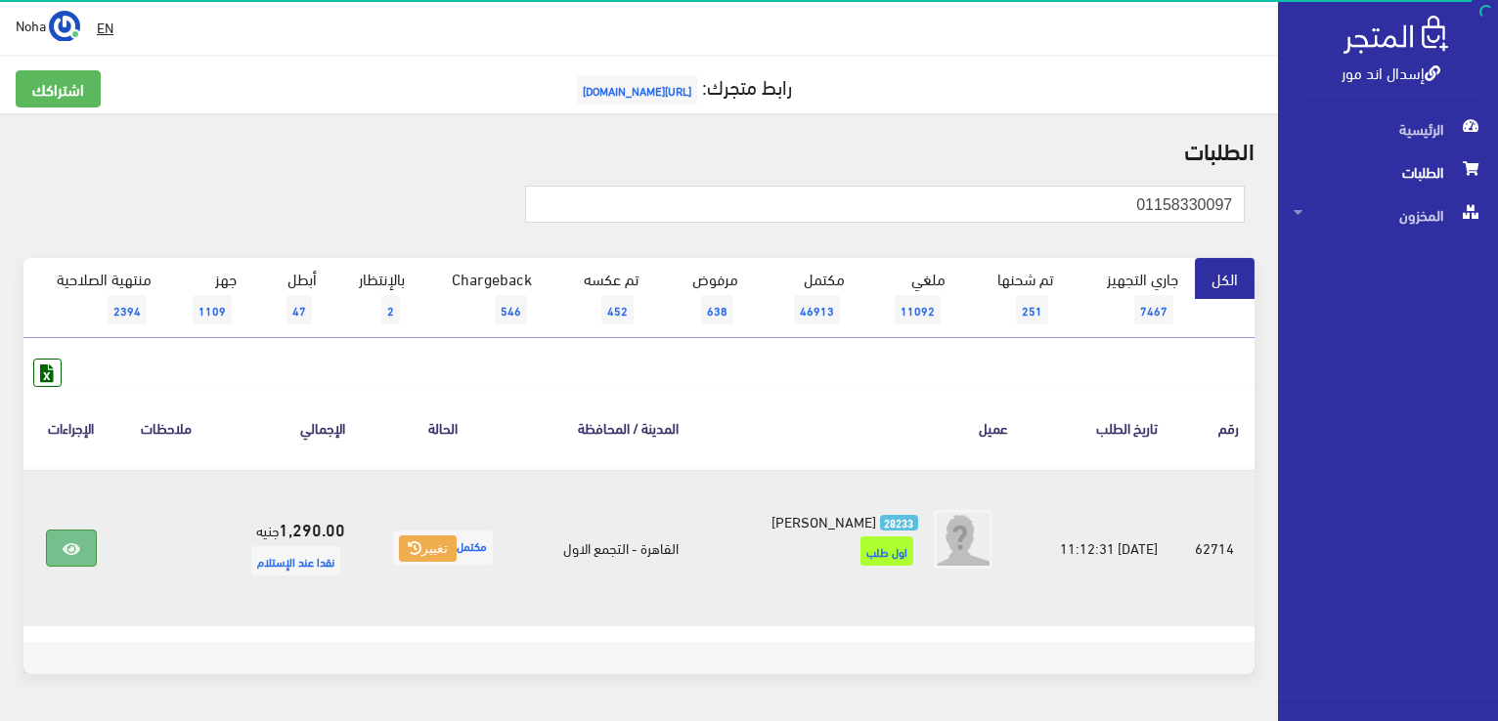
click at [73, 548] on icon at bounding box center [72, 550] width 18 height 16
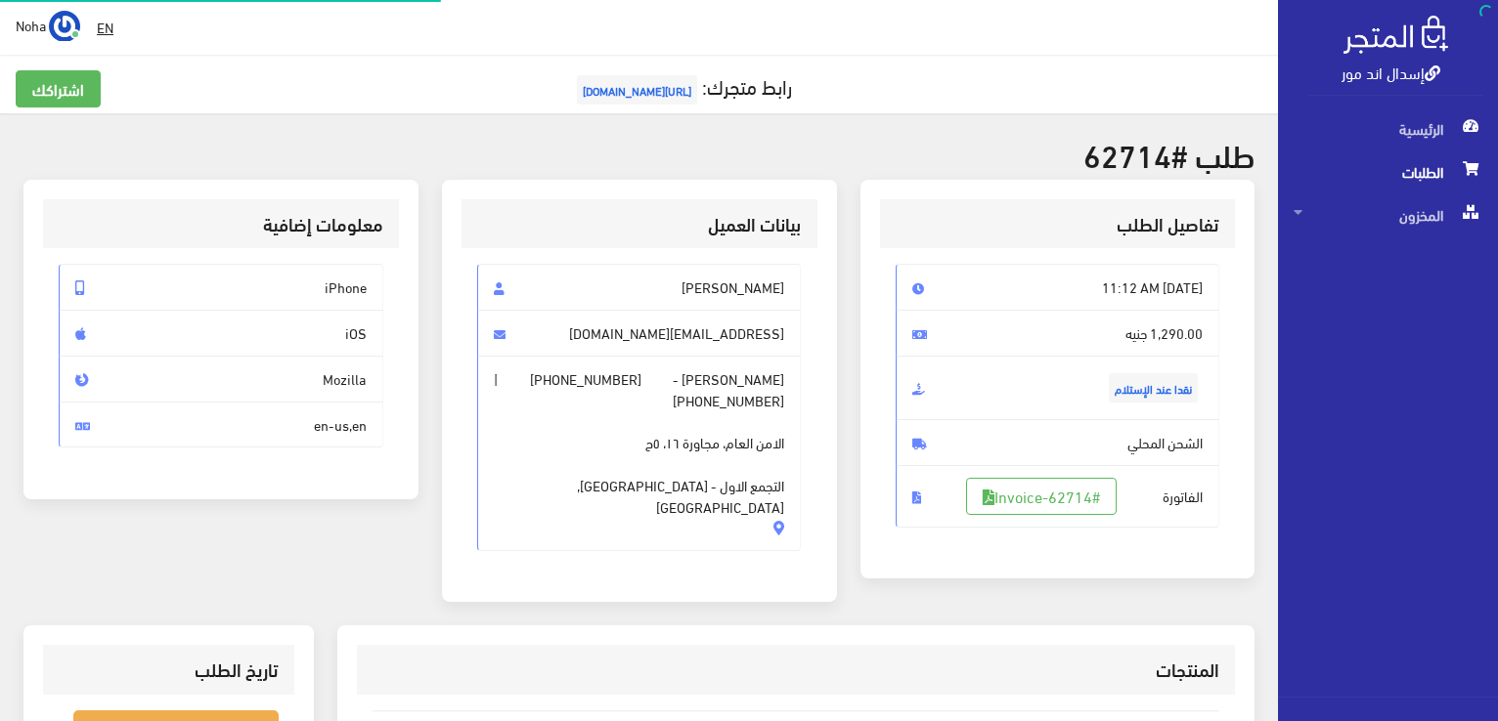
scroll to position [489, 0]
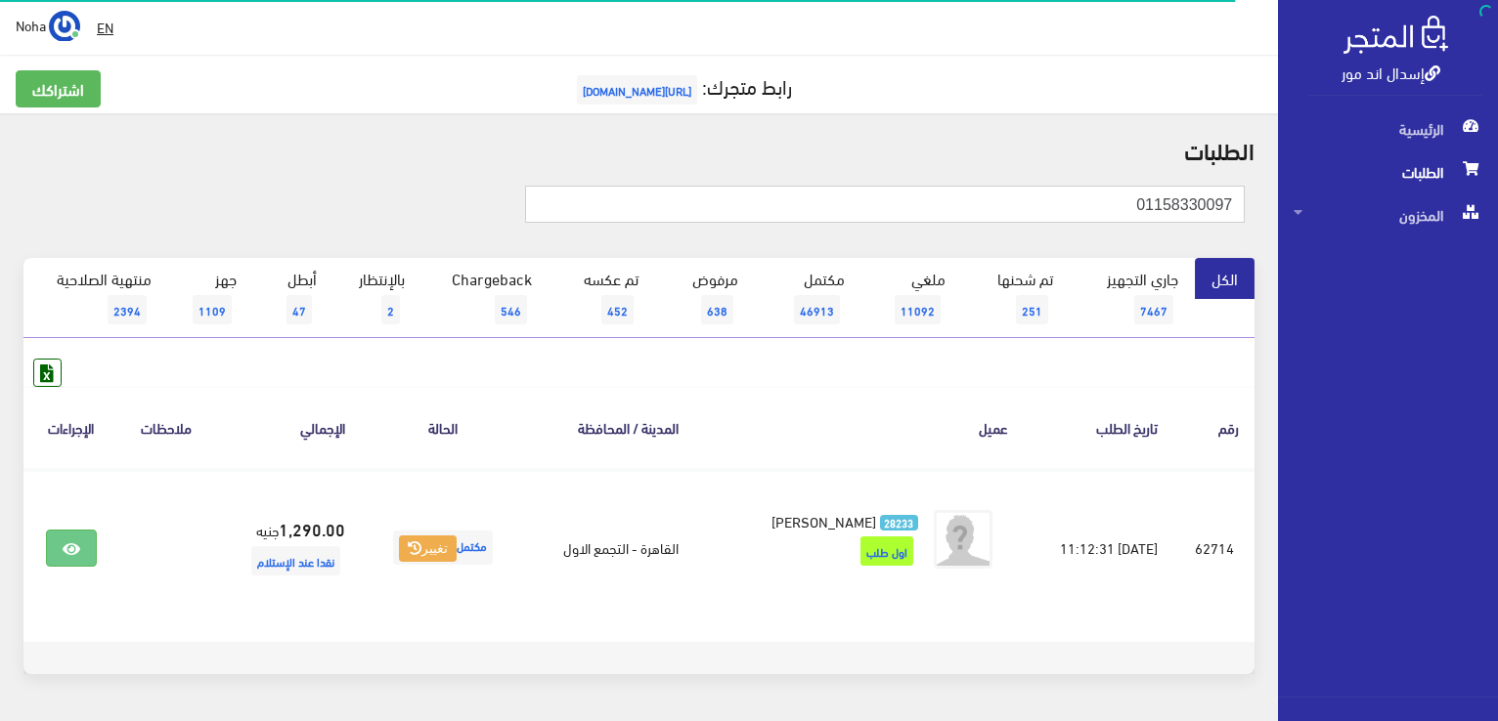
click at [1497, 303] on html "إسدال اند مور الرئيسية الطلبات" at bounding box center [749, 360] width 1498 height 721
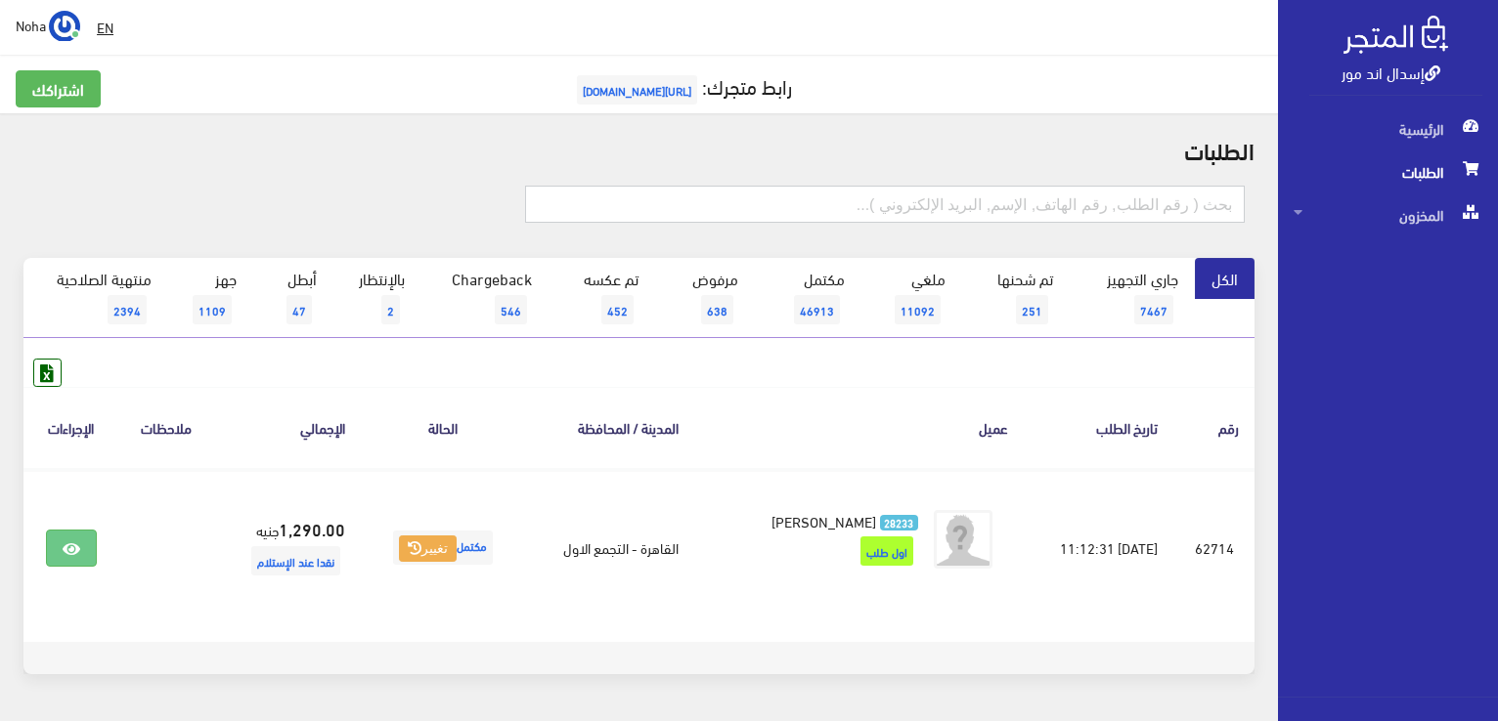
click at [960, 215] on input "text" at bounding box center [884, 204] width 719 height 37
type input "70697"
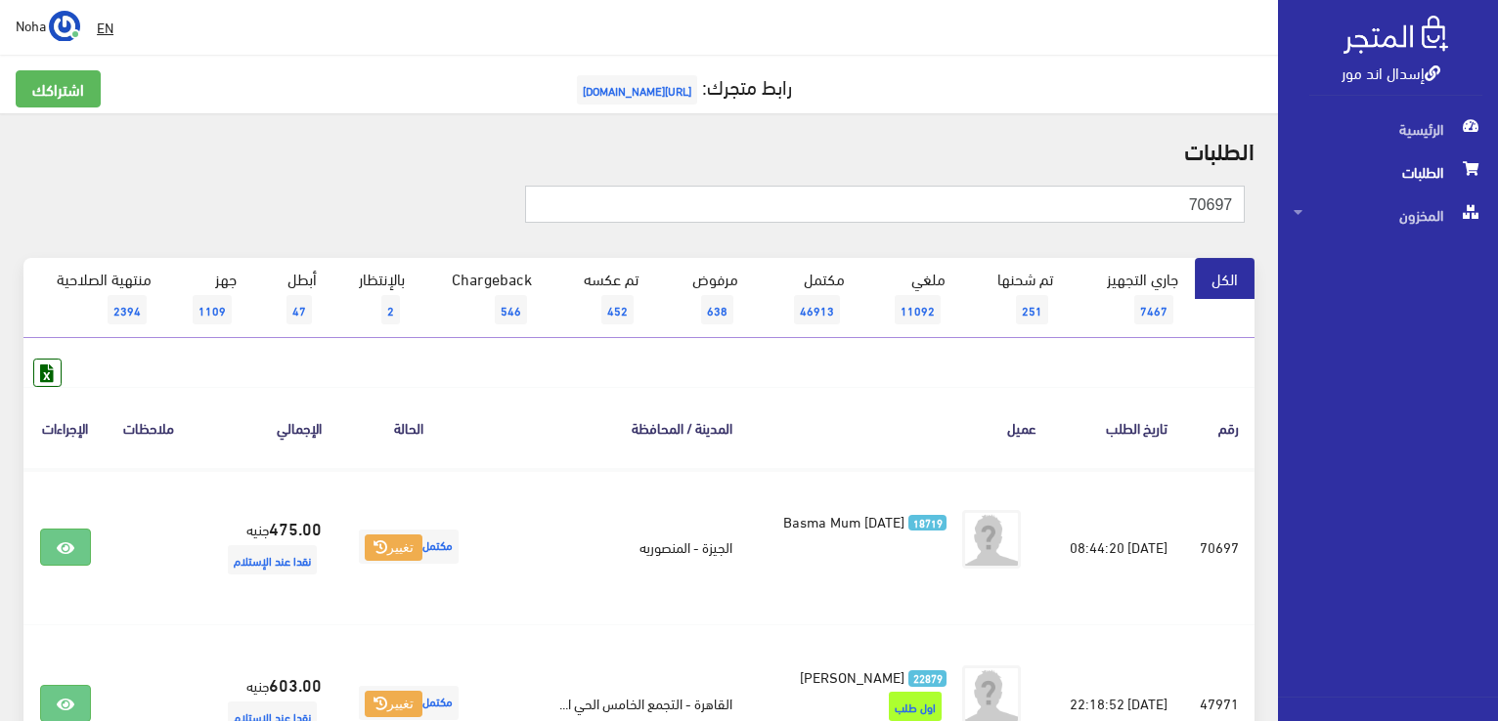
drag, startPoint x: 1142, startPoint y: 218, endPoint x: 1500, endPoint y: 291, distance: 366.2
click at [1497, 291] on html "إسدال اند مور الرئيسية الطلبات" at bounding box center [749, 360] width 1498 height 721
type input "0"
type input "70844"
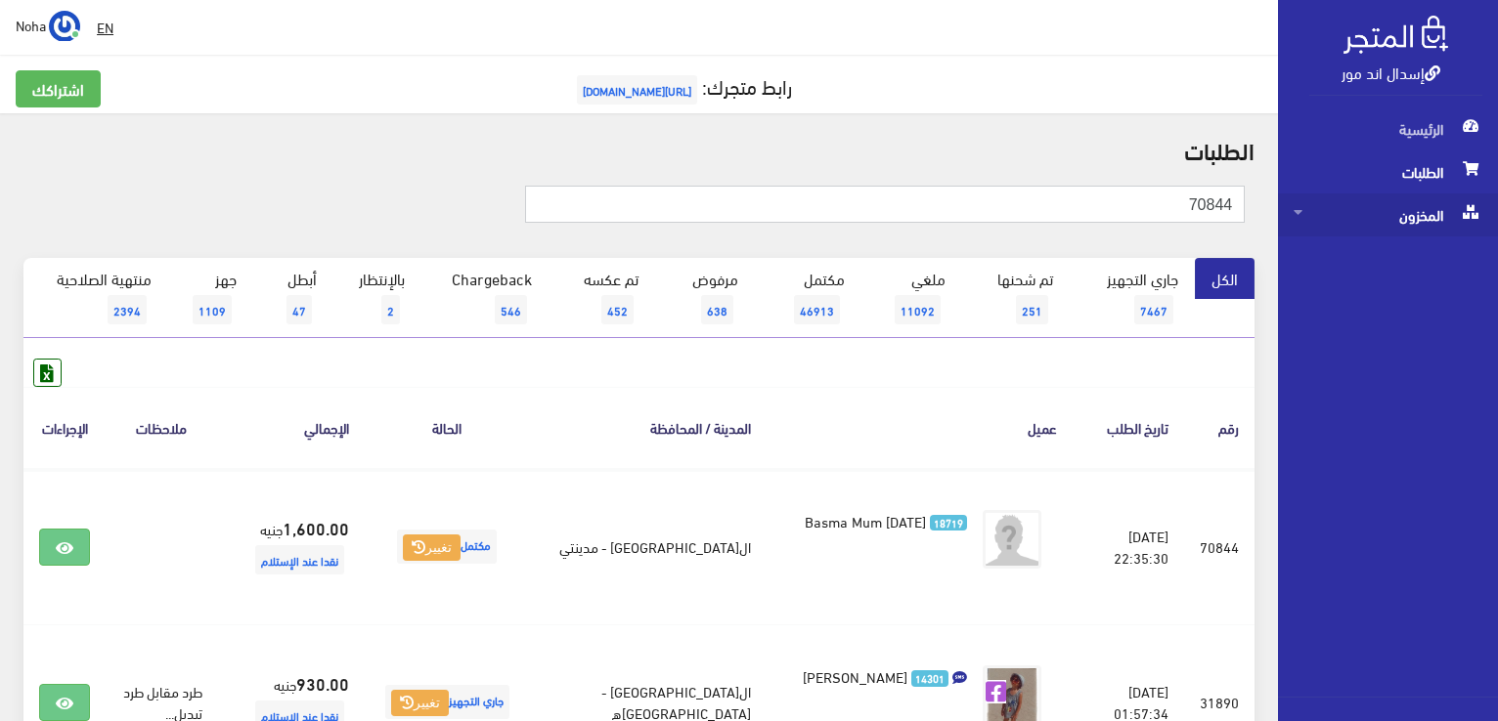
drag, startPoint x: 1145, startPoint y: 195, endPoint x: 1491, endPoint y: 229, distance: 347.7
click at [1491, 232] on div "إسدال اند مور الرئيسية الطلبات المخزون" at bounding box center [749, 558] width 1498 height 1116
type input "70827"
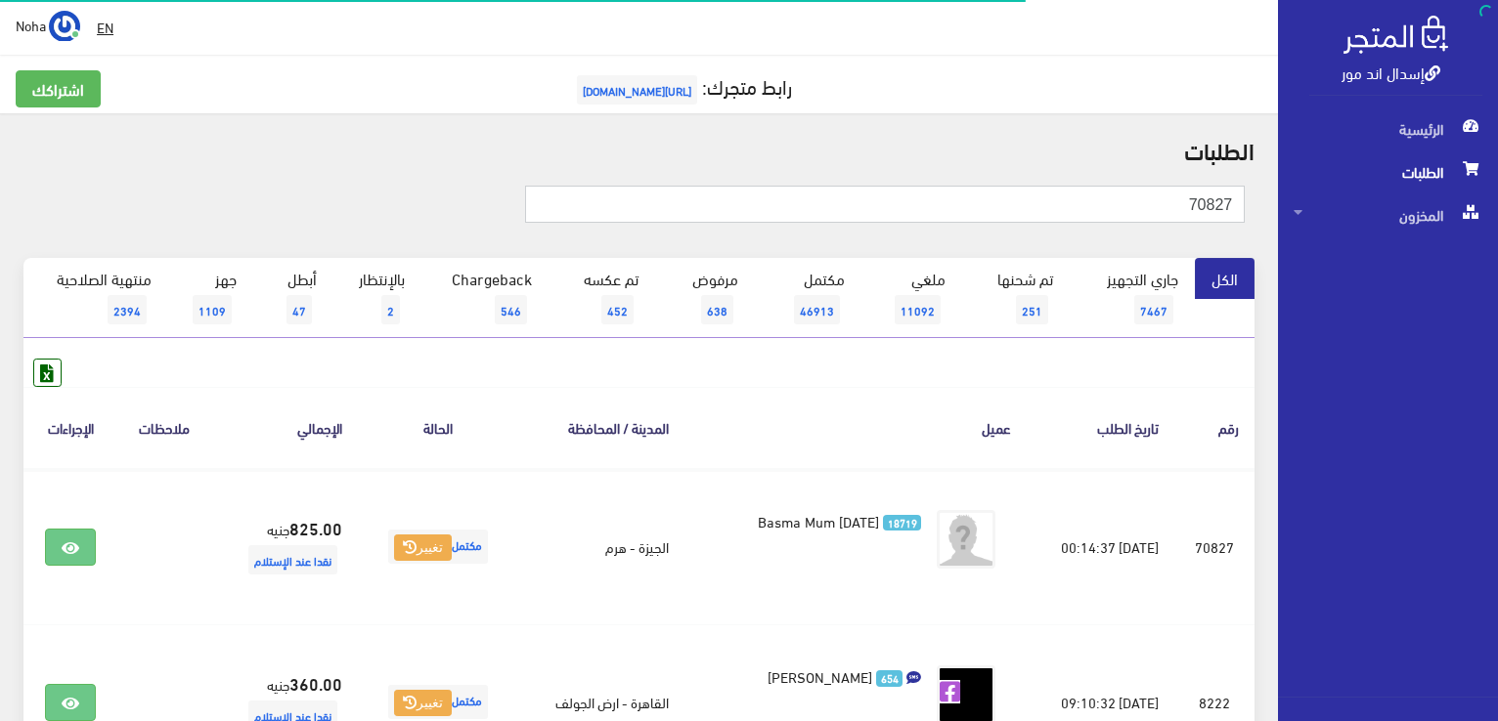
click at [1497, 373] on html "إسدال اند مور الرئيسية الطلبات" at bounding box center [749, 360] width 1498 height 721
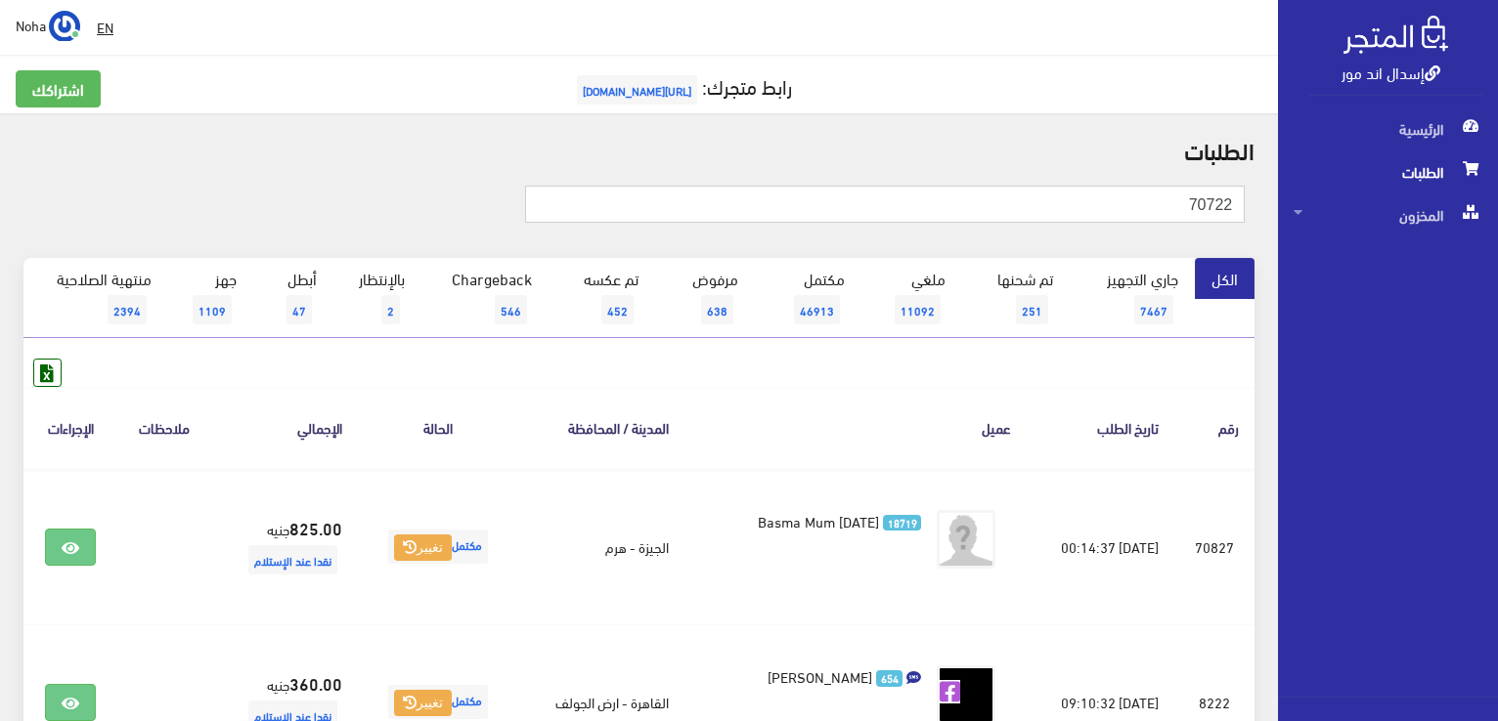
type input "70722"
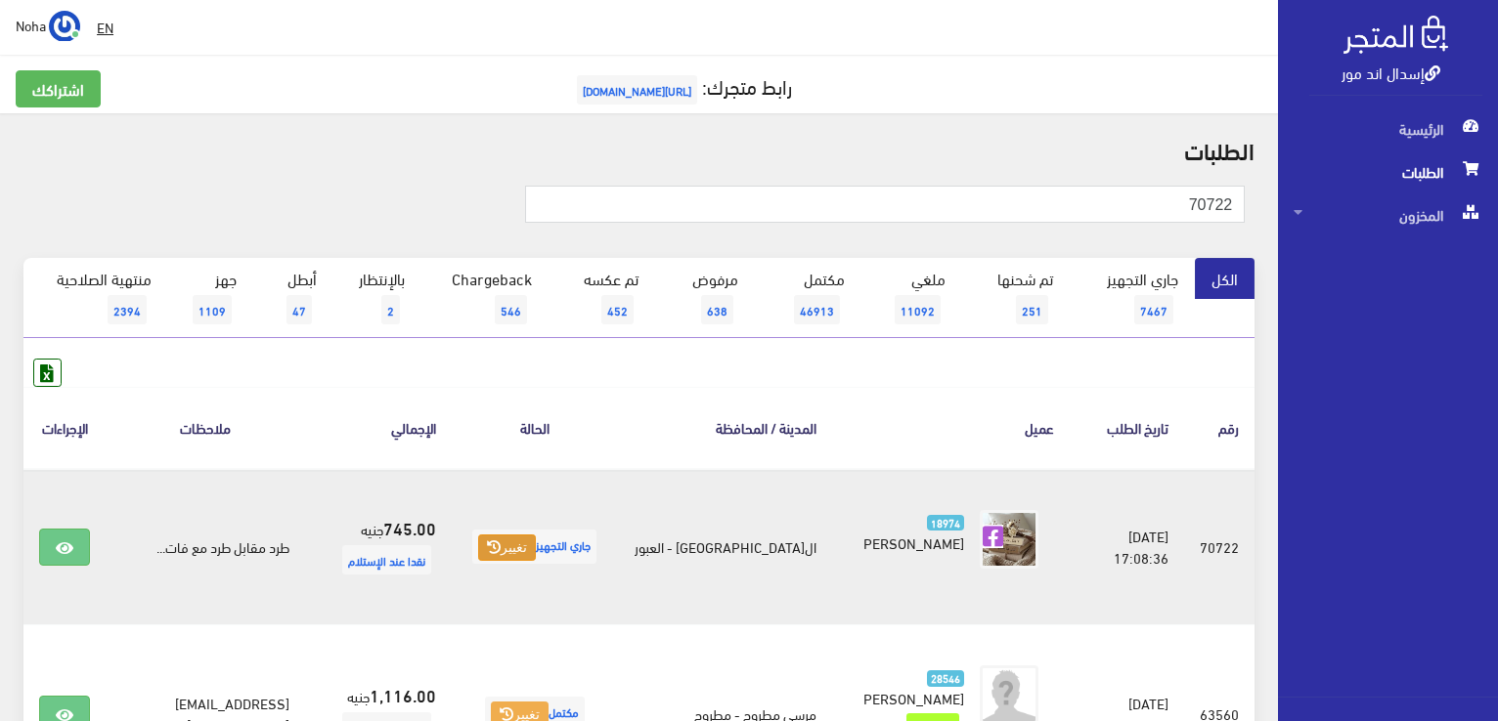
click at [479, 547] on button "تغيير" at bounding box center [507, 548] width 58 height 27
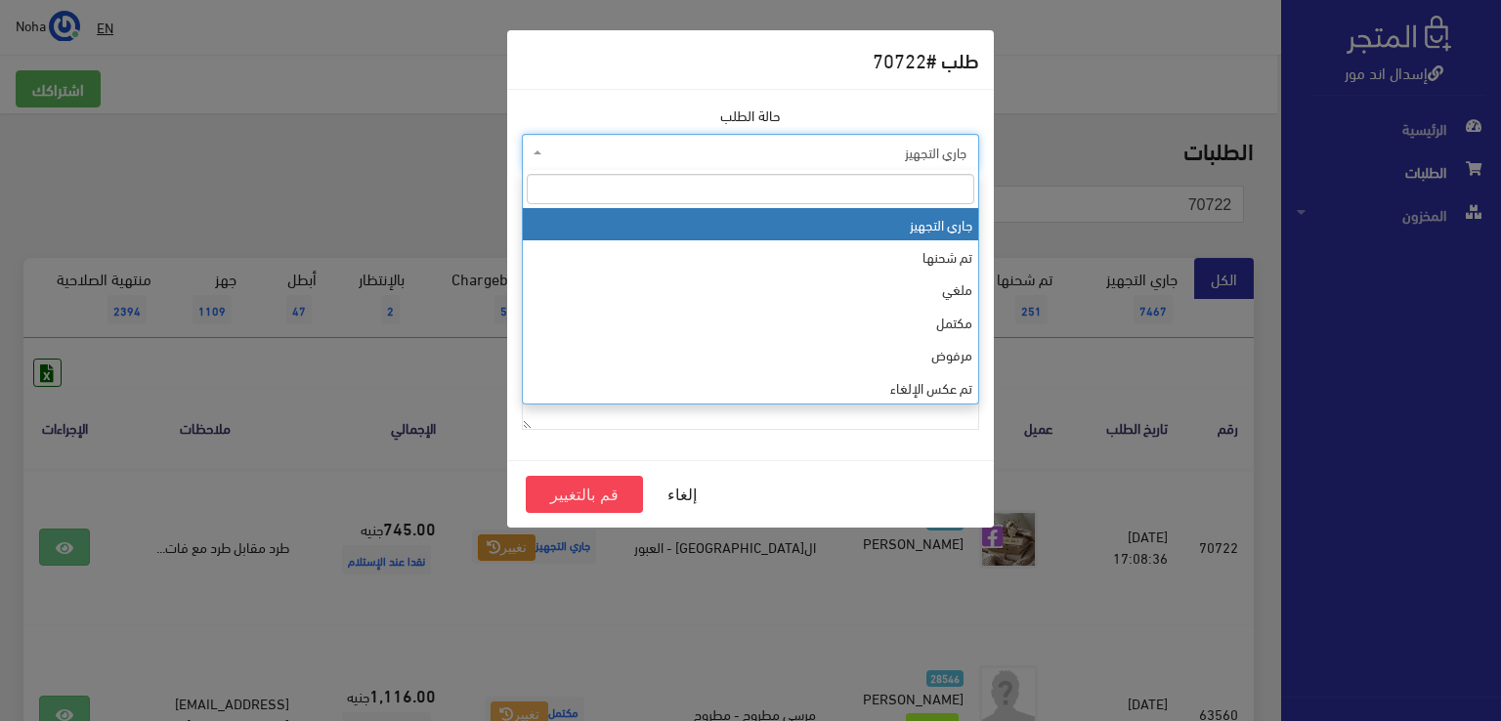
drag, startPoint x: 695, startPoint y: 148, endPoint x: 699, endPoint y: 210, distance: 62.7
click at [695, 149] on span "جاري التجهيز" at bounding box center [756, 153] width 420 height 20
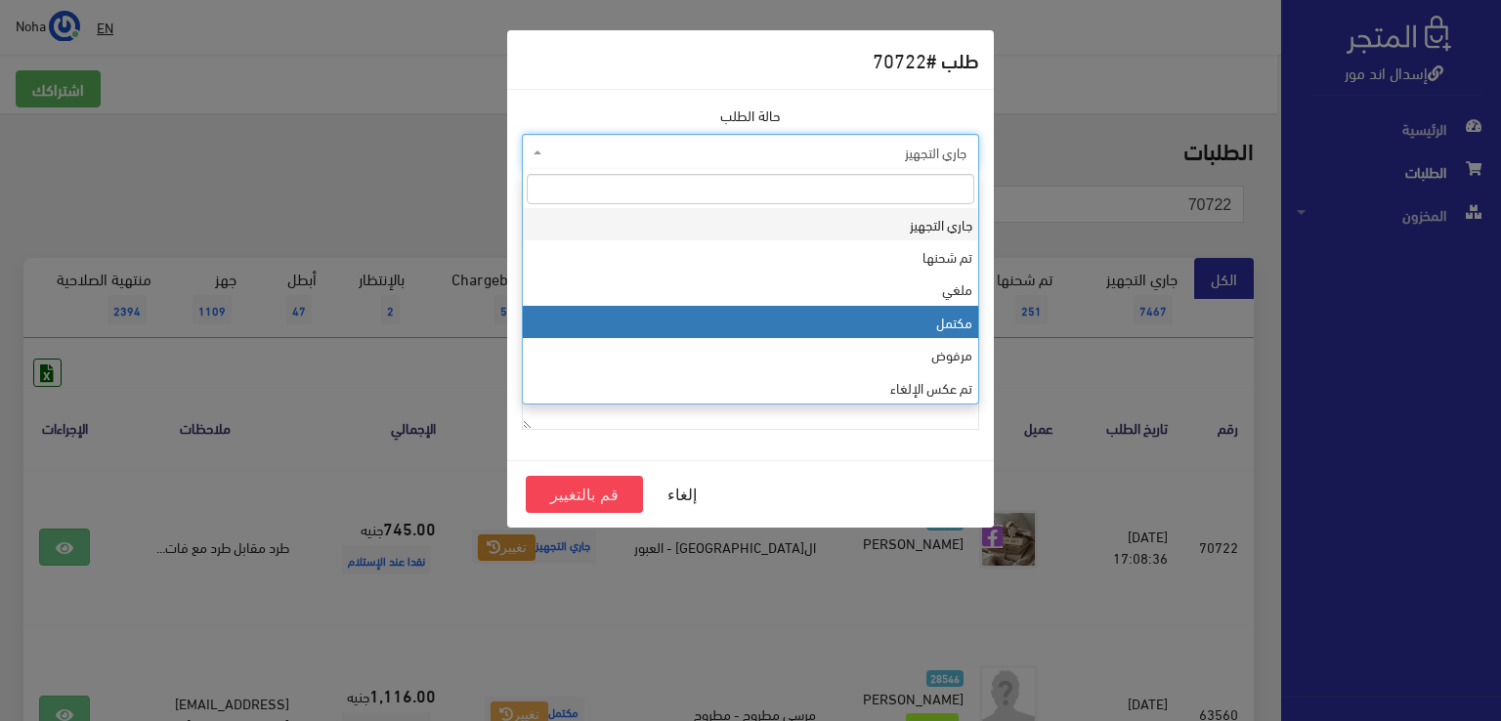
select select "4"
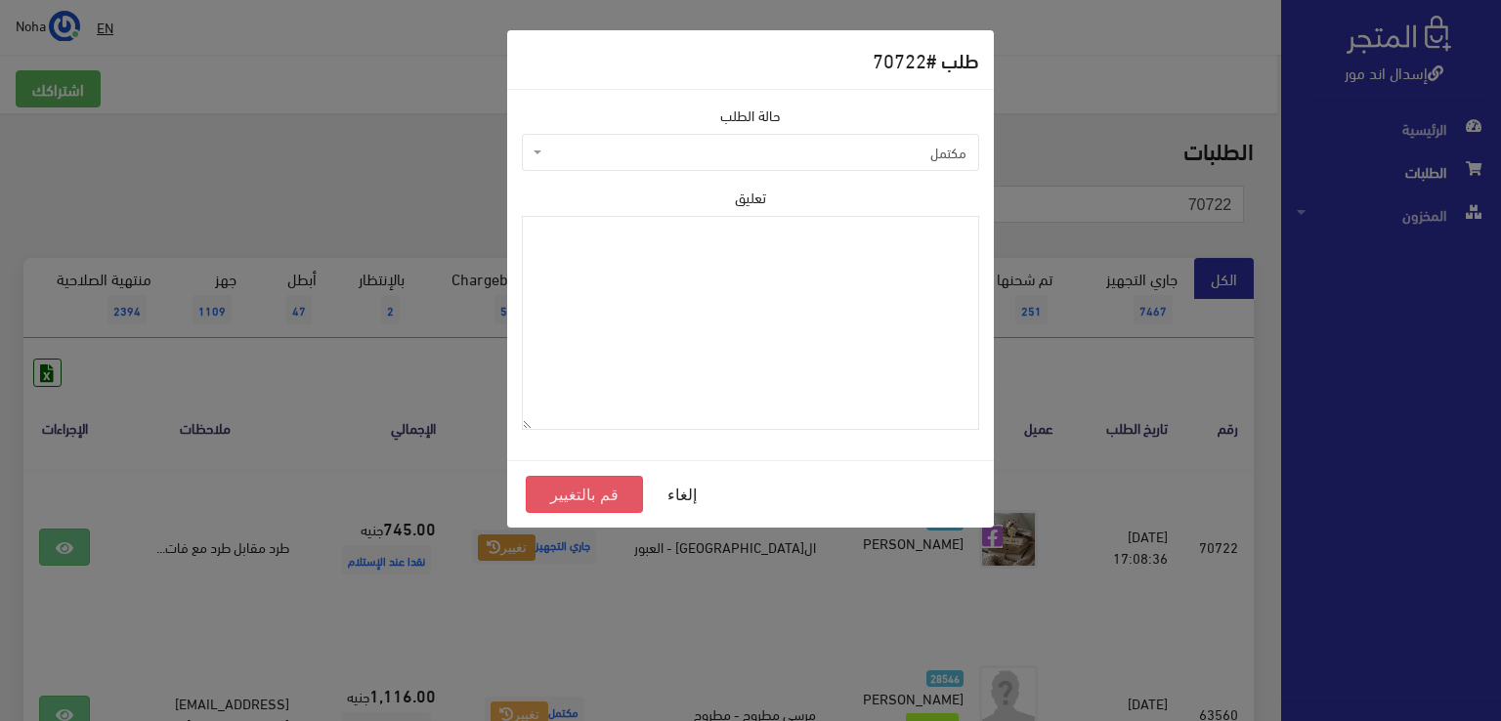
click at [606, 498] on button "قم بالتغيير" at bounding box center [584, 494] width 117 height 37
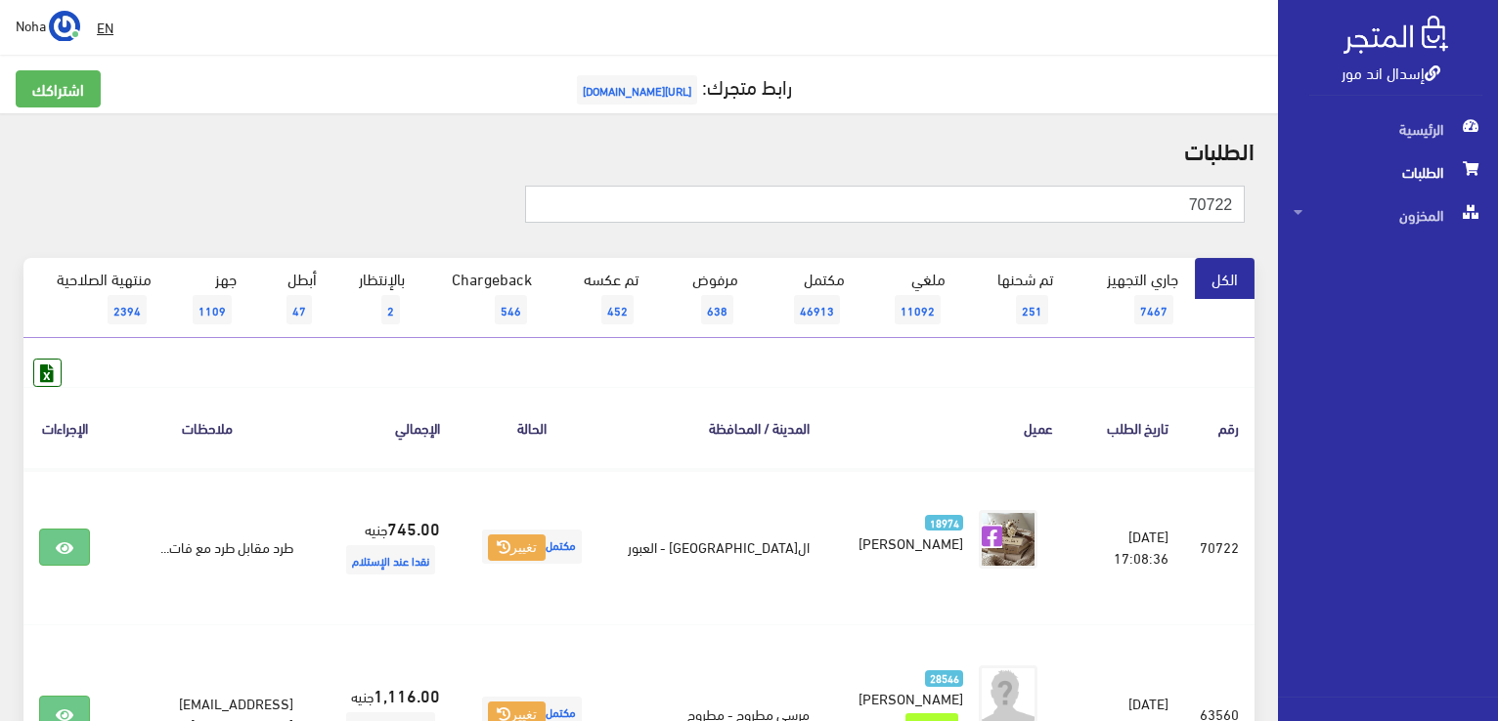
drag, startPoint x: 1130, startPoint y: 199, endPoint x: 1458, endPoint y: 303, distance: 344.4
click at [1497, 282] on html "إسدال اند مور الرئيسية الطلبات" at bounding box center [749, 360] width 1498 height 721
type input "70795"
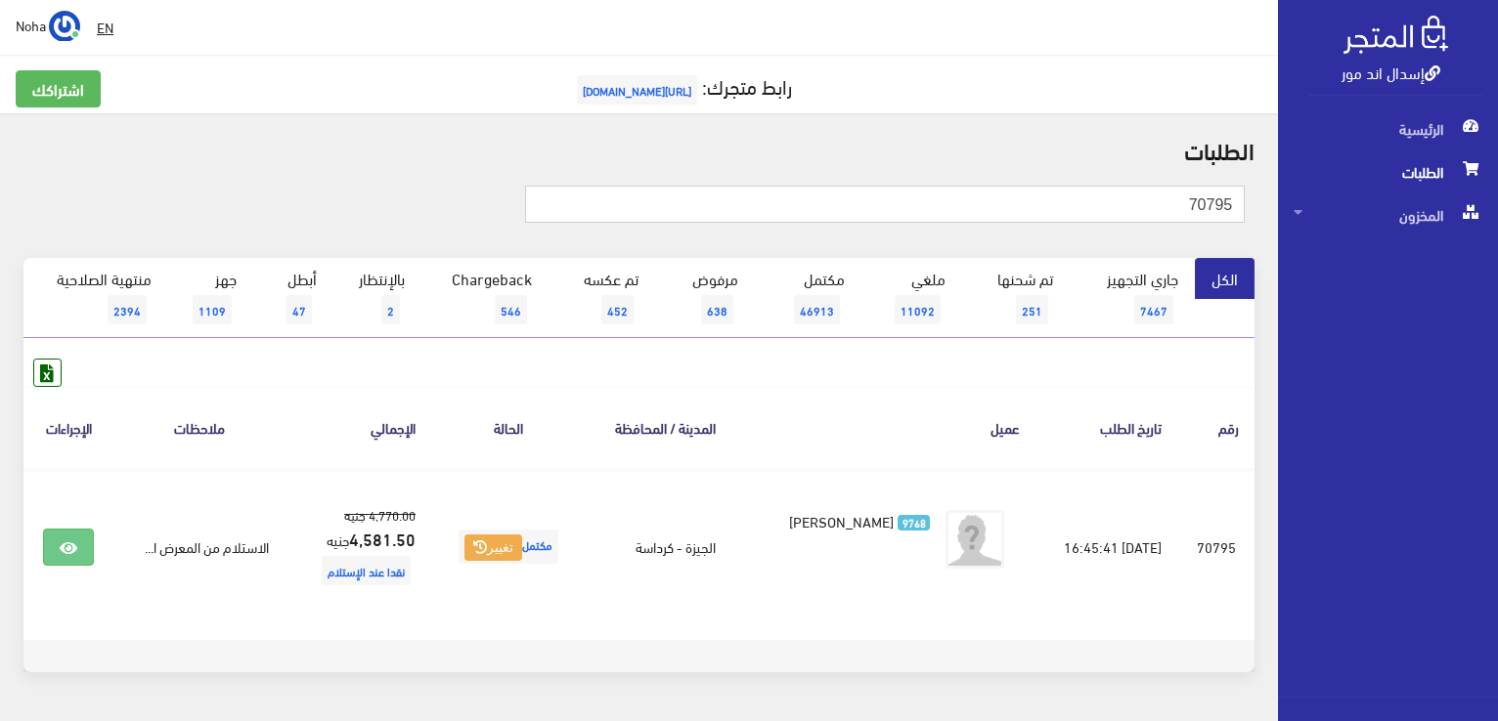
drag, startPoint x: 805, startPoint y: 211, endPoint x: 1493, endPoint y: 422, distance: 718.9
click at [1497, 420] on html "إسدال اند مور الرئيسية الطلبات" at bounding box center [749, 360] width 1498 height 721
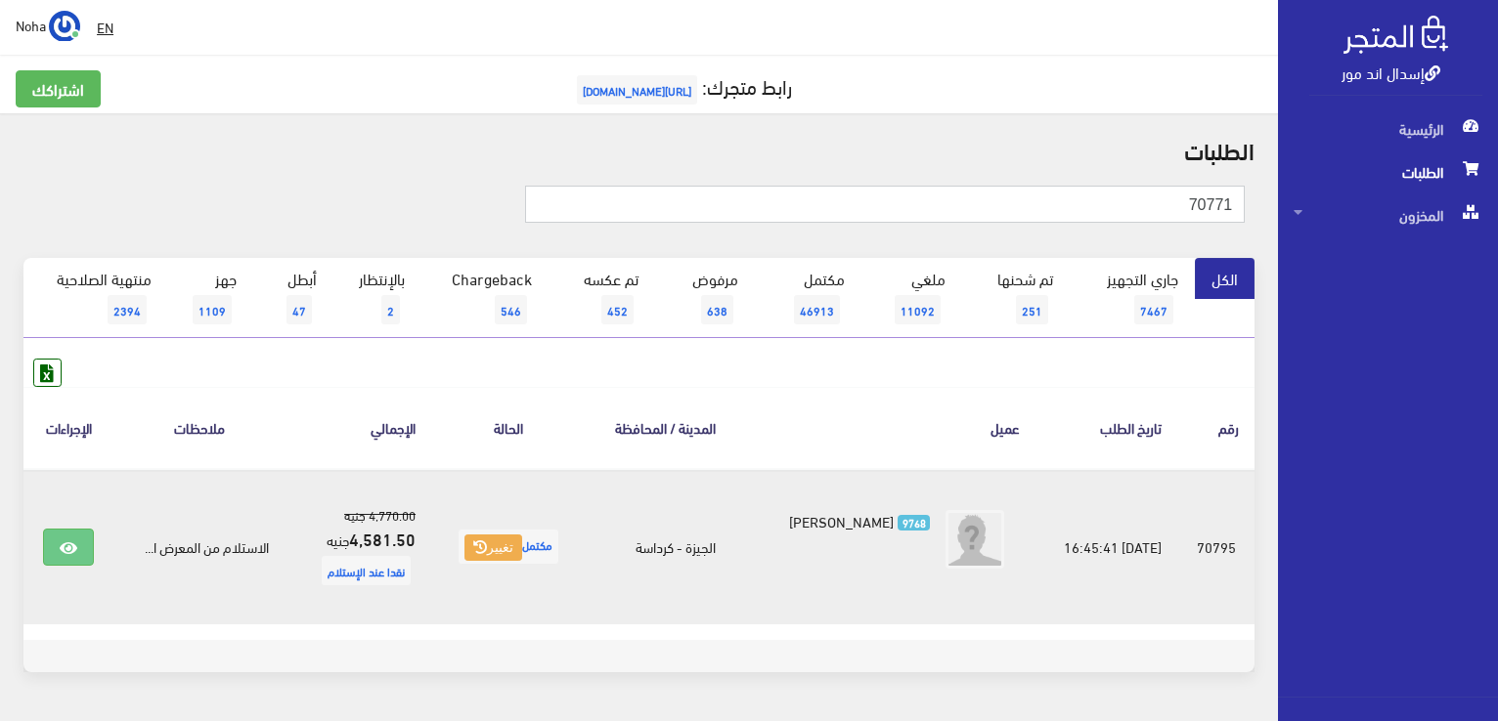
type input "70771"
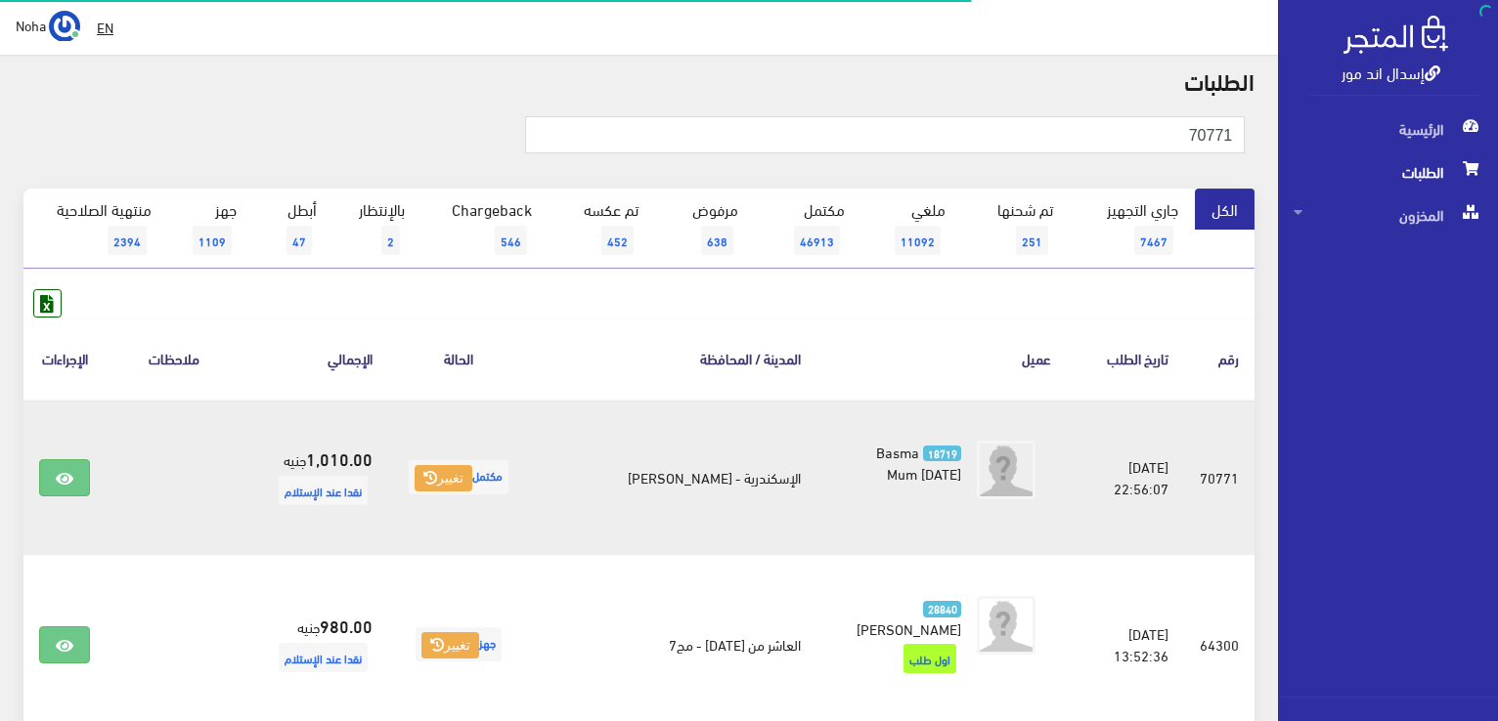
scroll to position [98, 0]
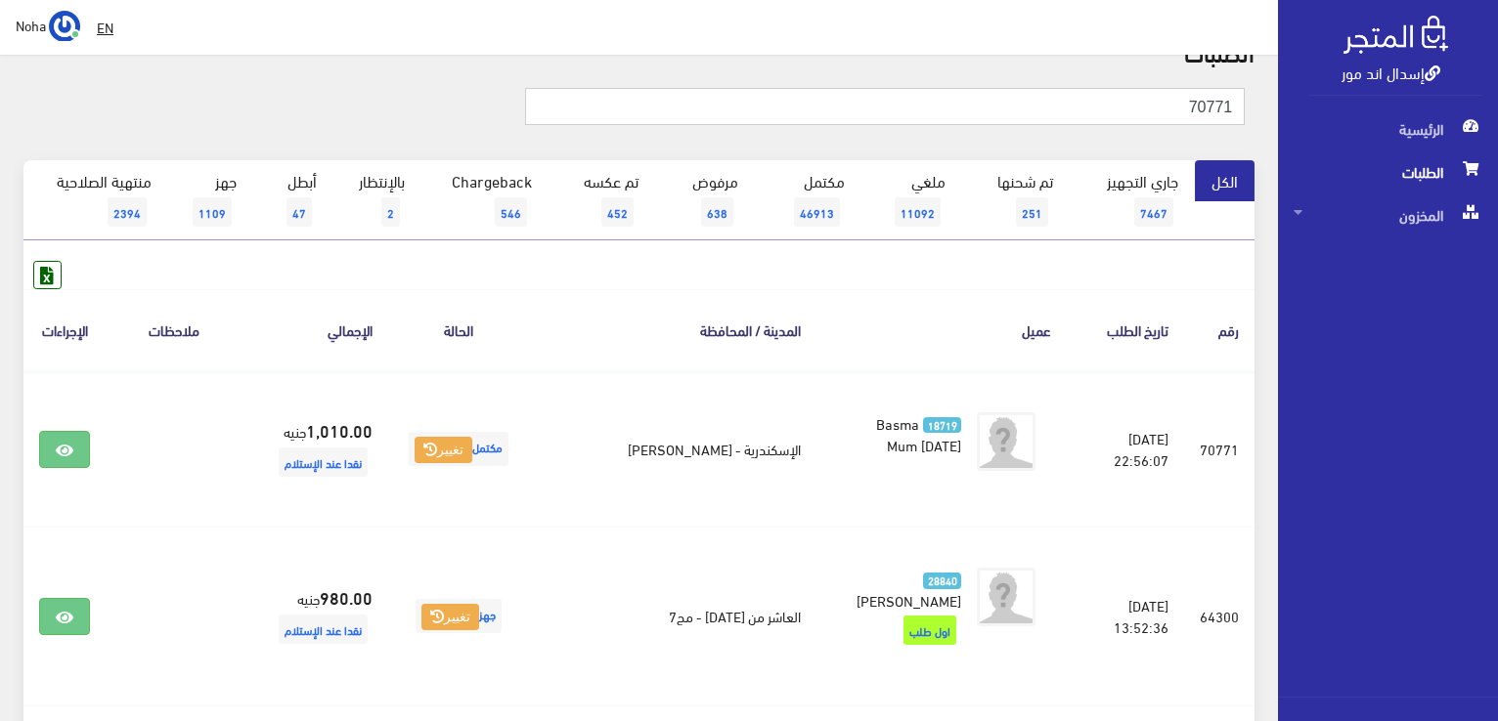
drag, startPoint x: 994, startPoint y: 109, endPoint x: 1500, endPoint y: 221, distance: 518.5
click at [1497, 221] on html "إسدال اند مور الرئيسية الطلبات" at bounding box center [749, 262] width 1498 height 721
type input "7"
drag, startPoint x: 762, startPoint y: 116, endPoint x: 1333, endPoint y: 427, distance: 650.0
click at [1497, 333] on html "إسدال اند مور الرئيسية الطلبات" at bounding box center [749, 262] width 1498 height 721
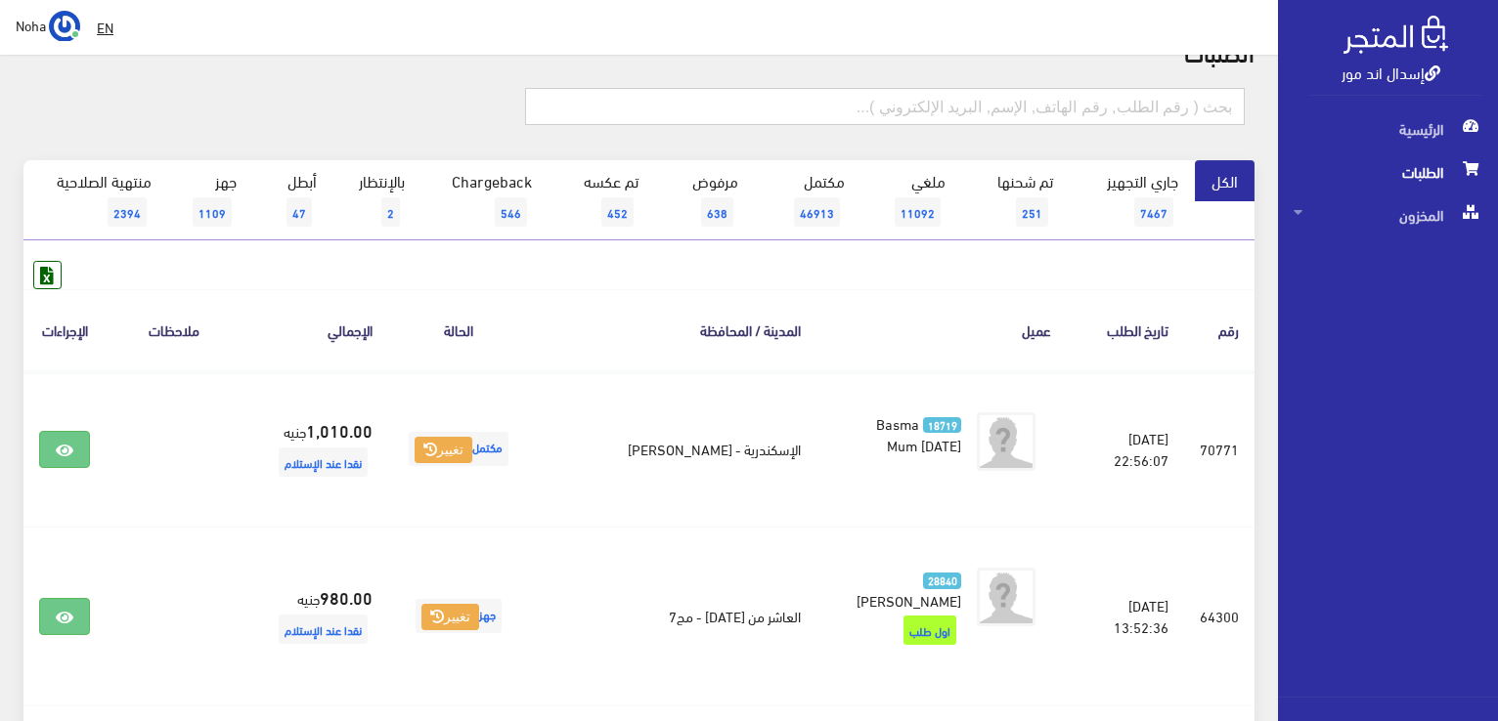
click at [1038, 98] on input "text" at bounding box center [884, 106] width 719 height 37
type input "70734"
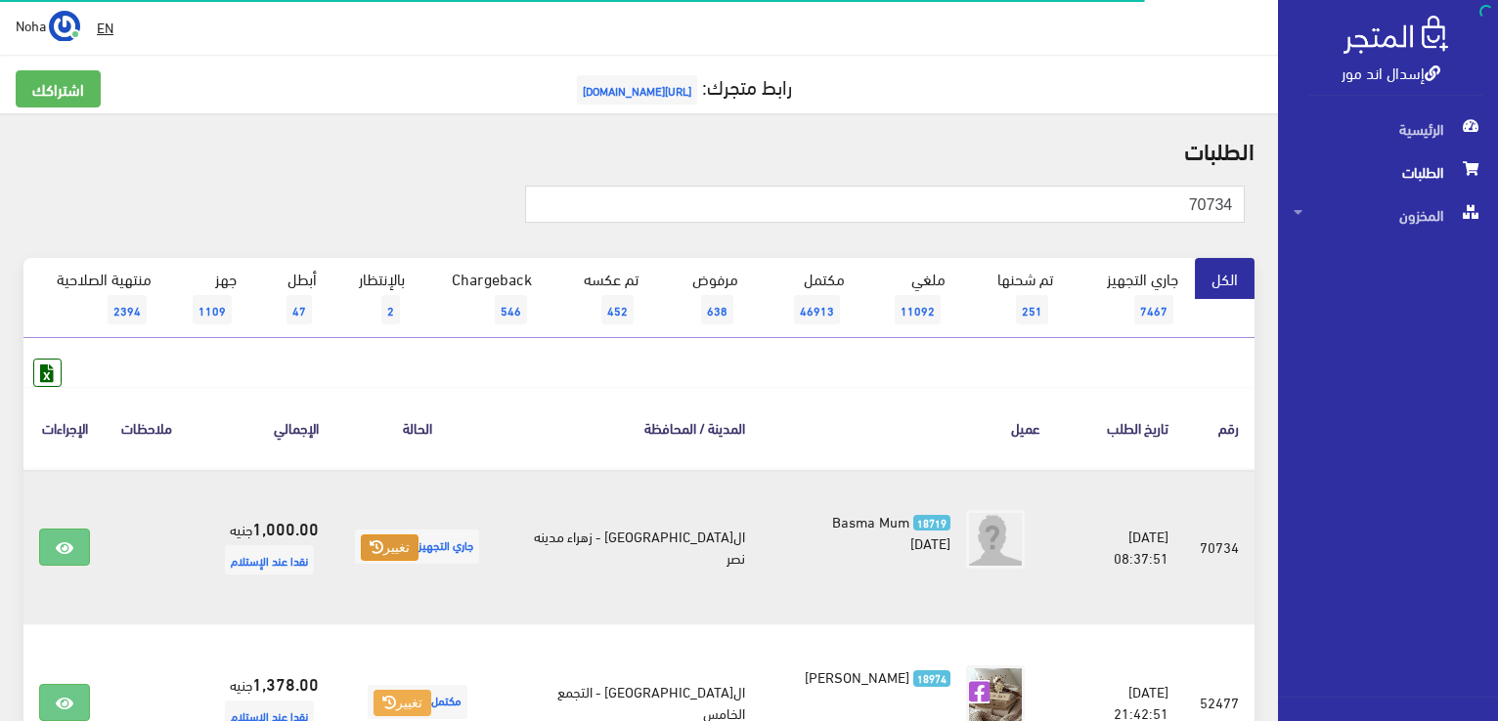
click at [383, 546] on icon at bounding box center [376, 548] width 14 height 14
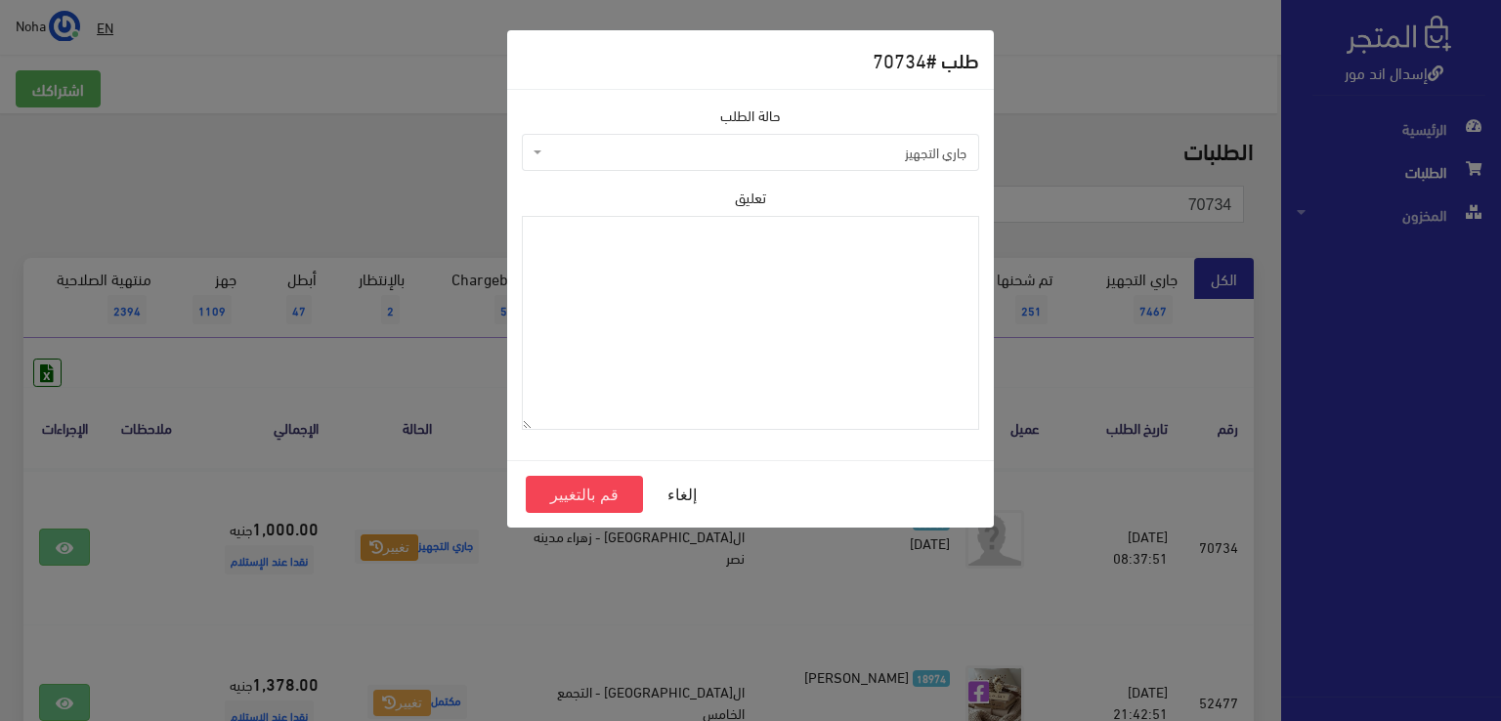
click at [590, 165] on span "جاري التجهيز" at bounding box center [750, 152] width 457 height 37
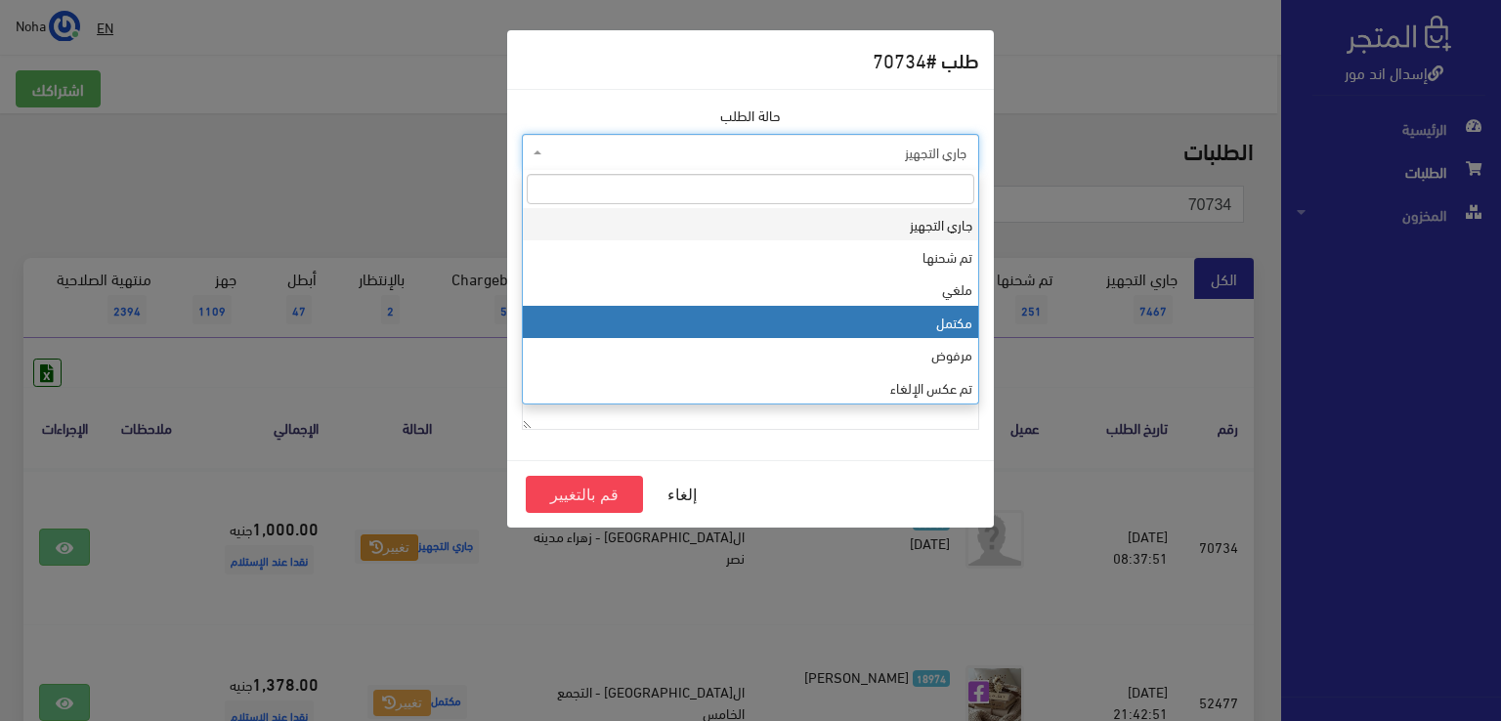
select select "4"
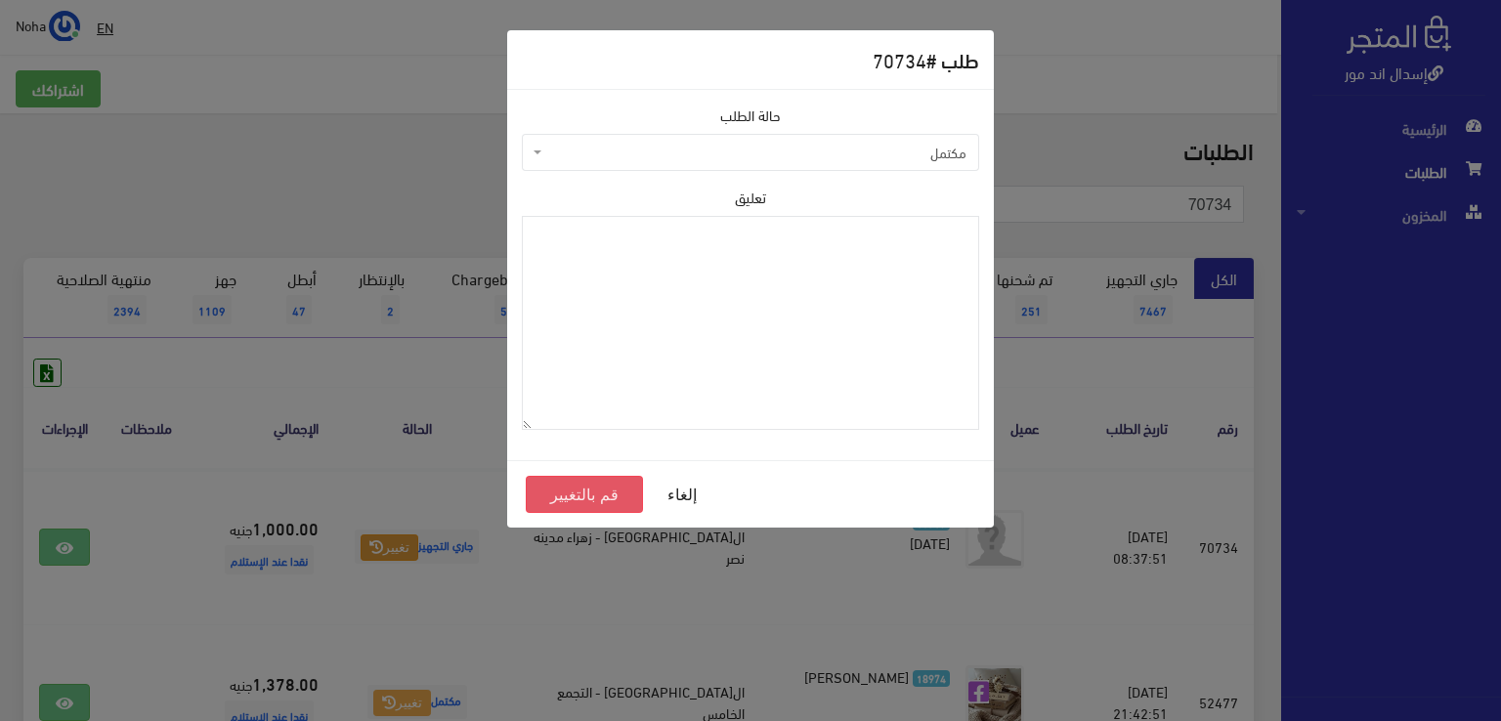
click at [597, 499] on button "قم بالتغيير" at bounding box center [584, 494] width 117 height 37
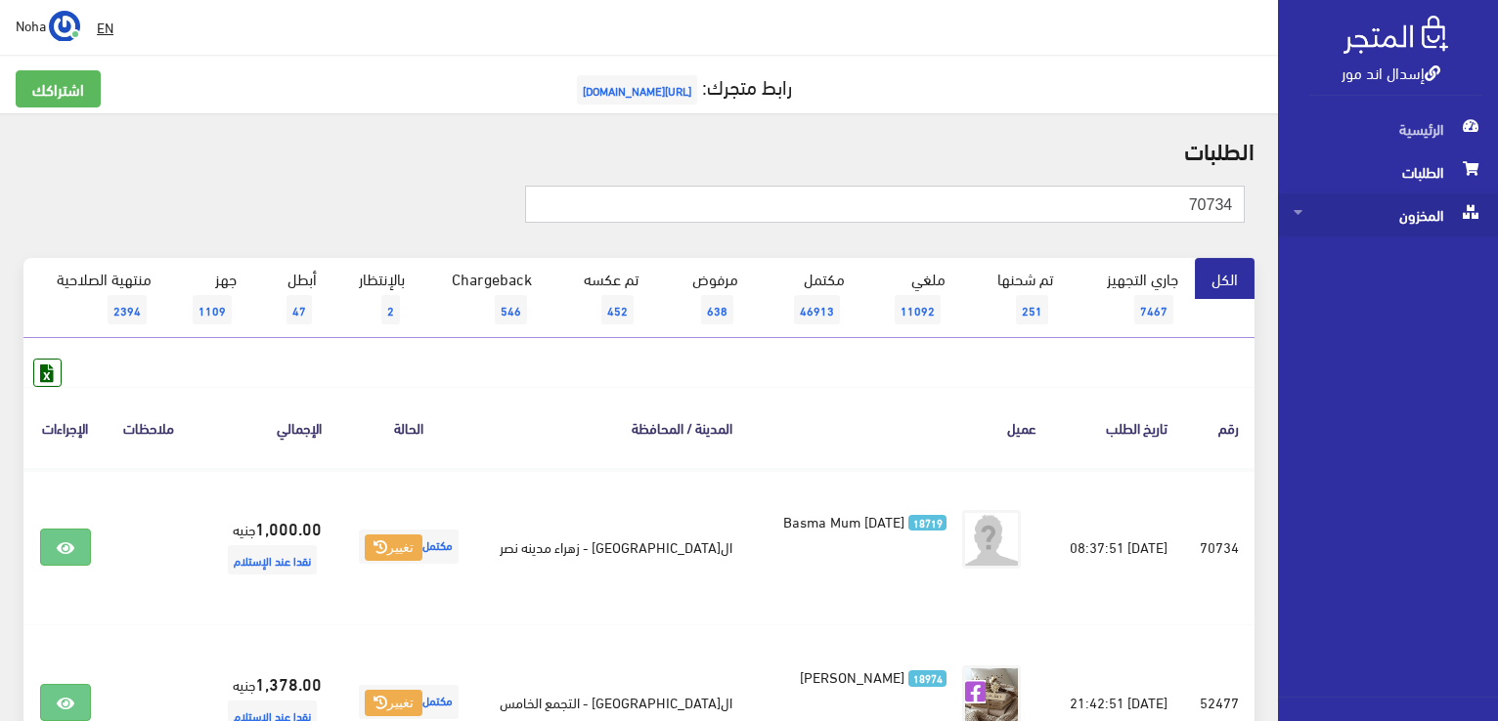
drag, startPoint x: 1094, startPoint y: 200, endPoint x: 1491, endPoint y: 236, distance: 398.4
click at [1497, 238] on html "إسدال اند مور الرئيسية الطلبات" at bounding box center [749, 360] width 1498 height 721
